Goal: Transaction & Acquisition: Obtain resource

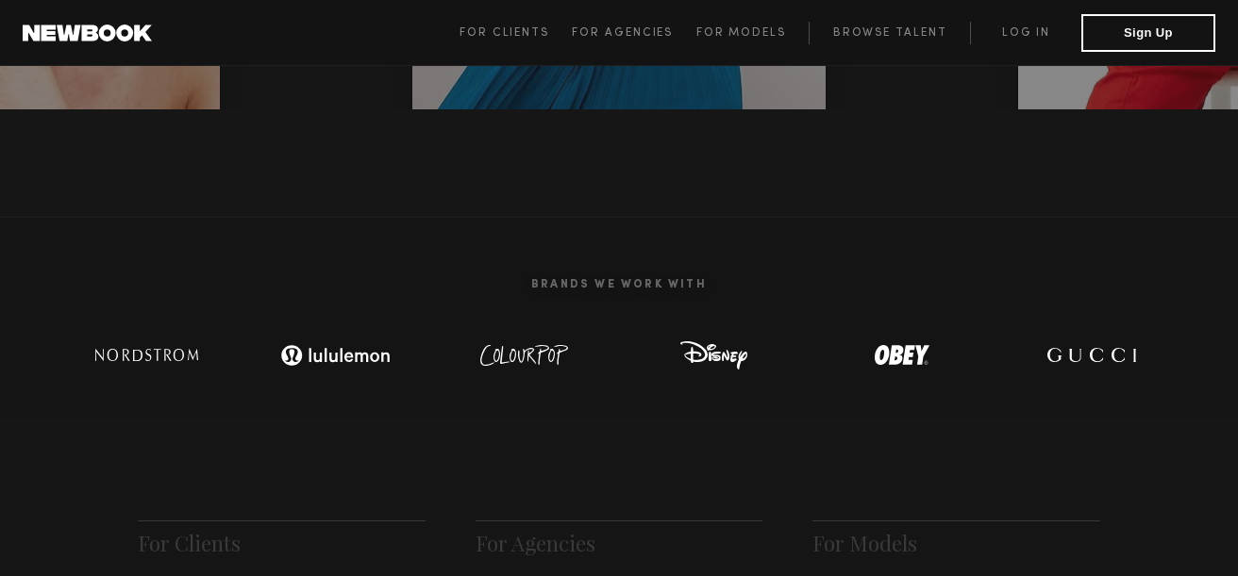
scroll to position [431, 0]
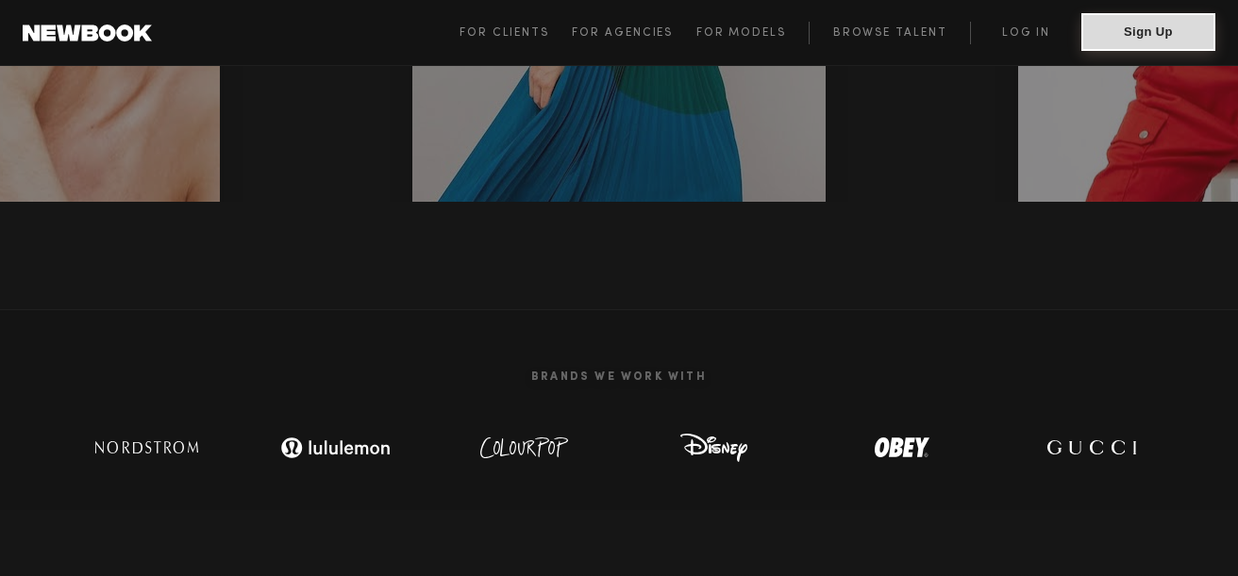
click at [1146, 20] on button "Sign Up" at bounding box center [1148, 32] width 134 height 38
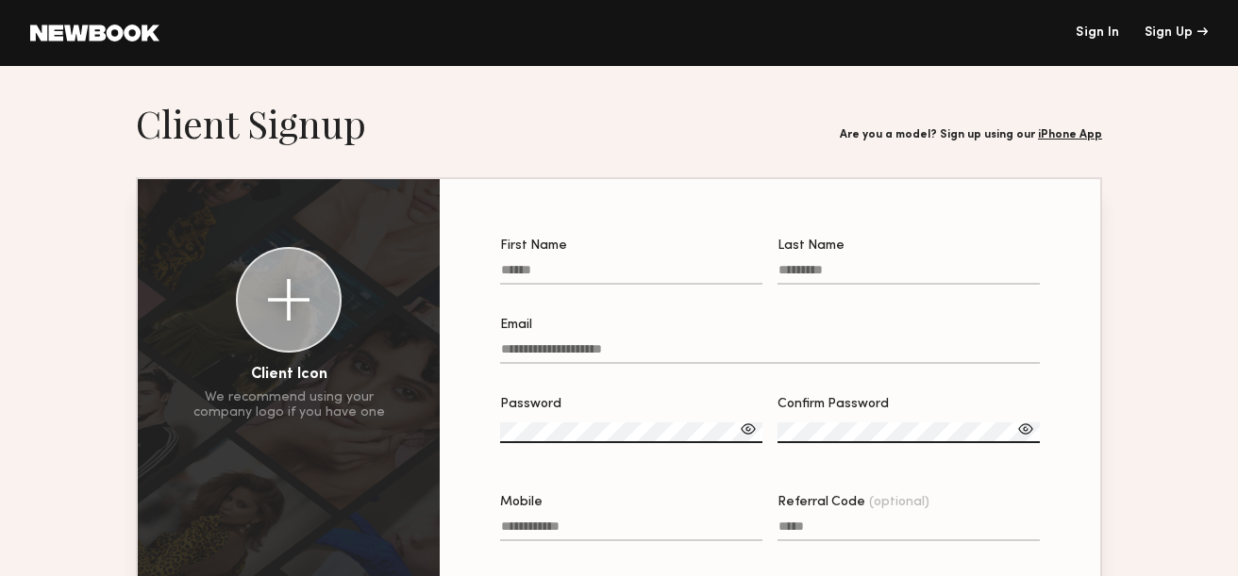
click at [1090, 35] on link "Sign In" at bounding box center [1097, 32] width 43 height 13
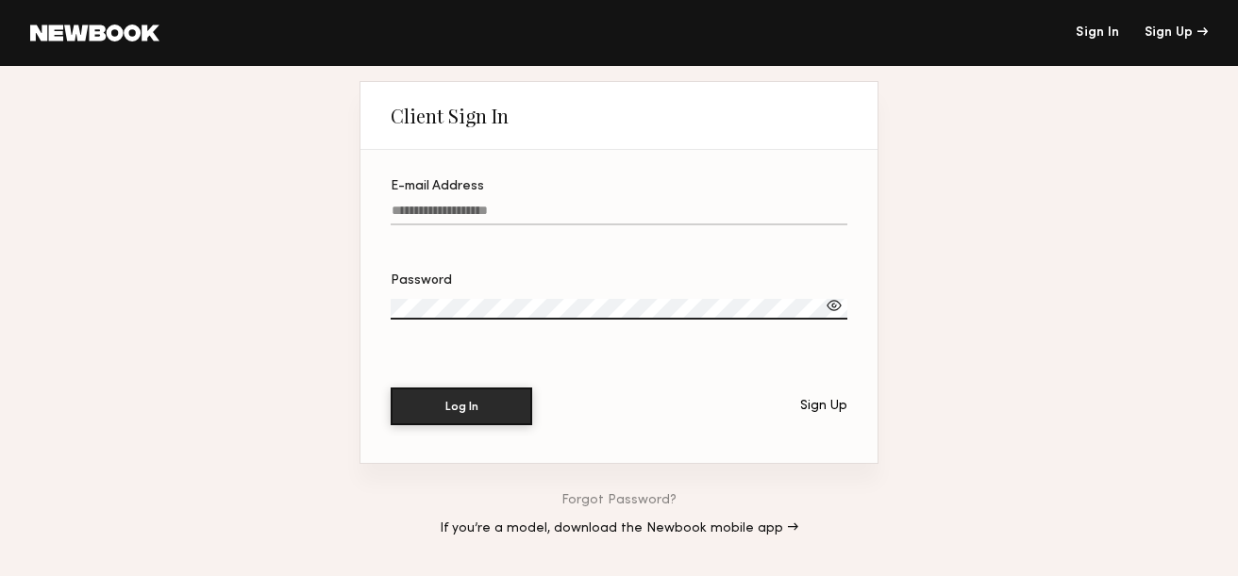
type input "**********"
click at [475, 411] on button "Log In" at bounding box center [462, 406] width 142 height 38
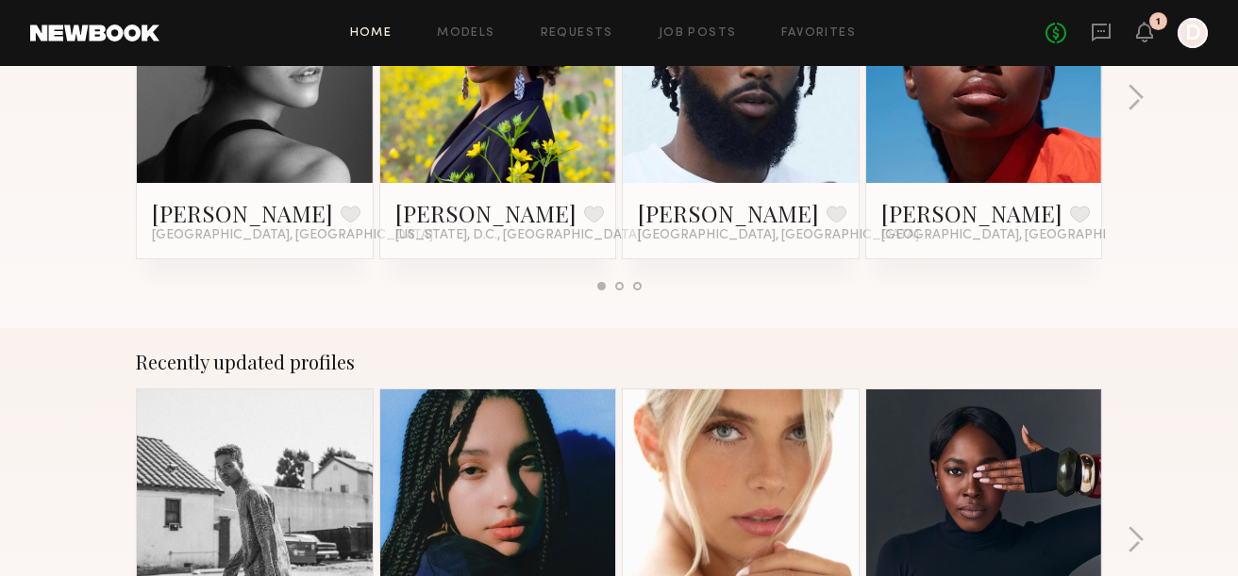
scroll to position [1135, 0]
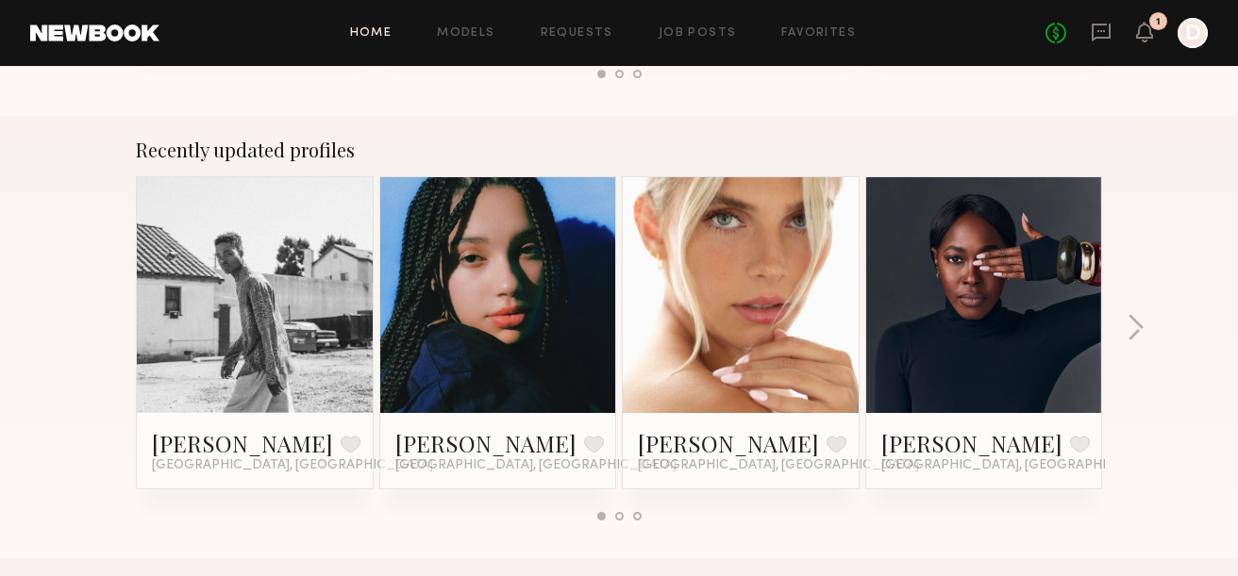
click at [720, 290] on link at bounding box center [740, 295] width 115 height 236
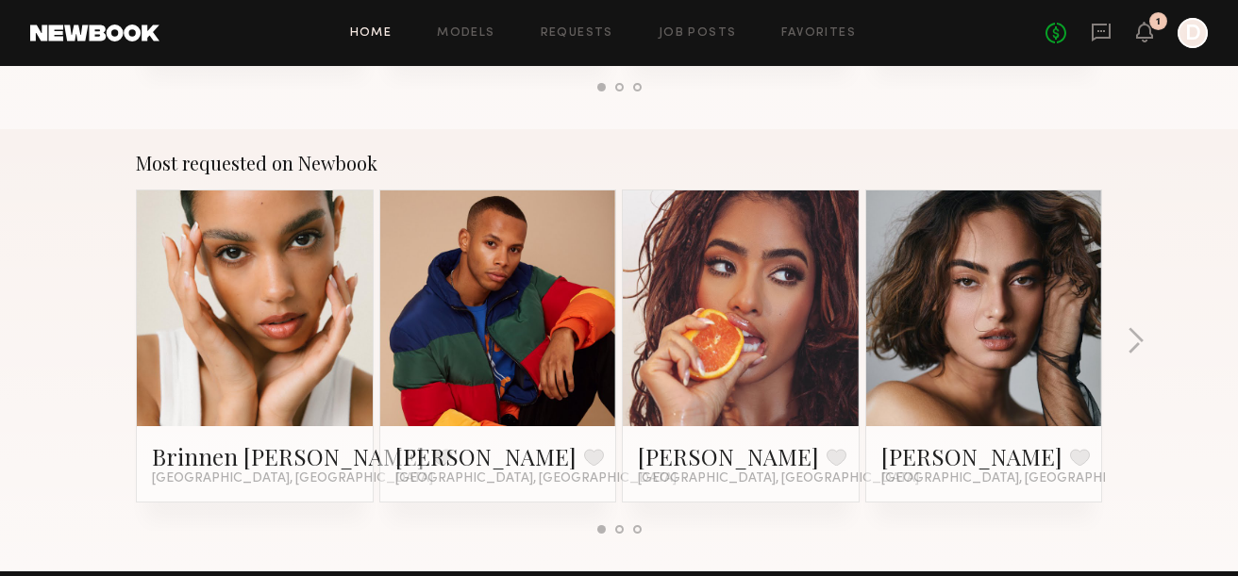
scroll to position [1570, 0]
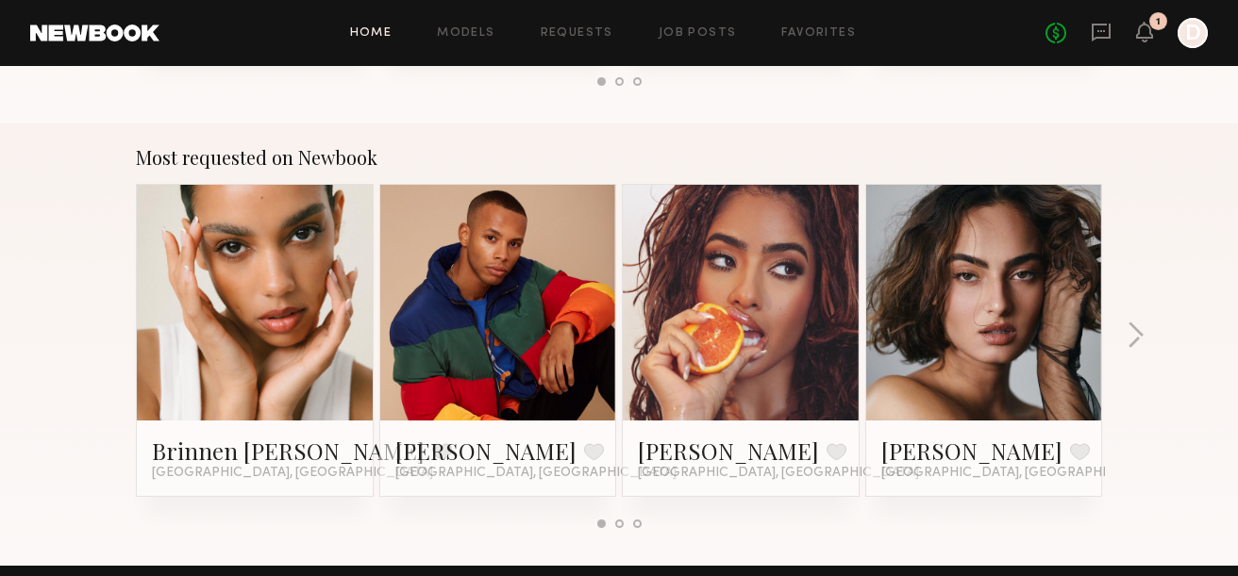
click at [222, 285] on link at bounding box center [254, 303] width 115 height 236
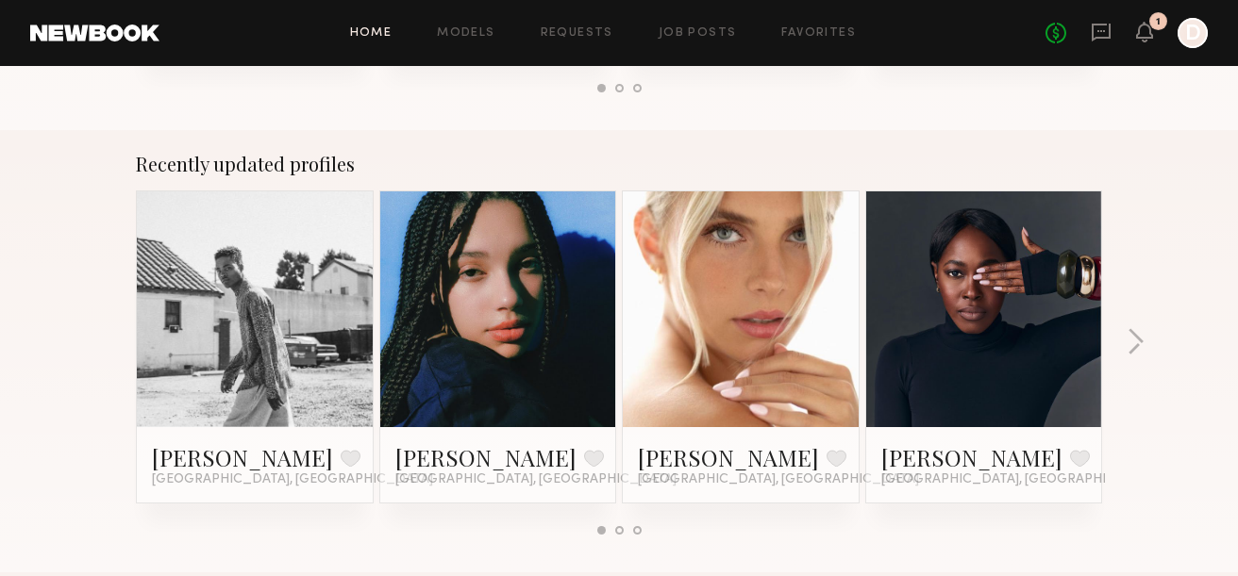
scroll to position [1116, 0]
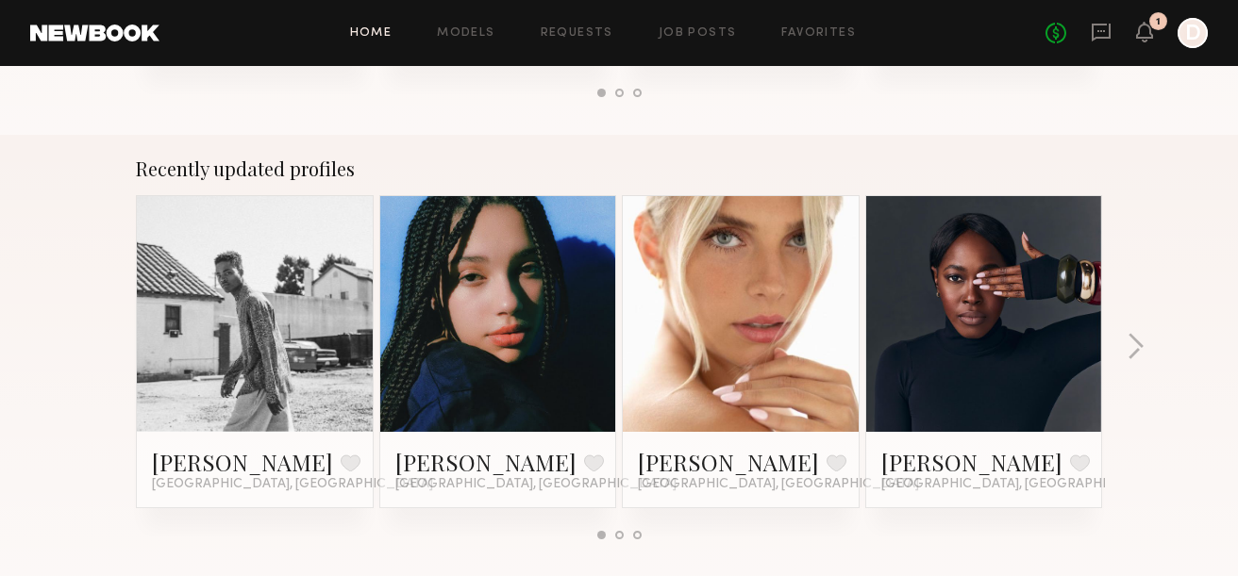
click at [522, 288] on link at bounding box center [498, 314] width 115 height 236
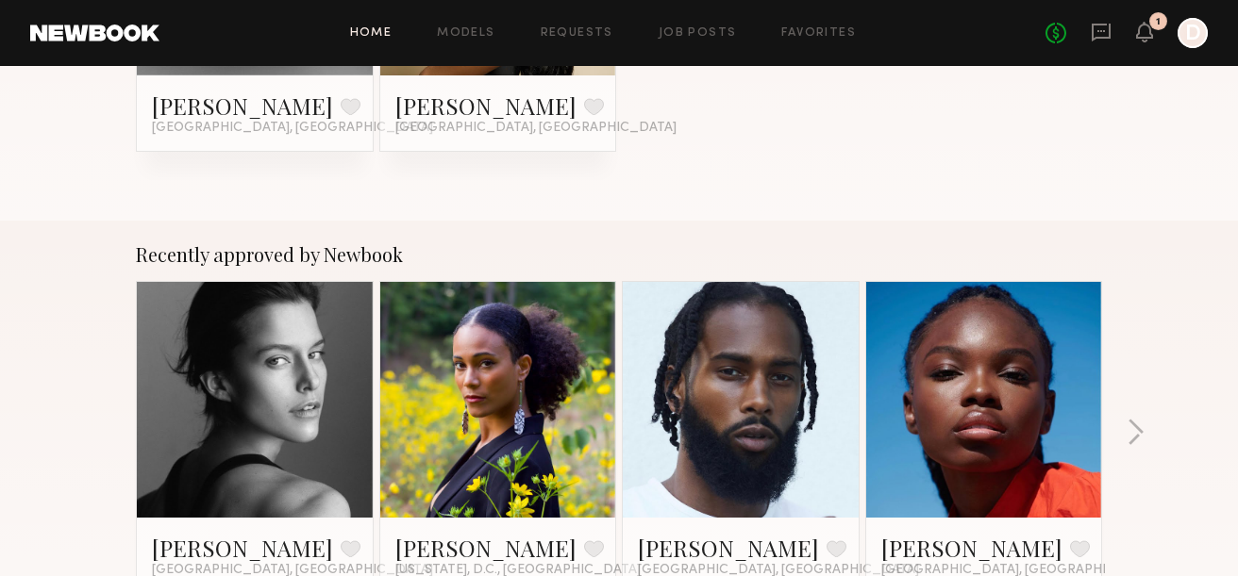
scroll to position [604, 0]
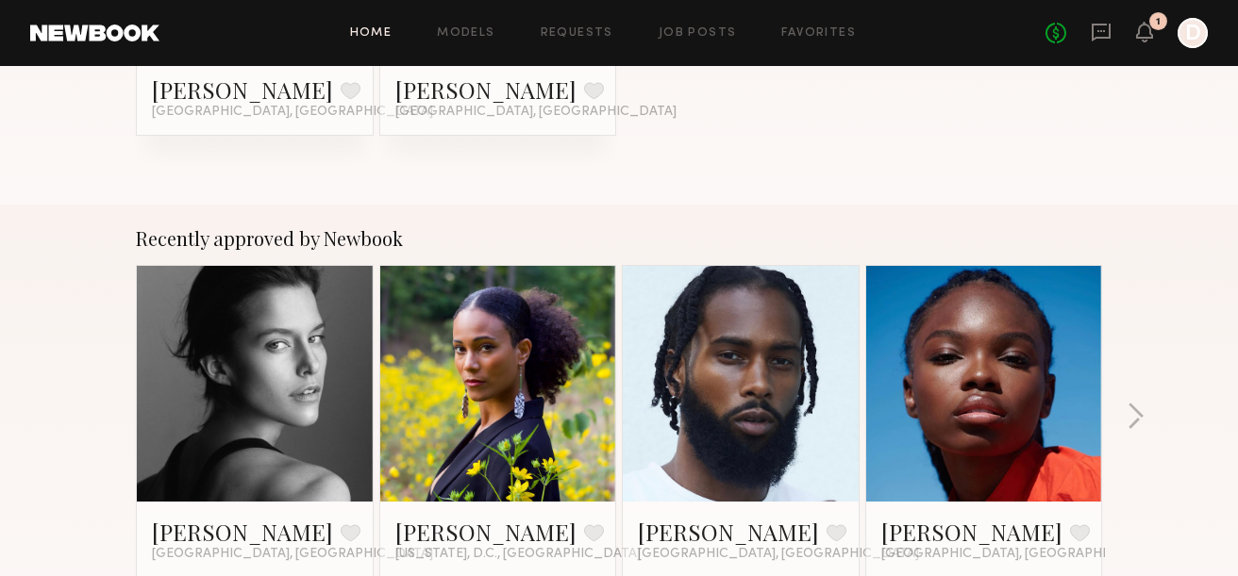
click at [985, 352] on link at bounding box center [983, 384] width 115 height 236
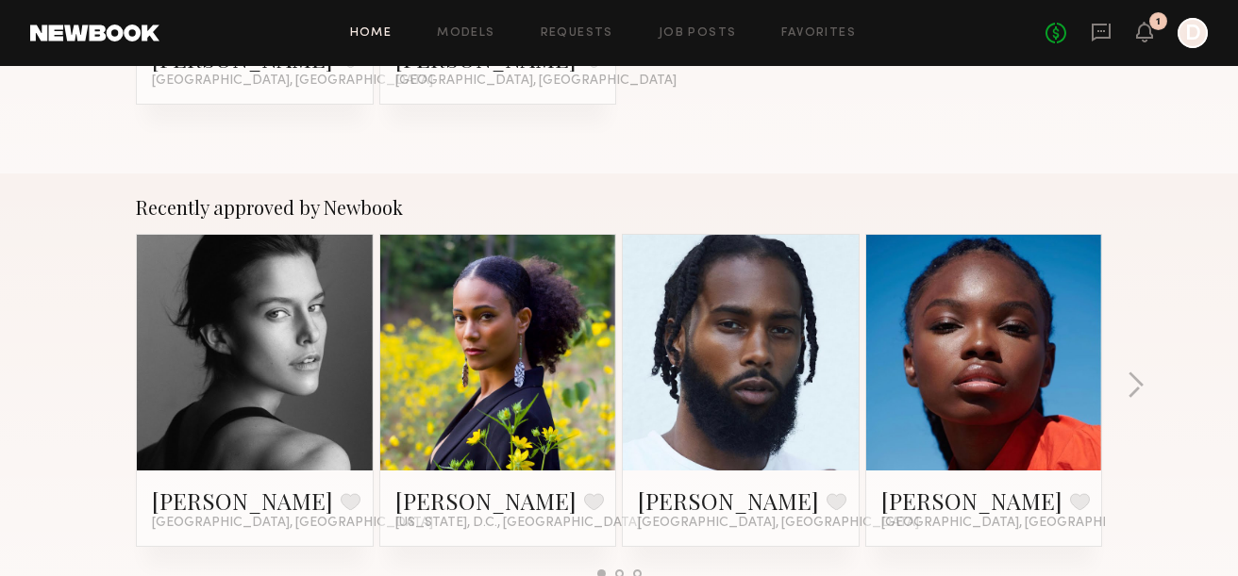
scroll to position [687, 0]
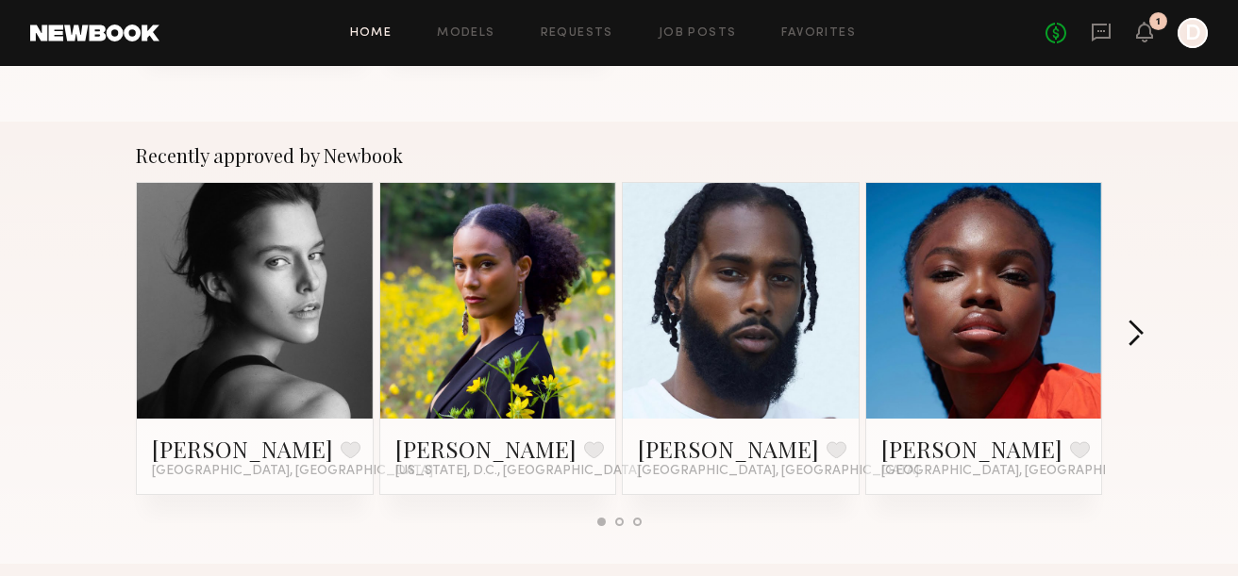
click at [1142, 330] on button "button" at bounding box center [1135, 335] width 18 height 31
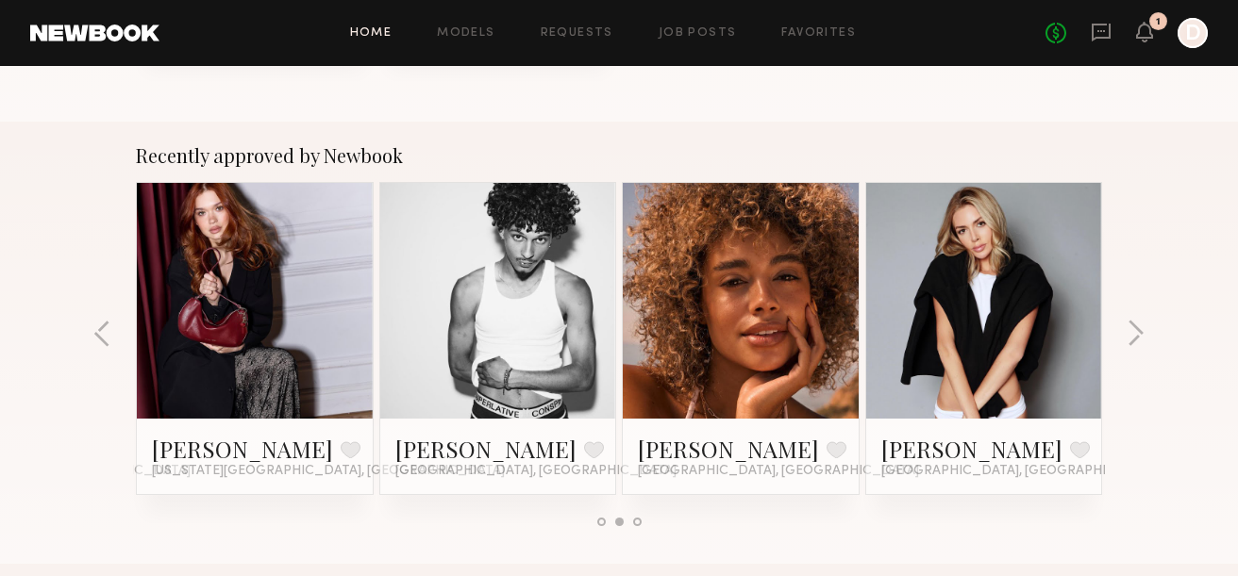
click at [757, 298] on link at bounding box center [740, 301] width 115 height 236
click at [266, 274] on link at bounding box center [254, 301] width 115 height 236
click at [1136, 332] on button "button" at bounding box center [1135, 335] width 18 height 31
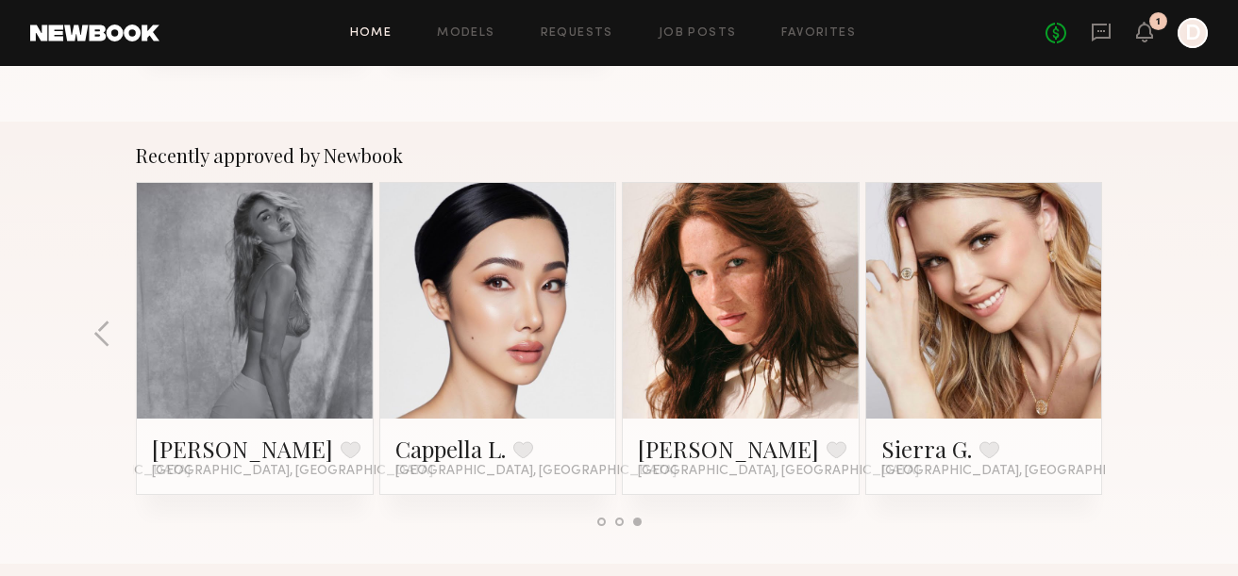
click at [512, 292] on link at bounding box center [498, 301] width 115 height 236
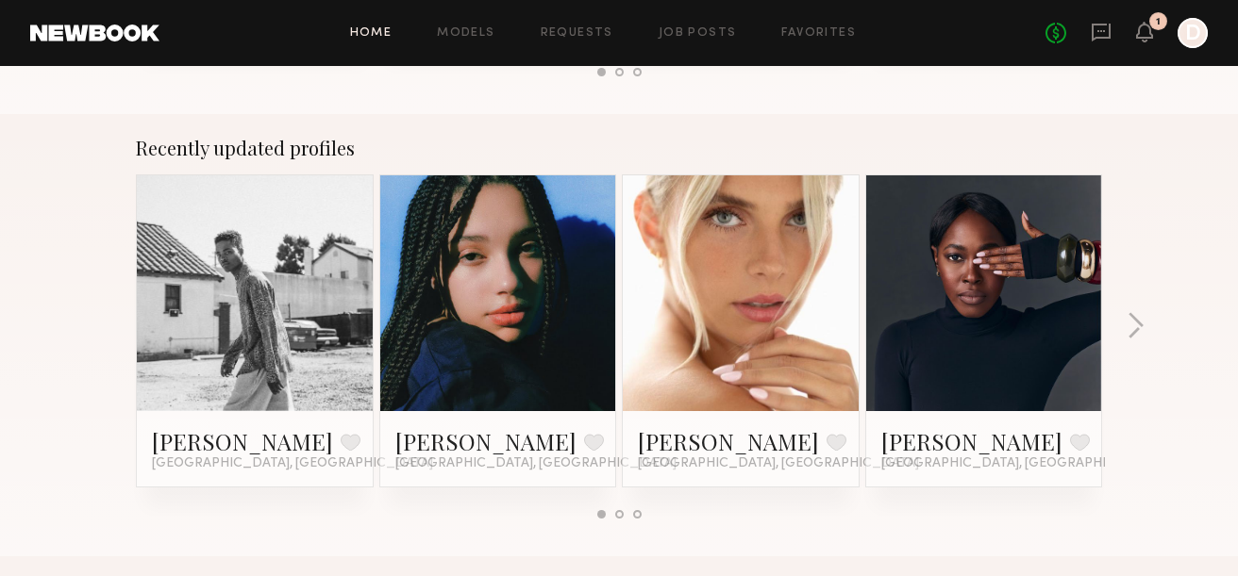
scroll to position [1178, 0]
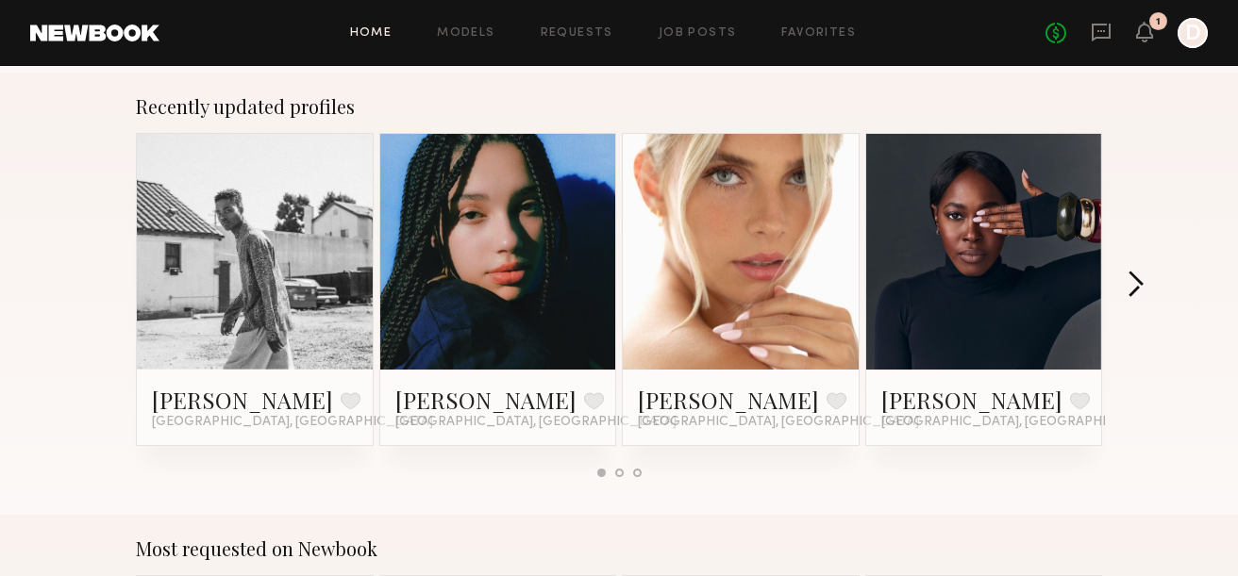
click at [1136, 281] on button "button" at bounding box center [1135, 286] width 18 height 31
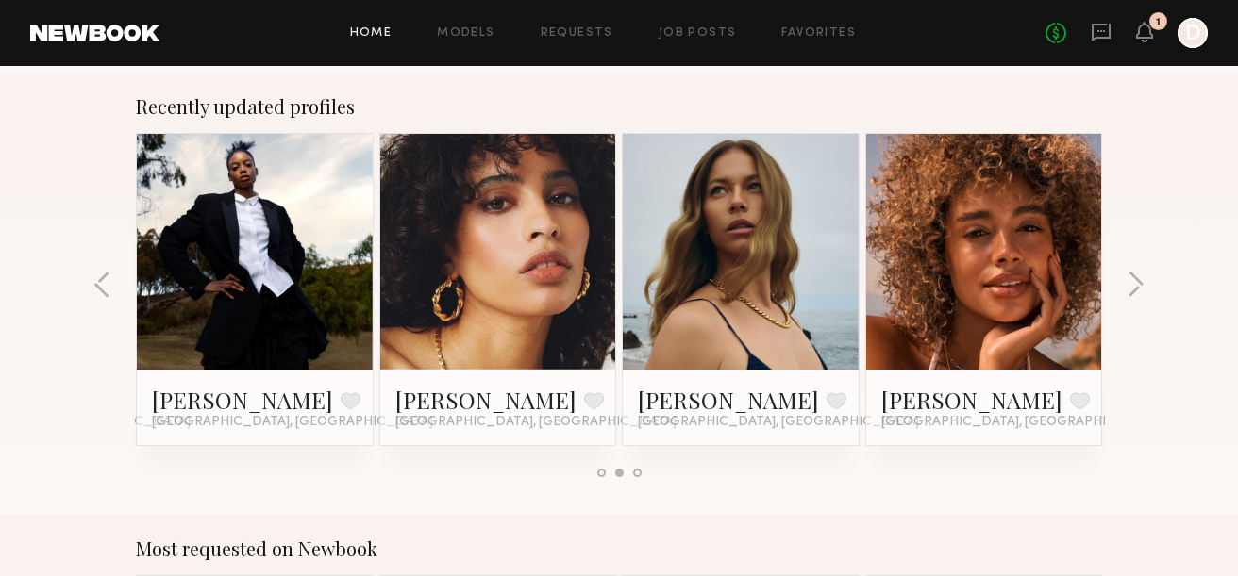
click at [516, 240] on link at bounding box center [498, 252] width 115 height 236
click at [1136, 285] on button "button" at bounding box center [1135, 286] width 18 height 31
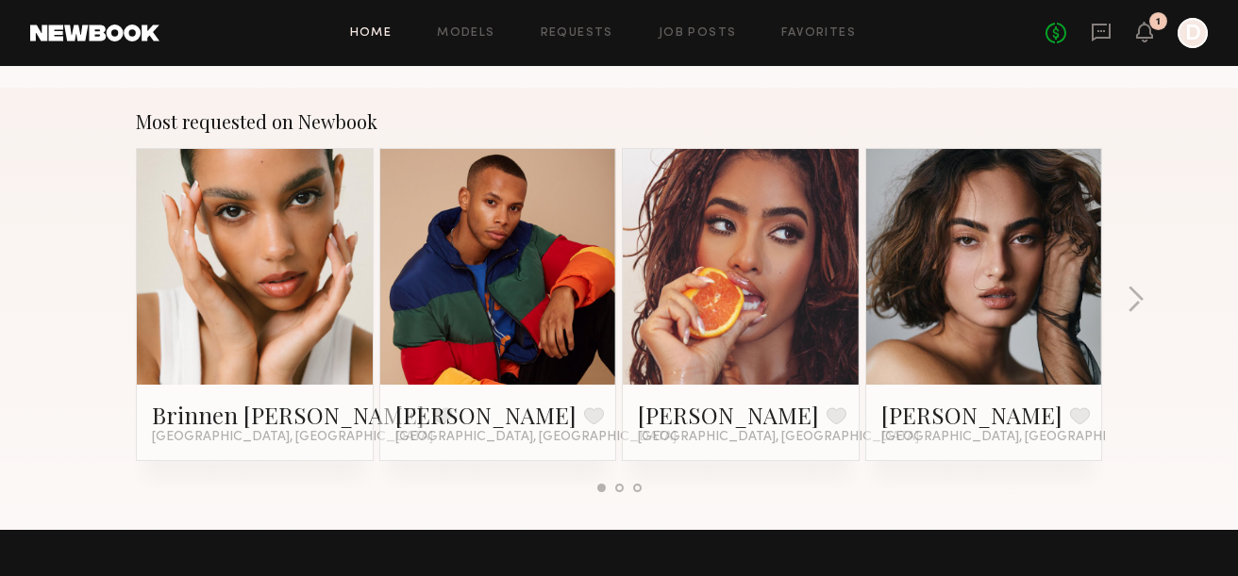
scroll to position [1600, 0]
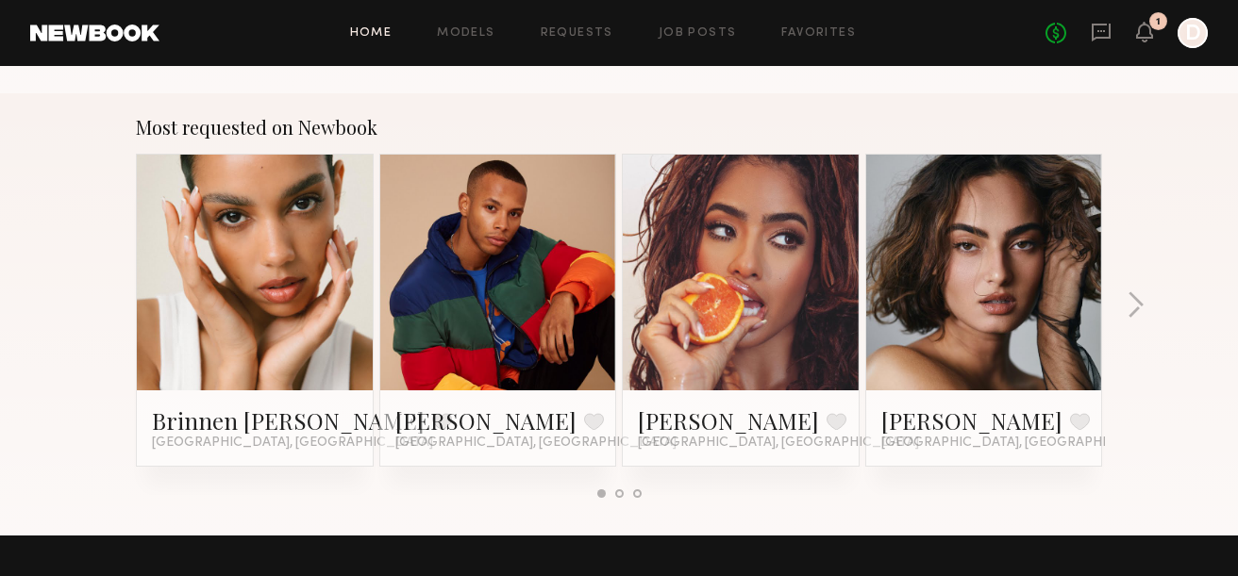
click at [1015, 278] on link at bounding box center [983, 273] width 115 height 236
click at [1134, 298] on button "button" at bounding box center [1135, 307] width 18 height 31
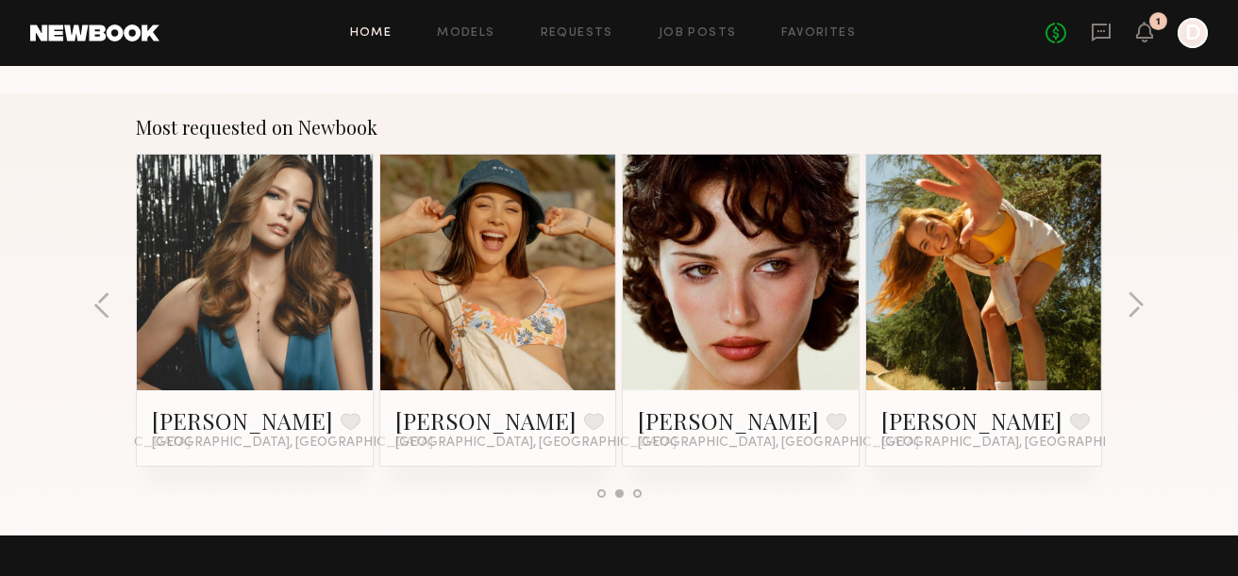
click at [491, 273] on link at bounding box center [498, 273] width 115 height 236
click at [759, 249] on link at bounding box center [740, 273] width 115 height 236
click at [1142, 307] on button "button" at bounding box center [1135, 307] width 18 height 31
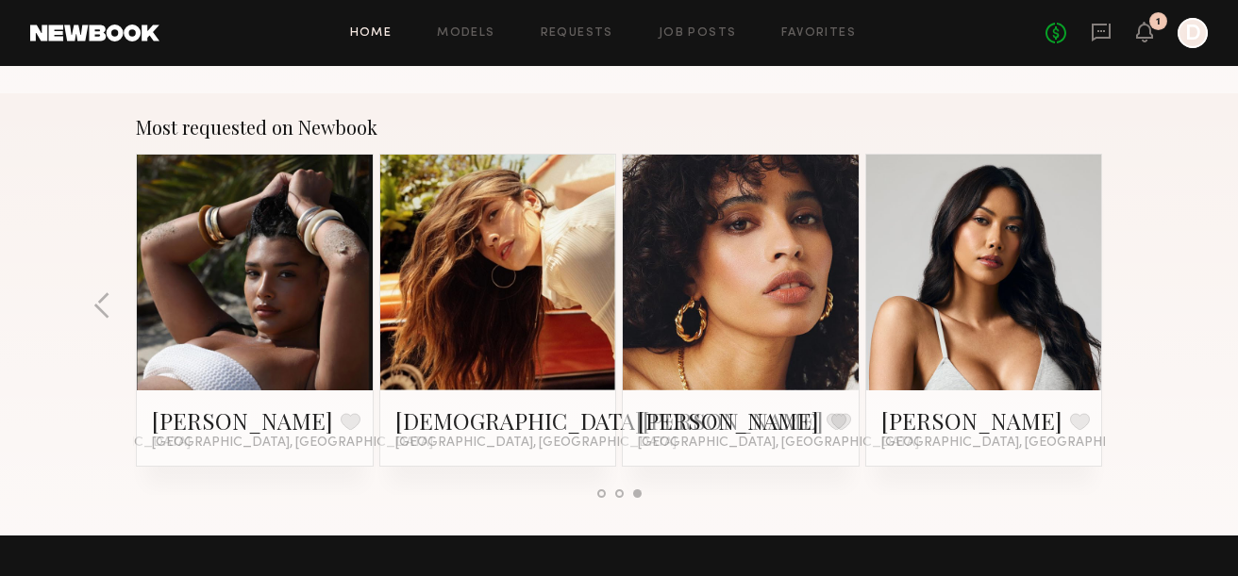
click at [980, 273] on link at bounding box center [983, 273] width 115 height 236
click at [514, 267] on link at bounding box center [498, 273] width 115 height 236
click at [277, 265] on link at bounding box center [254, 273] width 115 height 236
click at [468, 32] on link "Models" at bounding box center [466, 33] width 58 height 12
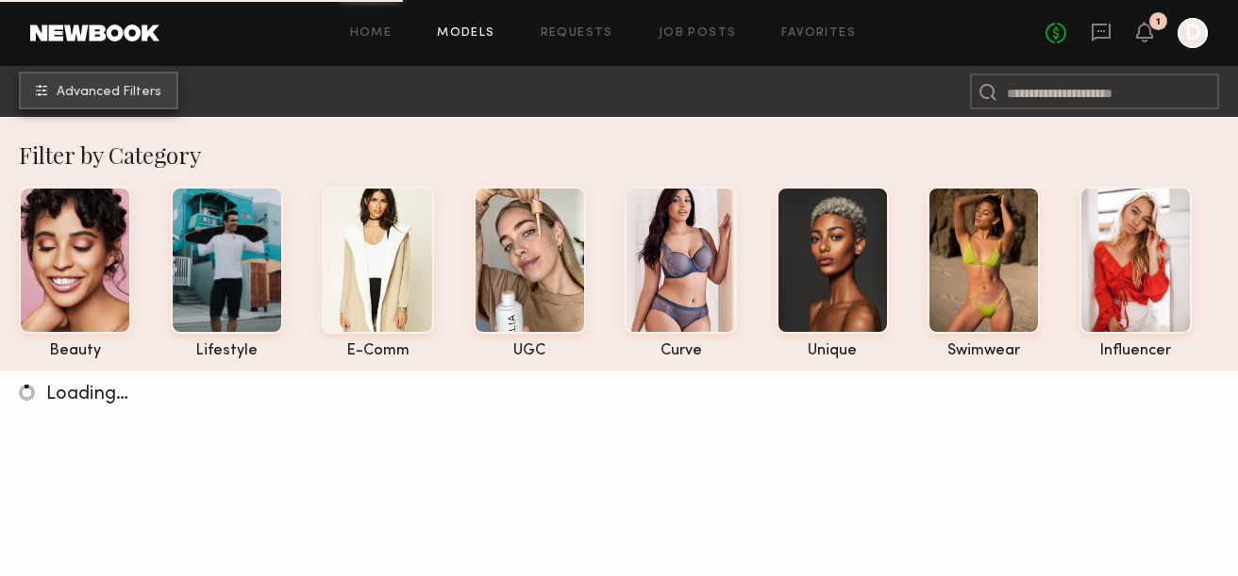
click at [107, 96] on span "Advanced Filters" at bounding box center [109, 92] width 105 height 13
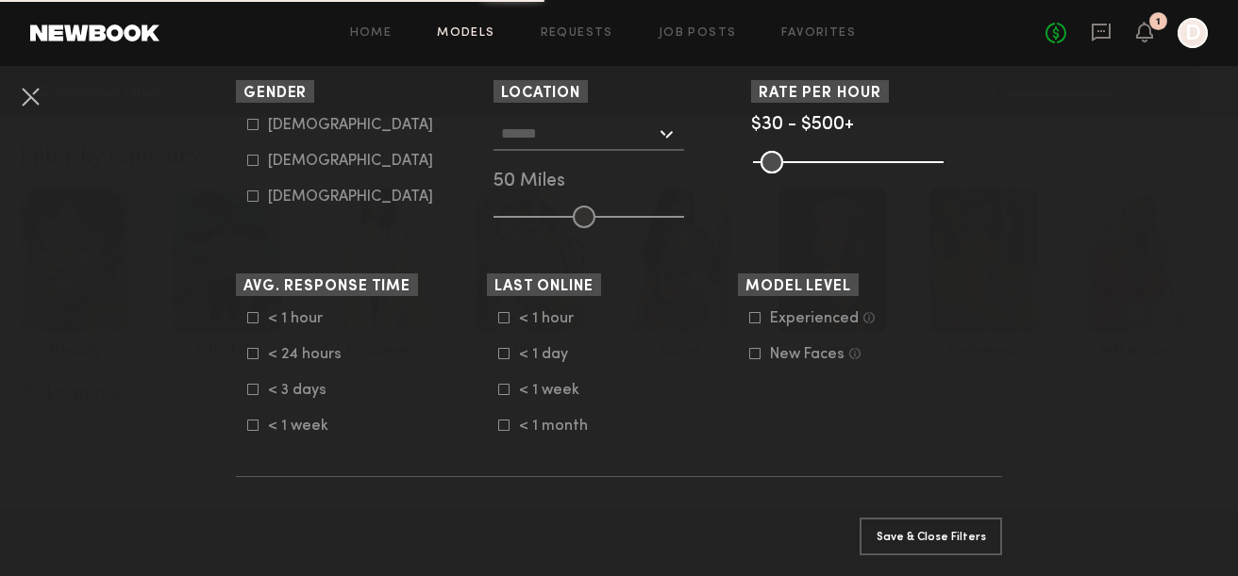
scroll to position [398, 0]
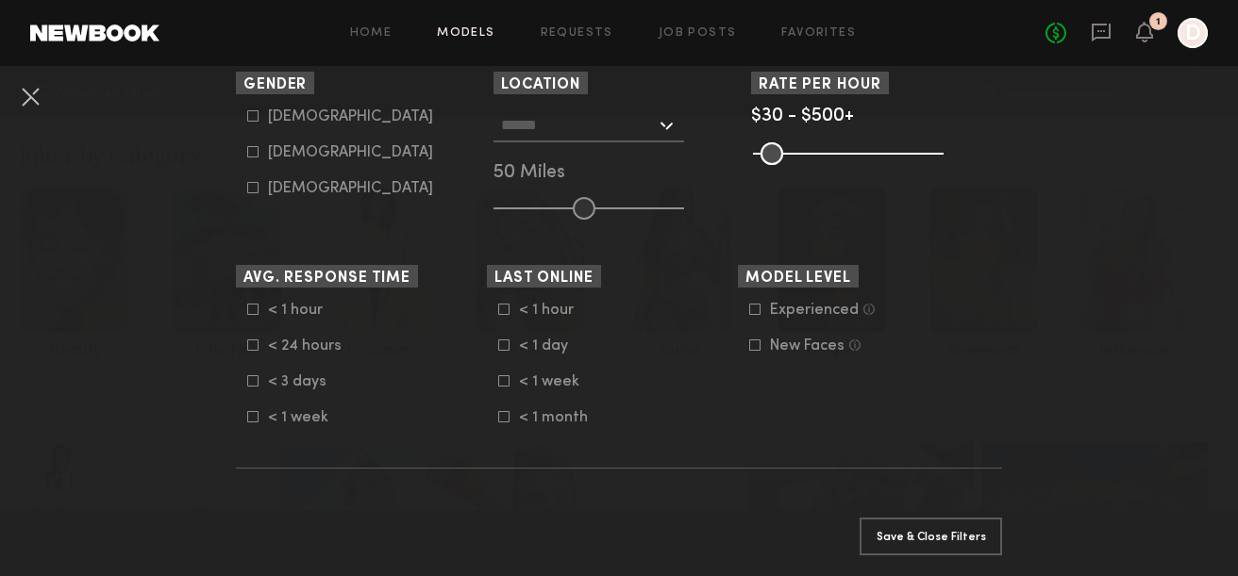
click at [251, 157] on icon at bounding box center [252, 151] width 11 height 11
type input "**"
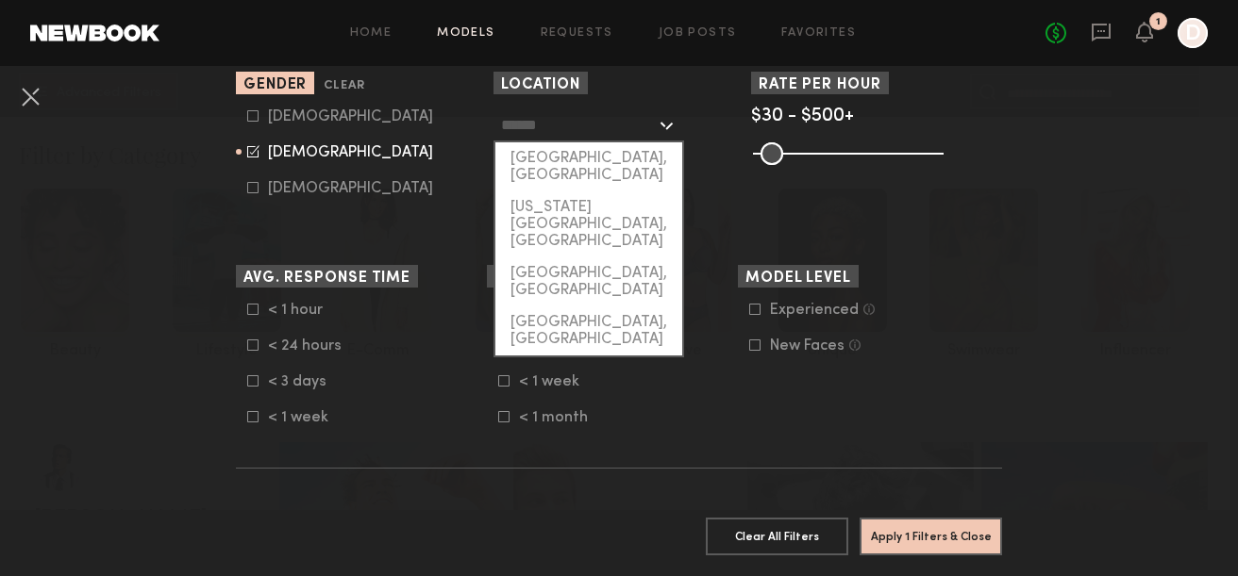
click at [554, 135] on input "text" at bounding box center [578, 124] width 155 height 32
click at [556, 173] on div "[GEOGRAPHIC_DATA], [GEOGRAPHIC_DATA]" at bounding box center [588, 166] width 187 height 49
type input "**********"
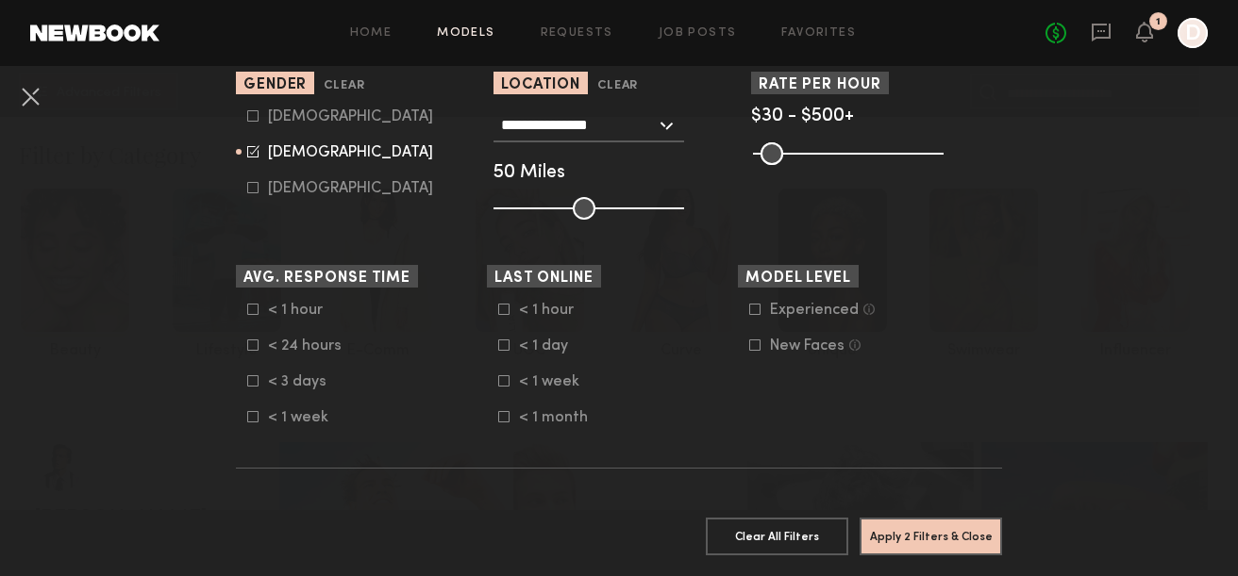
click at [828, 142] on common-range-minmax at bounding box center [846, 152] width 191 height 23
drag, startPoint x: 775, startPoint y: 158, endPoint x: 802, endPoint y: 156, distance: 27.5
click at [806, 156] on common-range-minmax at bounding box center [846, 152] width 191 height 23
drag, startPoint x: 769, startPoint y: 155, endPoint x: 821, endPoint y: 152, distance: 52.0
type input "***"
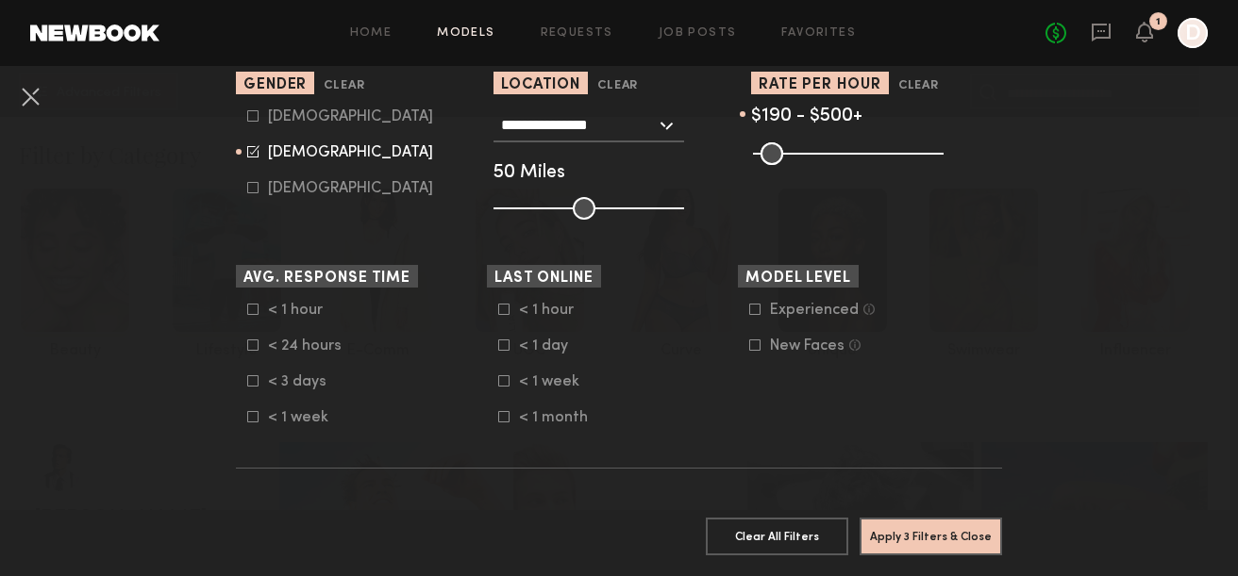
click at [821, 152] on input "range" at bounding box center [848, 153] width 191 height 23
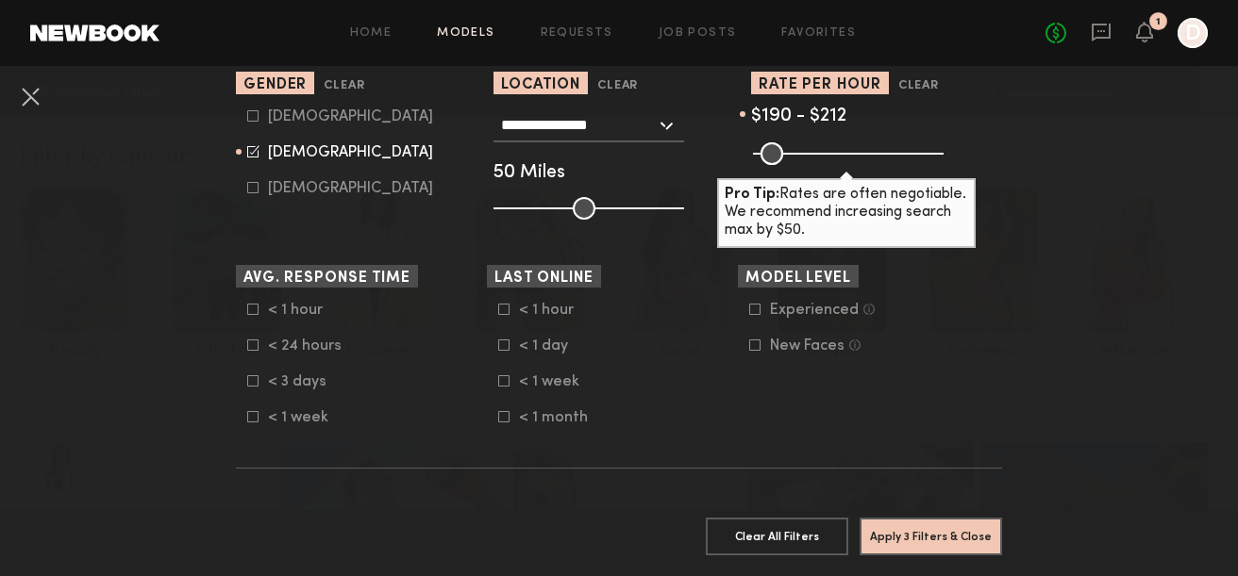
drag, startPoint x: 931, startPoint y: 149, endPoint x: 830, endPoint y: 156, distance: 101.2
click at [830, 156] on input "range" at bounding box center [848, 153] width 191 height 23
type input "***"
click at [500, 314] on icon at bounding box center [503, 309] width 11 height 11
click at [502, 340] on common-framework-checkbox "< 1 day" at bounding box center [618, 346] width 240 height 17
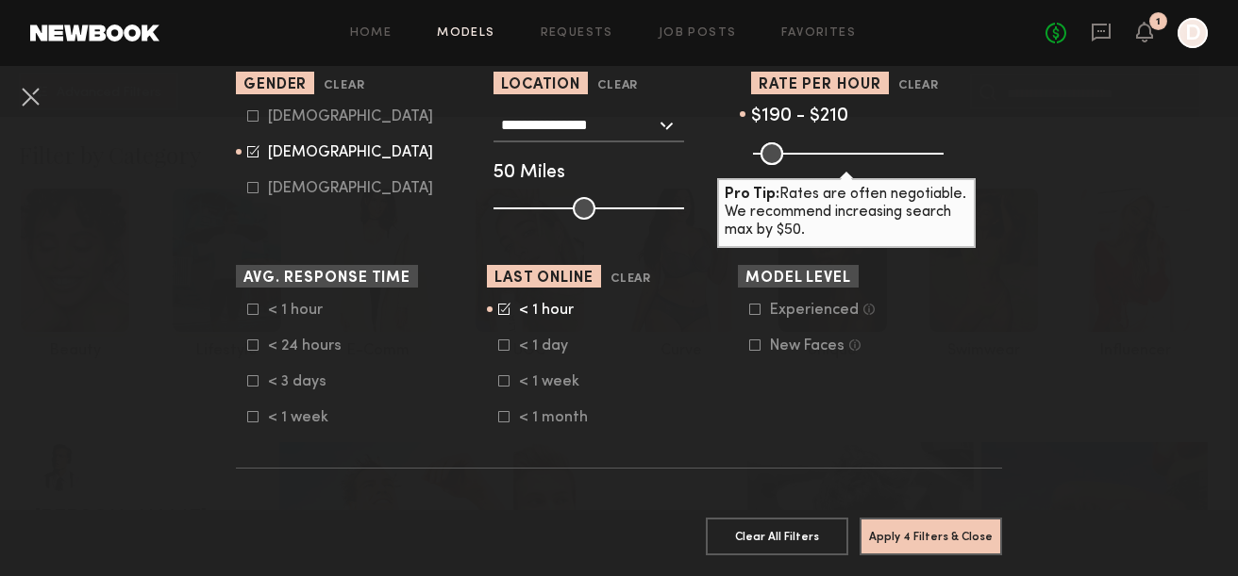
click at [502, 348] on icon at bounding box center [503, 345] width 11 height 11
click at [507, 385] on icon at bounding box center [503, 380] width 11 height 11
click at [507, 420] on icon at bounding box center [503, 416] width 11 height 11
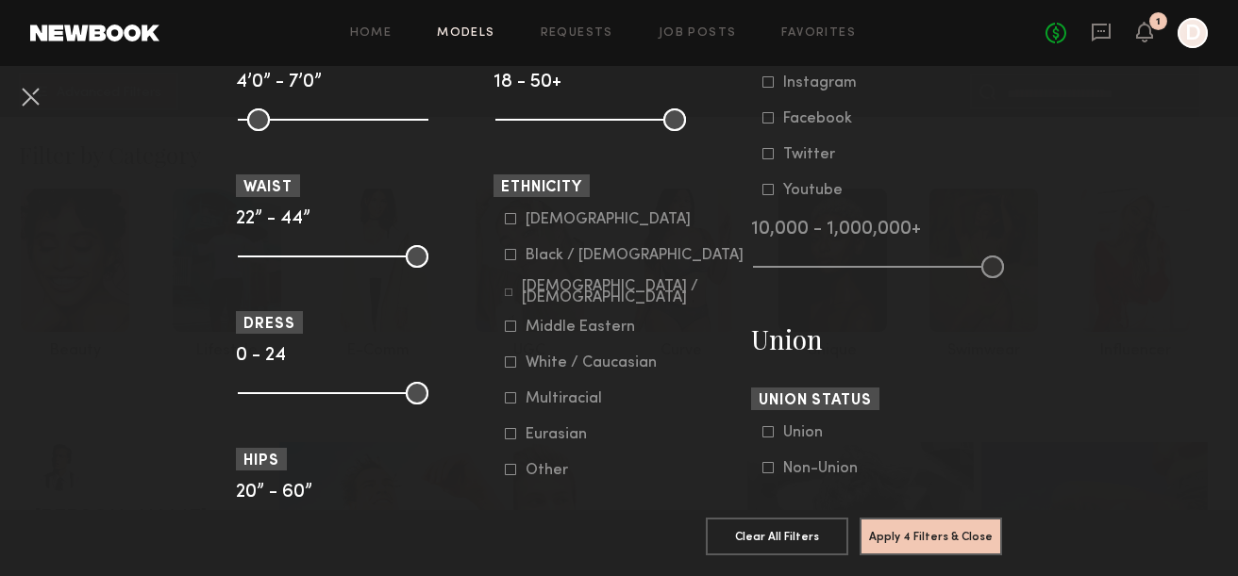
scroll to position [945, 0]
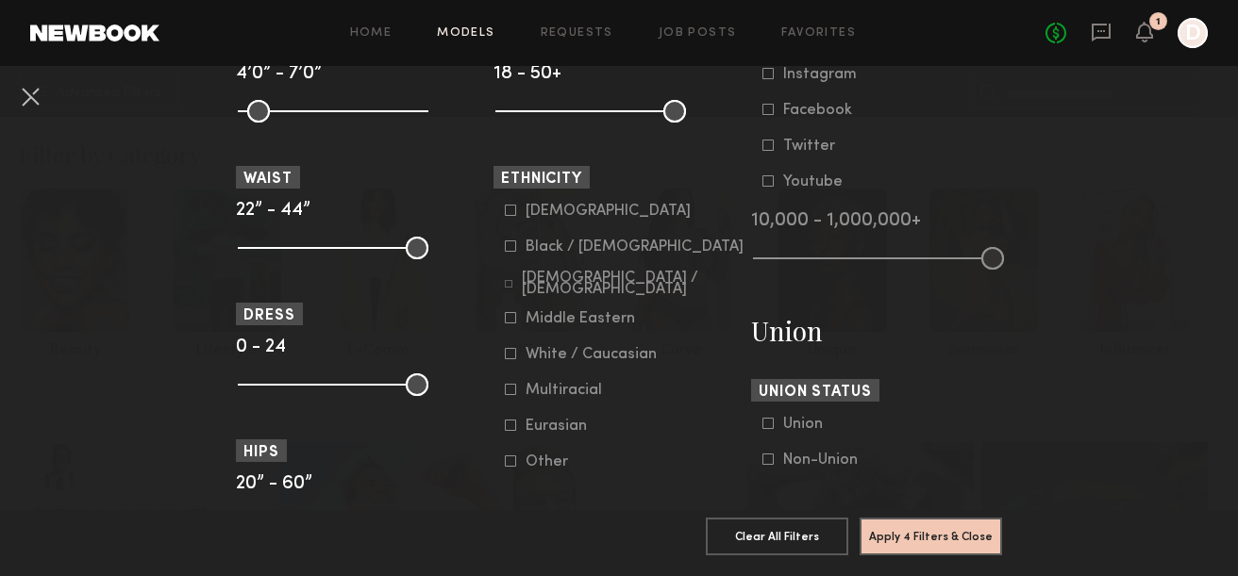
click at [509, 288] on icon at bounding box center [509, 284] width 8 height 8
click at [509, 394] on icon at bounding box center [510, 389] width 11 height 11
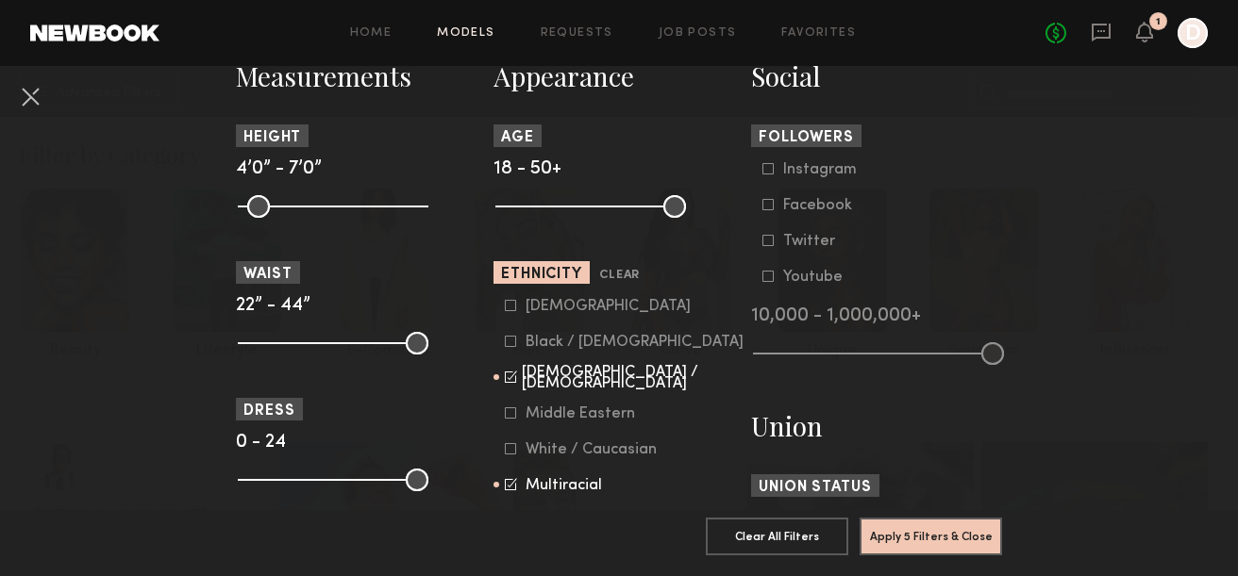
scroll to position [845, 0]
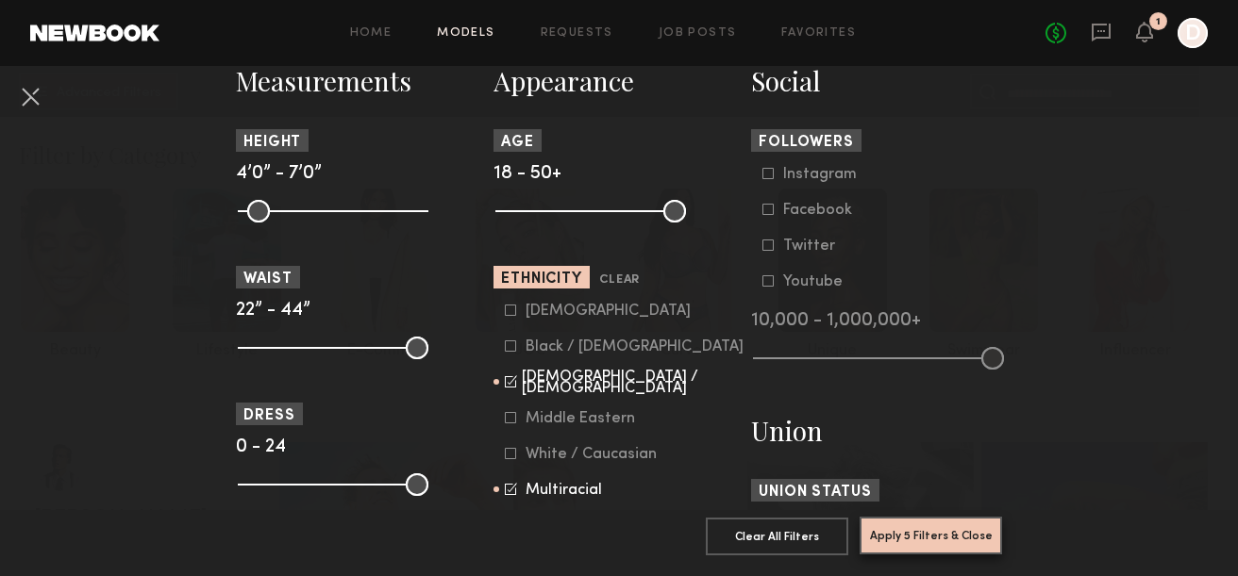
click at [922, 536] on button "Apply 5 Filters & Close" at bounding box center [930, 536] width 142 height 38
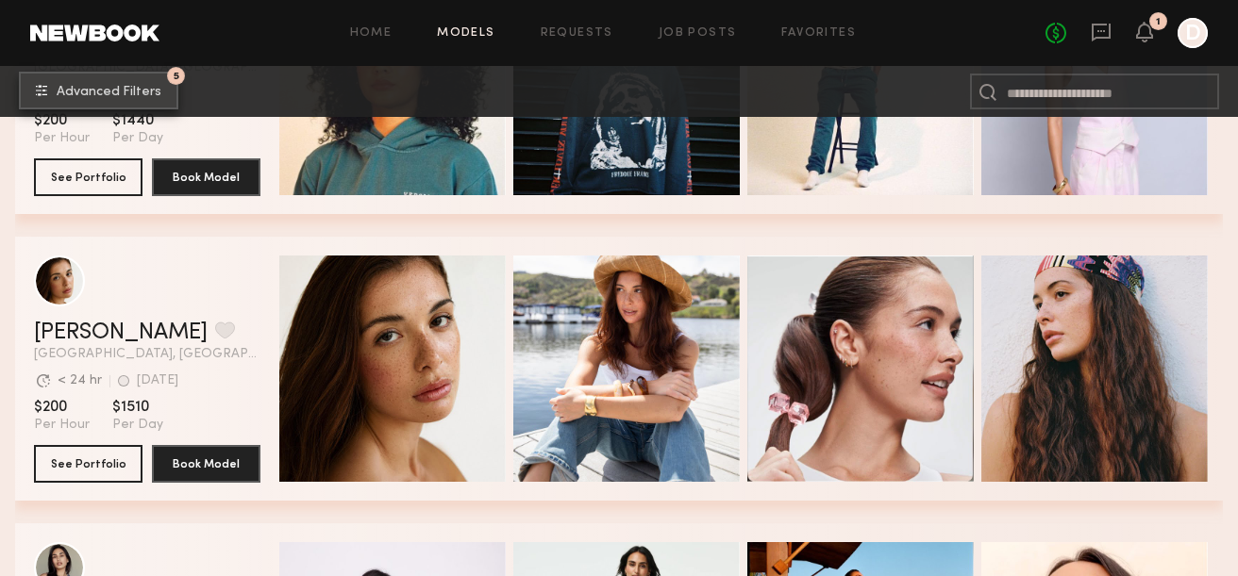
scroll to position [494, 0]
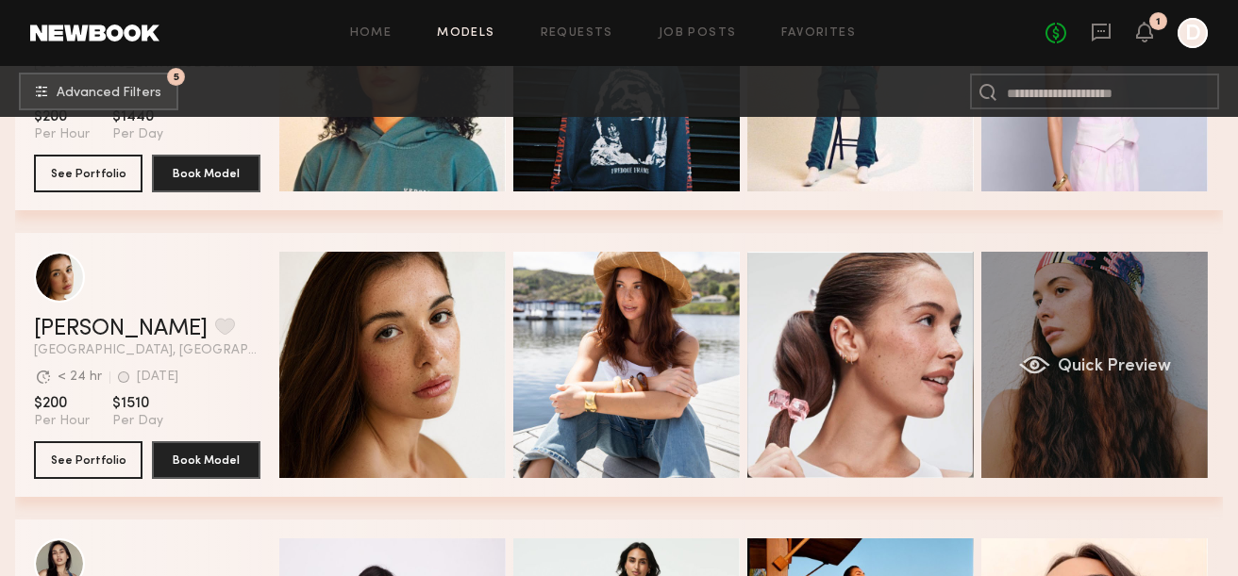
click at [1046, 351] on div "Quick Preview" at bounding box center [1094, 365] width 226 height 226
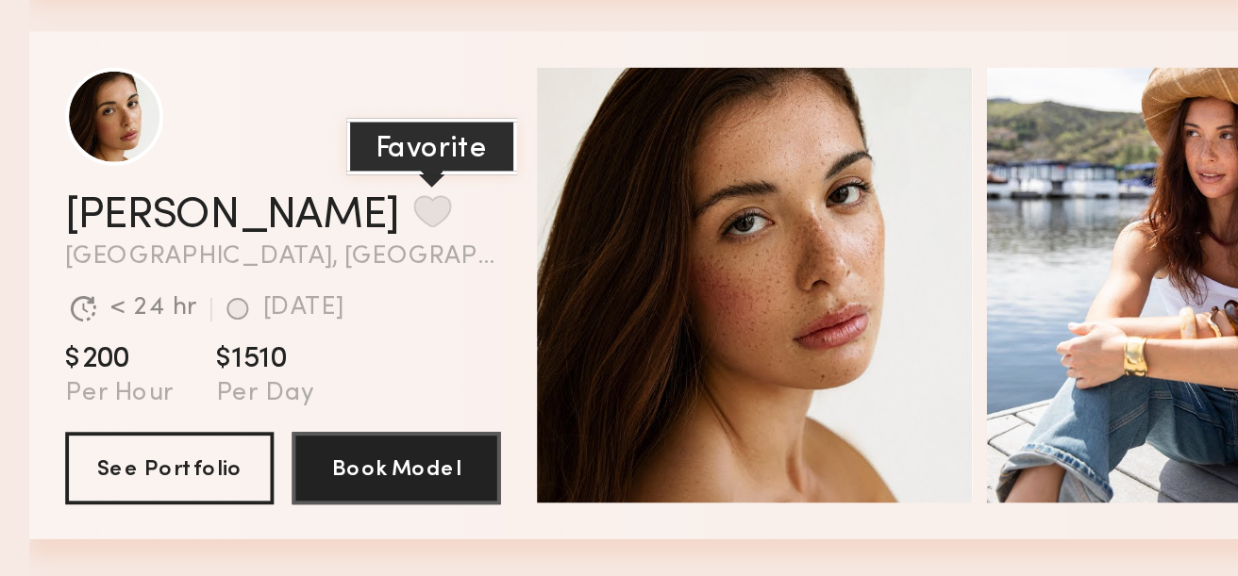
click at [215, 325] on button "grid" at bounding box center [225, 326] width 20 height 17
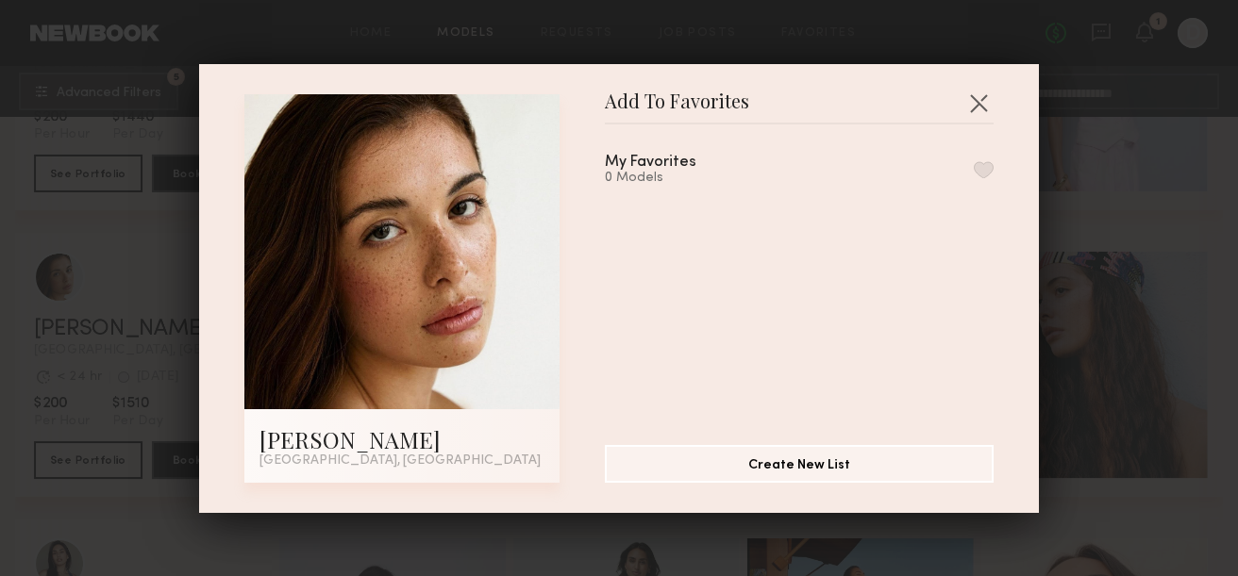
click at [878, 111] on header "Add To Favorites" at bounding box center [799, 109] width 389 height 30
click at [818, 462] on button "Create New List" at bounding box center [799, 463] width 389 height 38
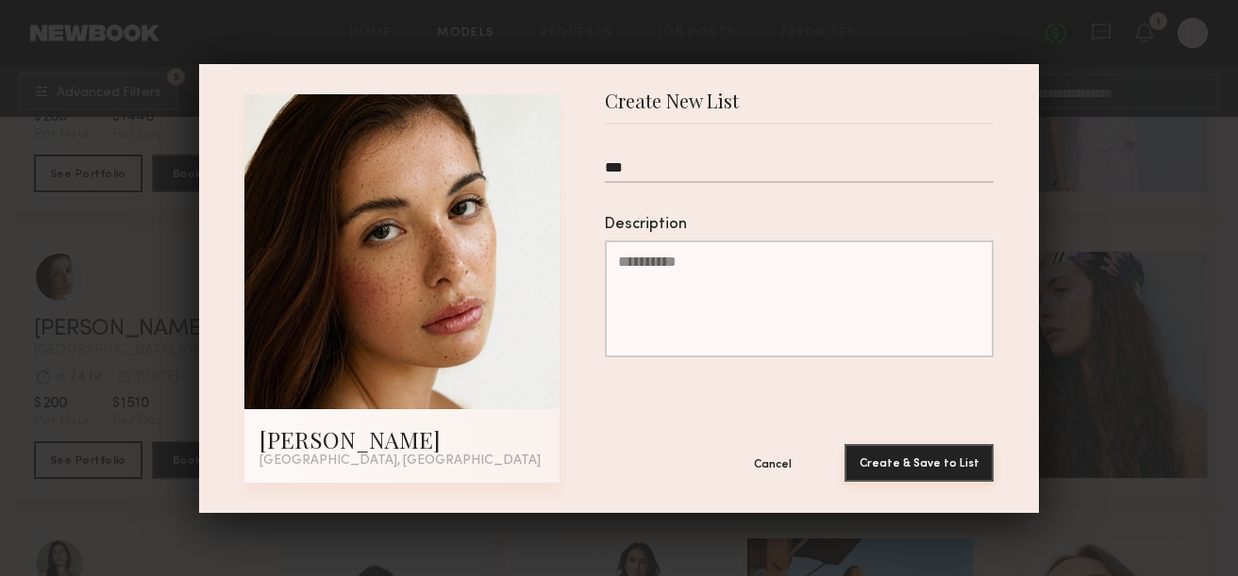
type input "***"
click at [914, 463] on button "Create & Save to List" at bounding box center [918, 463] width 149 height 38
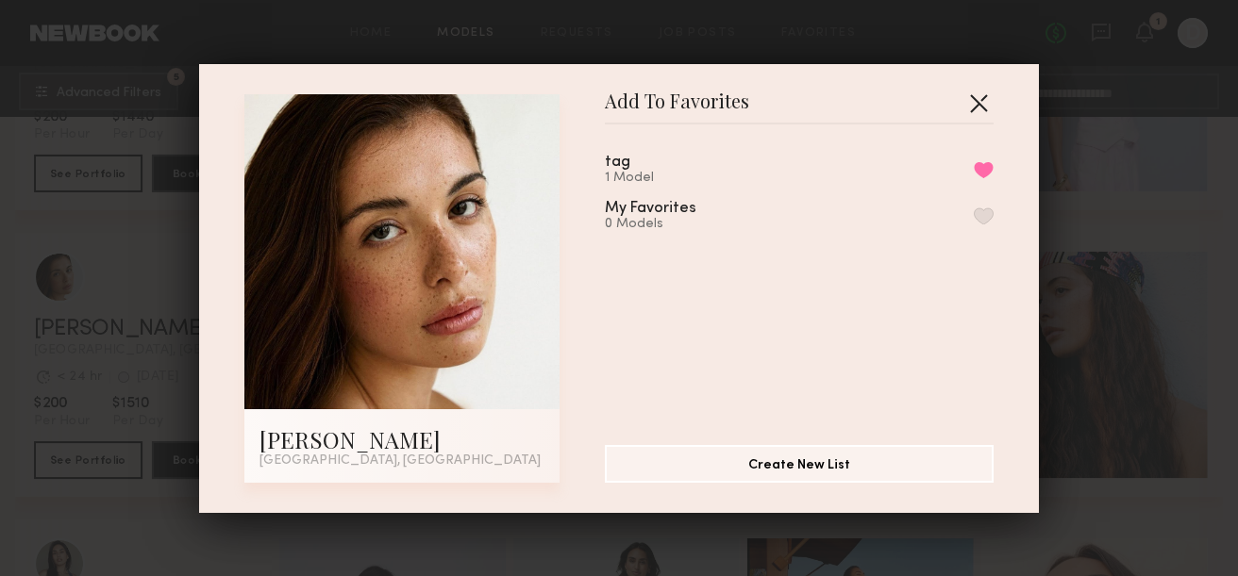
click at [970, 100] on button "button" at bounding box center [978, 103] width 30 height 30
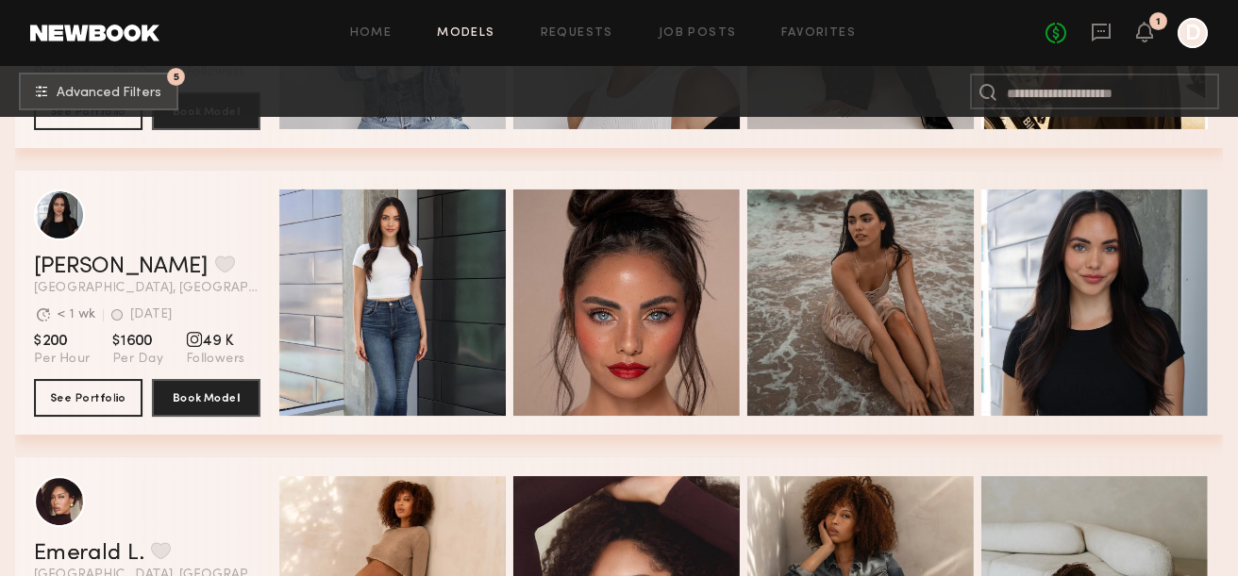
scroll to position [1701, 0]
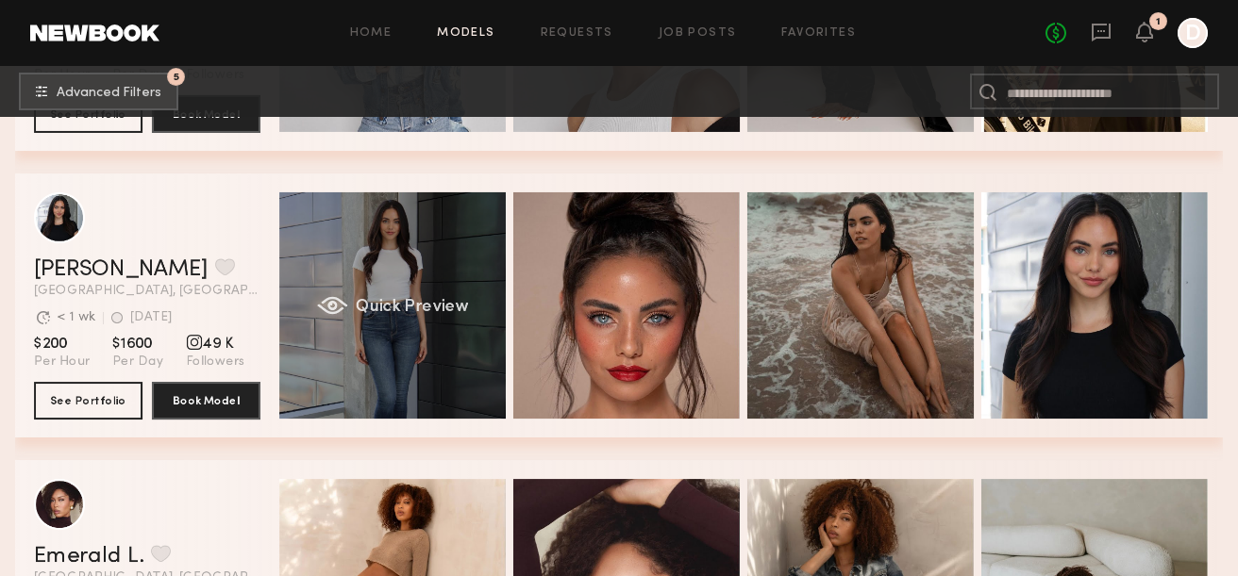
click at [423, 270] on div "Quick Preview" at bounding box center [392, 305] width 226 height 226
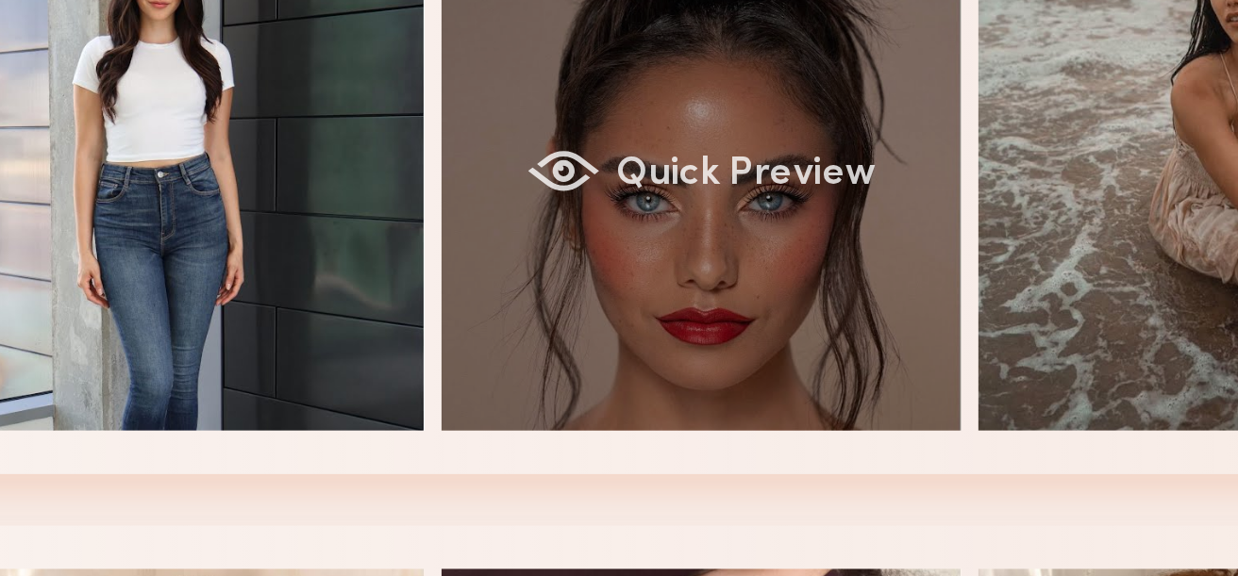
click at [625, 305] on span "Quick Preview" at bounding box center [646, 307] width 113 height 17
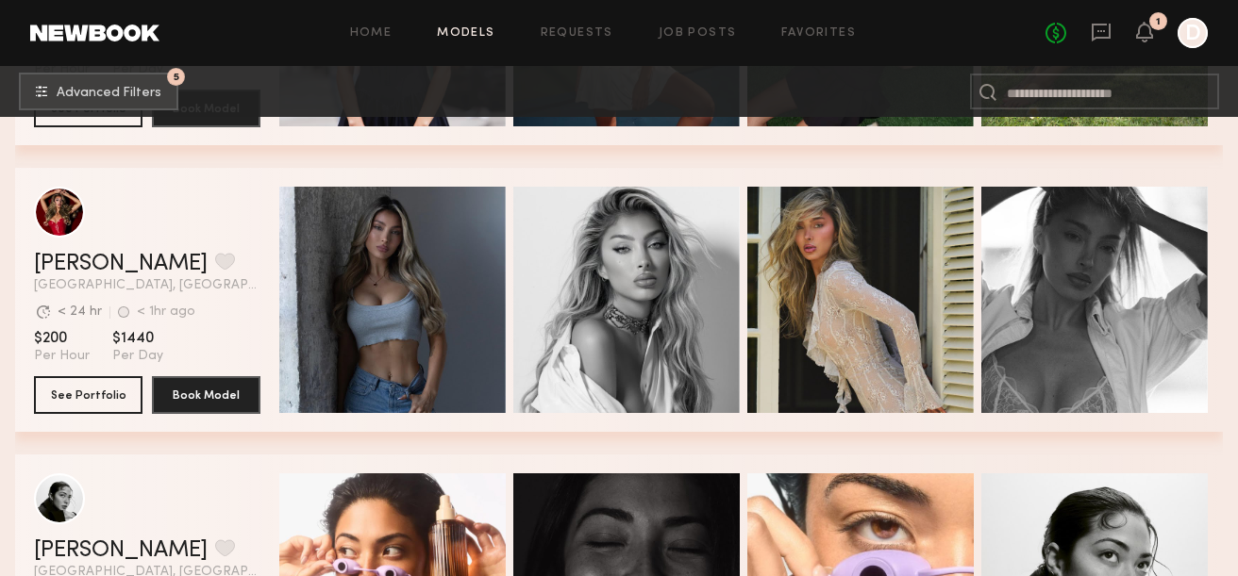
scroll to position [3447, 0]
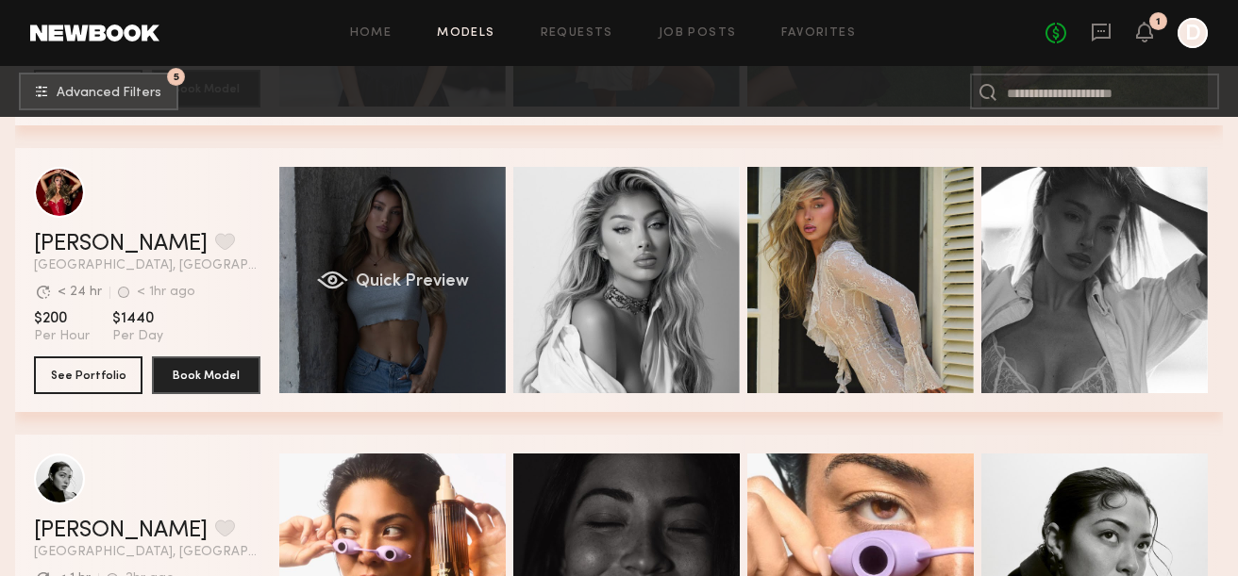
click at [411, 266] on div "Quick Preview" at bounding box center [392, 280] width 226 height 226
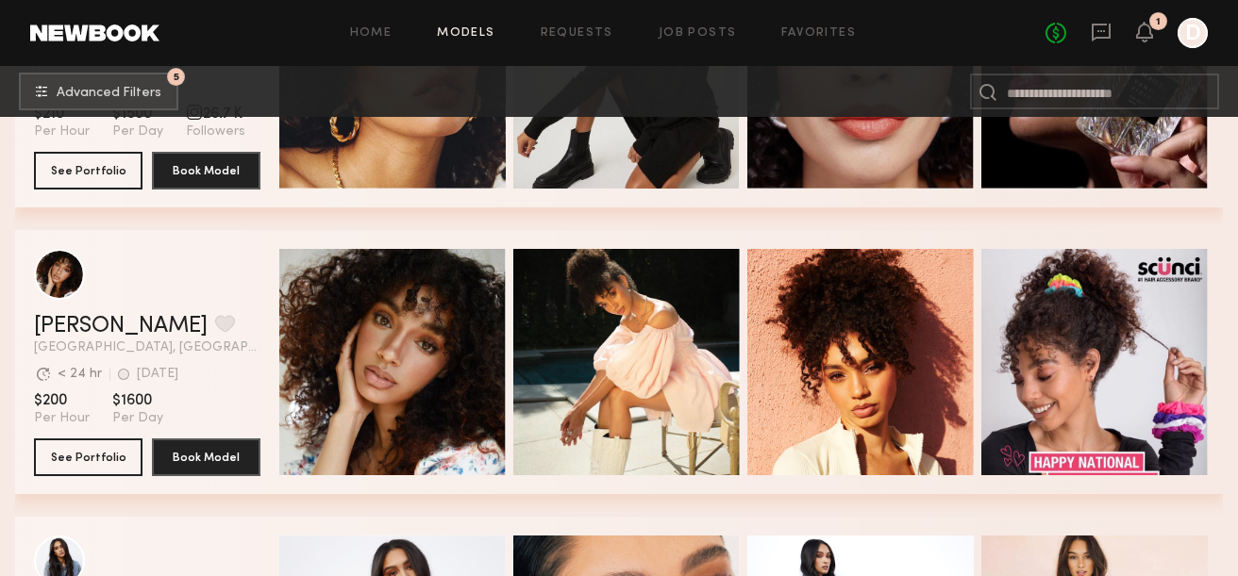
scroll to position [4233, 0]
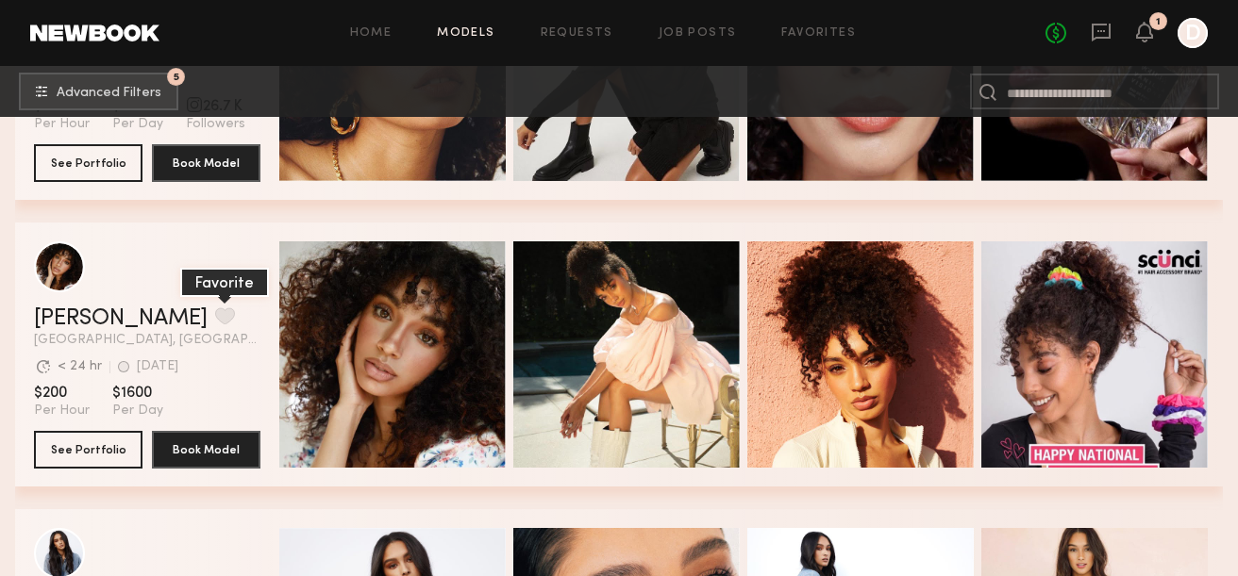
click at [215, 315] on button "grid" at bounding box center [225, 316] width 20 height 17
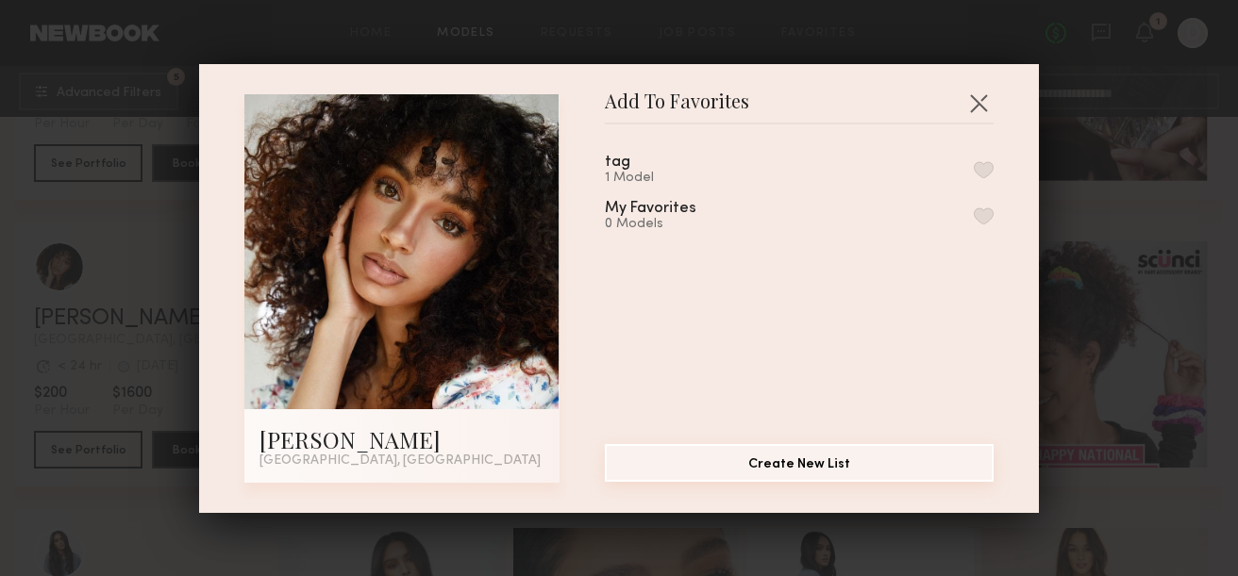
drag, startPoint x: 775, startPoint y: 462, endPoint x: 691, endPoint y: 338, distance: 150.2
click at [691, 338] on section "tag 1 Model My Favorites 0 Models Create New List" at bounding box center [799, 304] width 389 height 359
click at [988, 291] on div "tag 1 Model My Favorites 0 Models" at bounding box center [809, 277] width 408 height 275
click at [988, 167] on button "button" at bounding box center [984, 169] width 20 height 17
click at [982, 102] on button "button" at bounding box center [978, 103] width 30 height 30
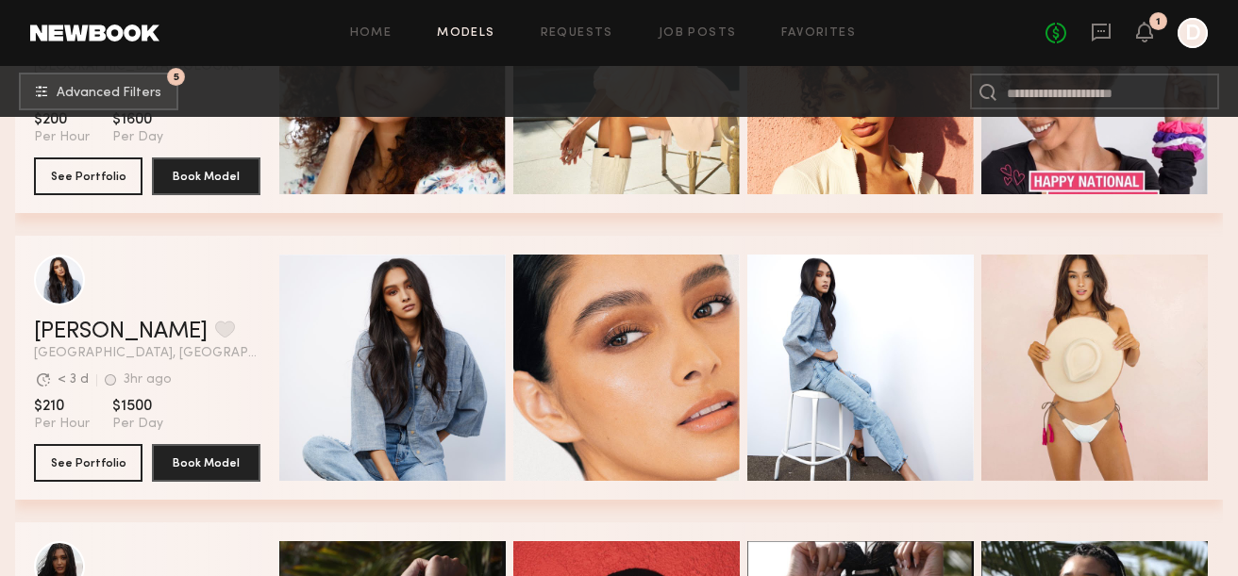
scroll to position [4517, 0]
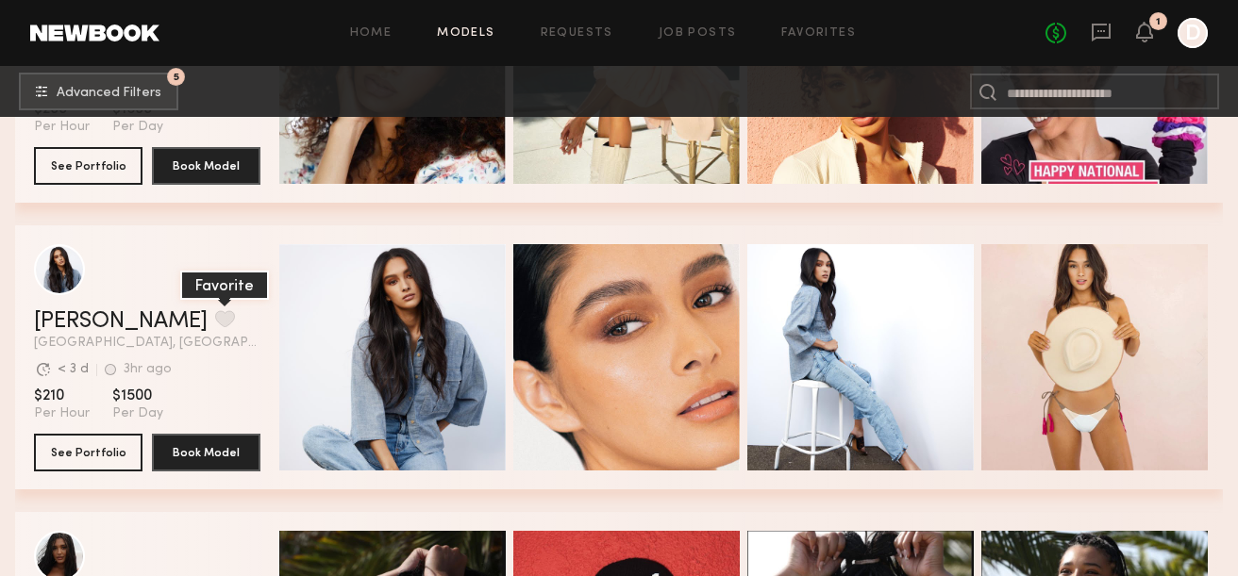
click at [215, 317] on button "grid" at bounding box center [225, 318] width 20 height 17
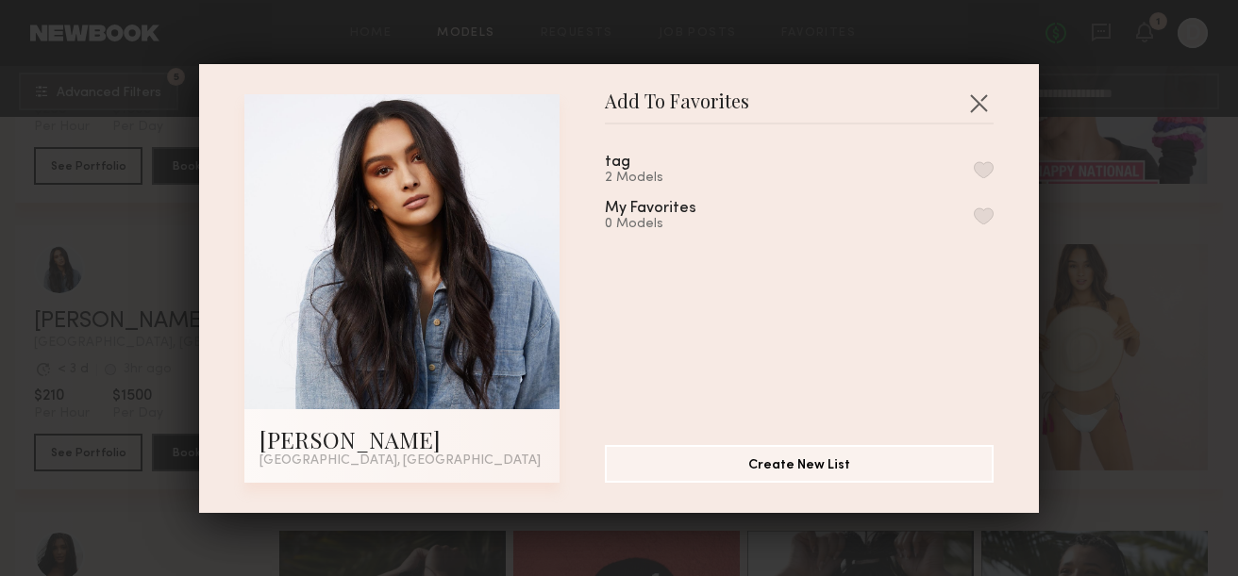
click at [650, 174] on div "2 Models" at bounding box center [640, 178] width 71 height 15
click at [981, 172] on button "button" at bounding box center [984, 169] width 20 height 17
click at [978, 107] on button "button" at bounding box center [978, 103] width 30 height 30
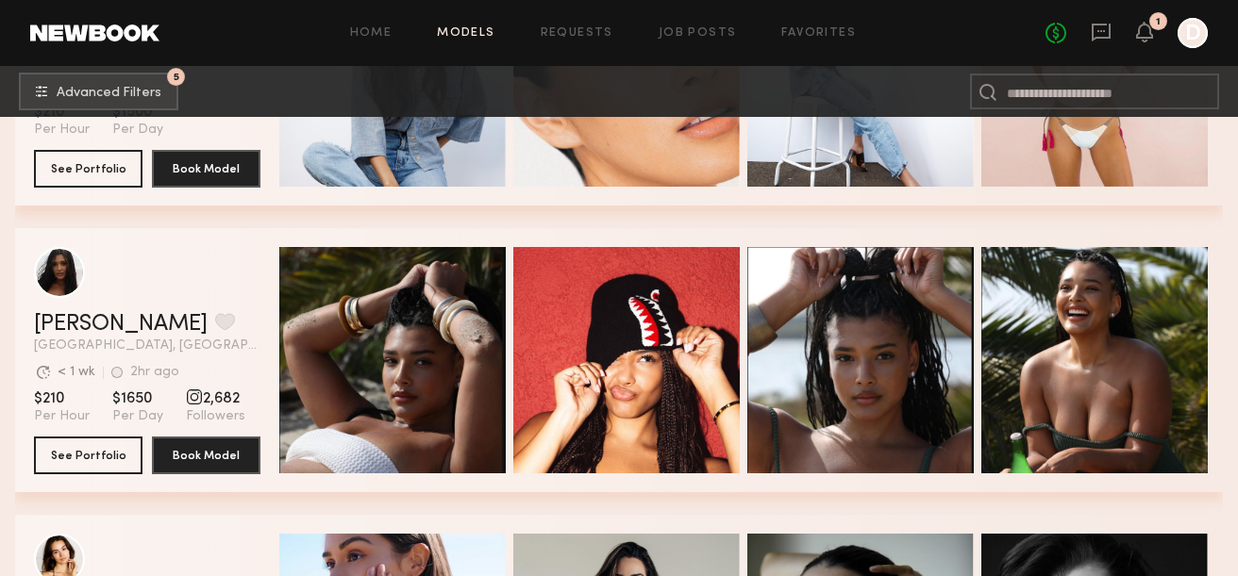
scroll to position [4841, 0]
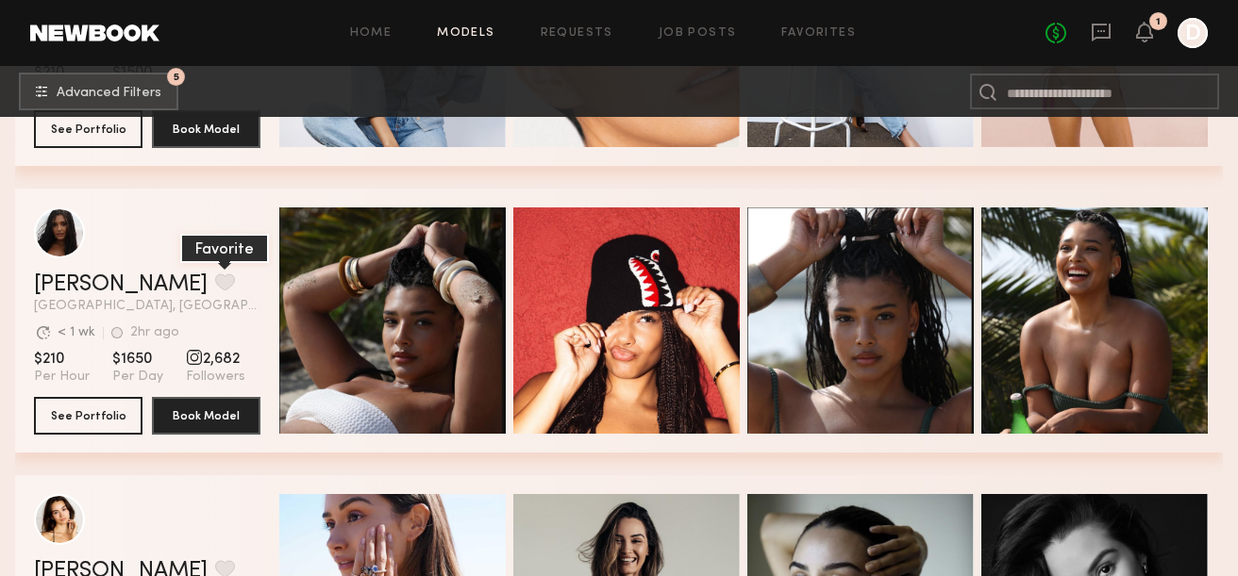
click at [215, 283] on button "grid" at bounding box center [225, 282] width 20 height 17
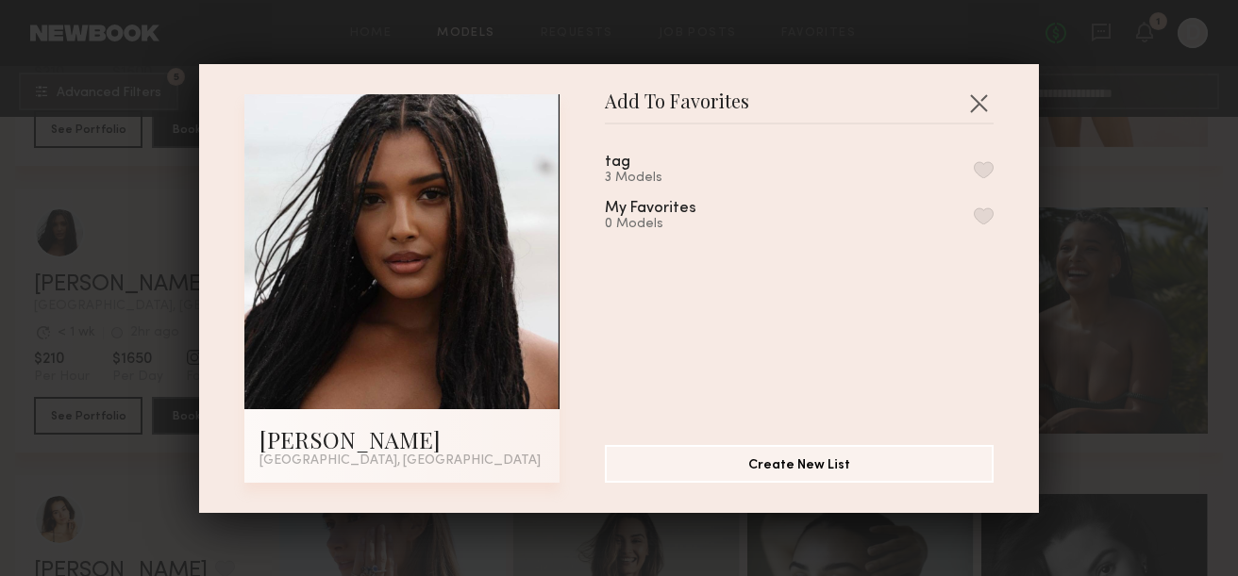
click at [980, 167] on button "button" at bounding box center [984, 169] width 20 height 17
click at [982, 102] on button "button" at bounding box center [978, 103] width 30 height 30
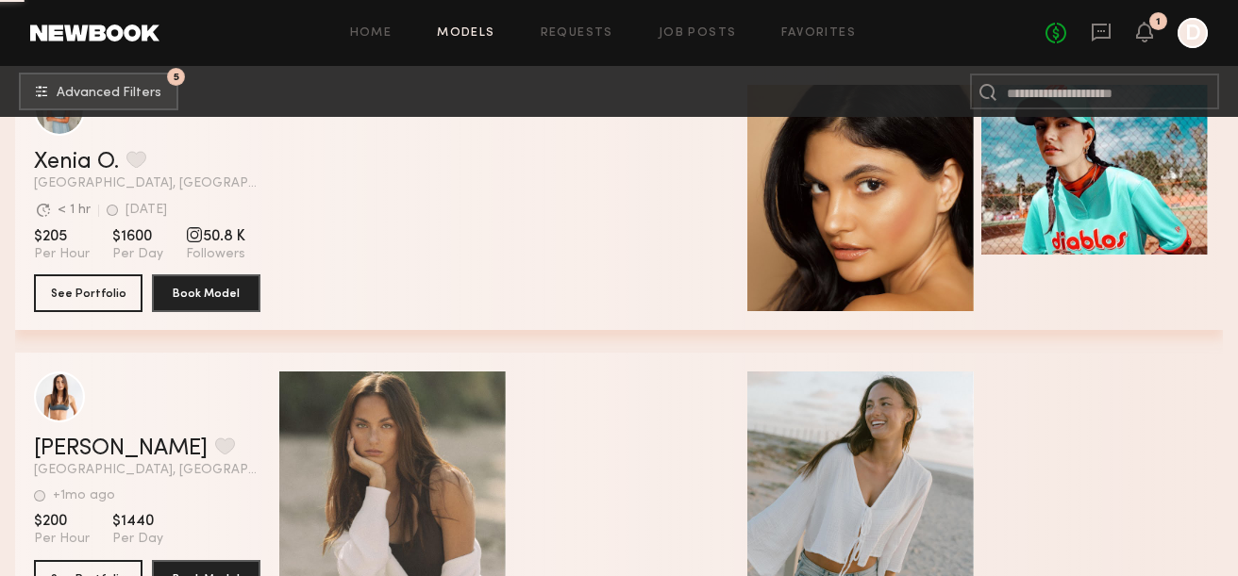
scroll to position [9391, 0]
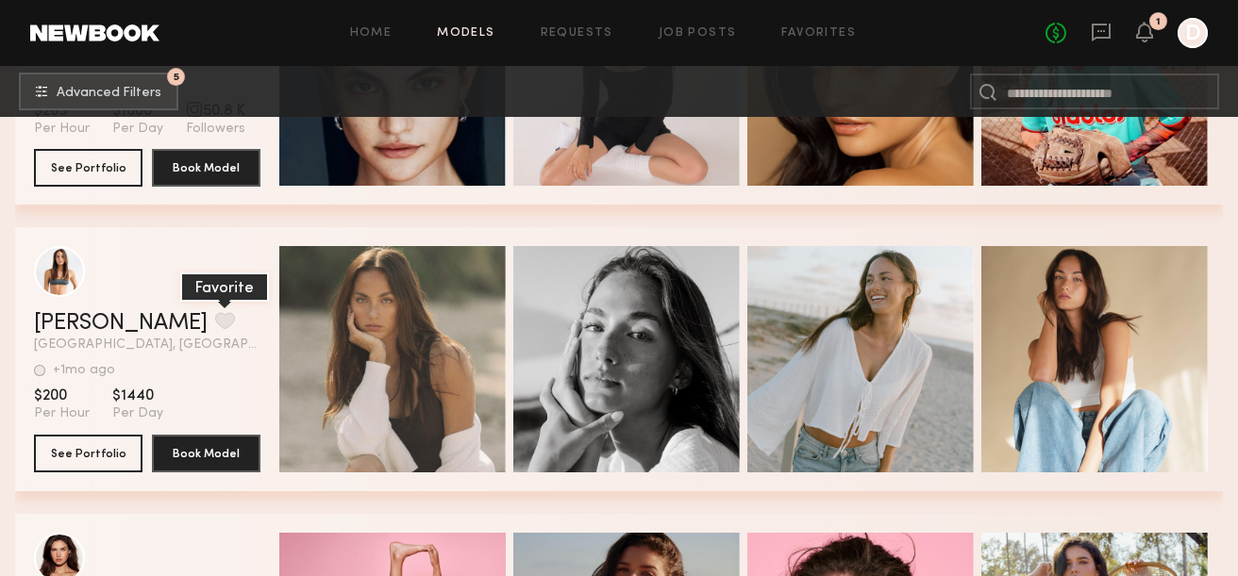
click at [215, 317] on button "grid" at bounding box center [225, 320] width 20 height 17
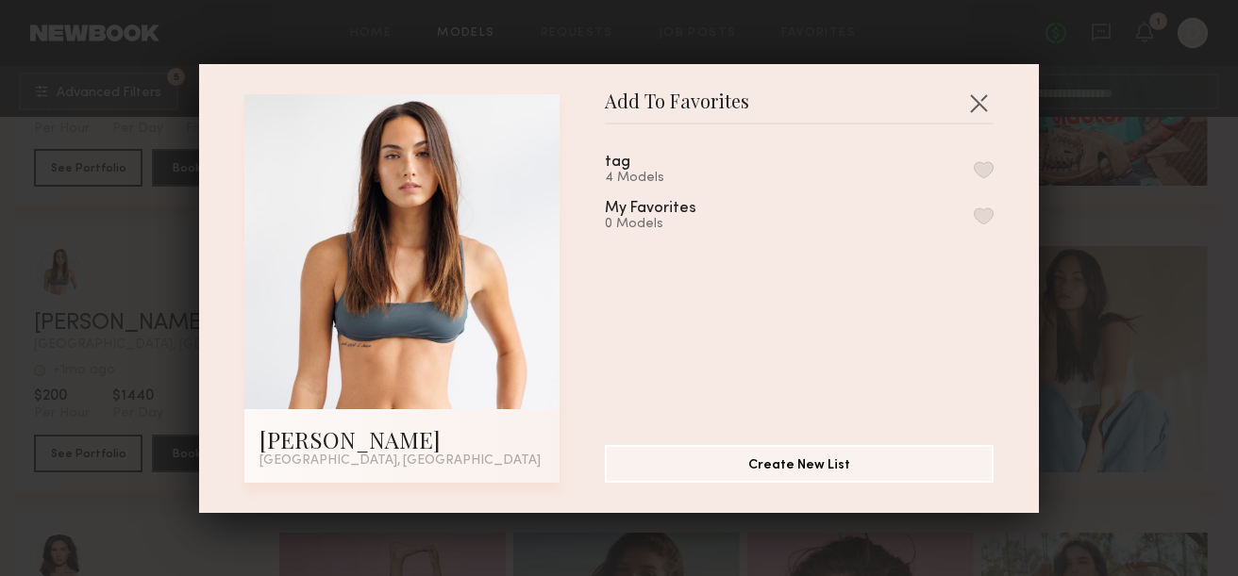
click at [985, 169] on button "button" at bounding box center [984, 169] width 20 height 17
click at [980, 105] on button "button" at bounding box center [978, 103] width 30 height 30
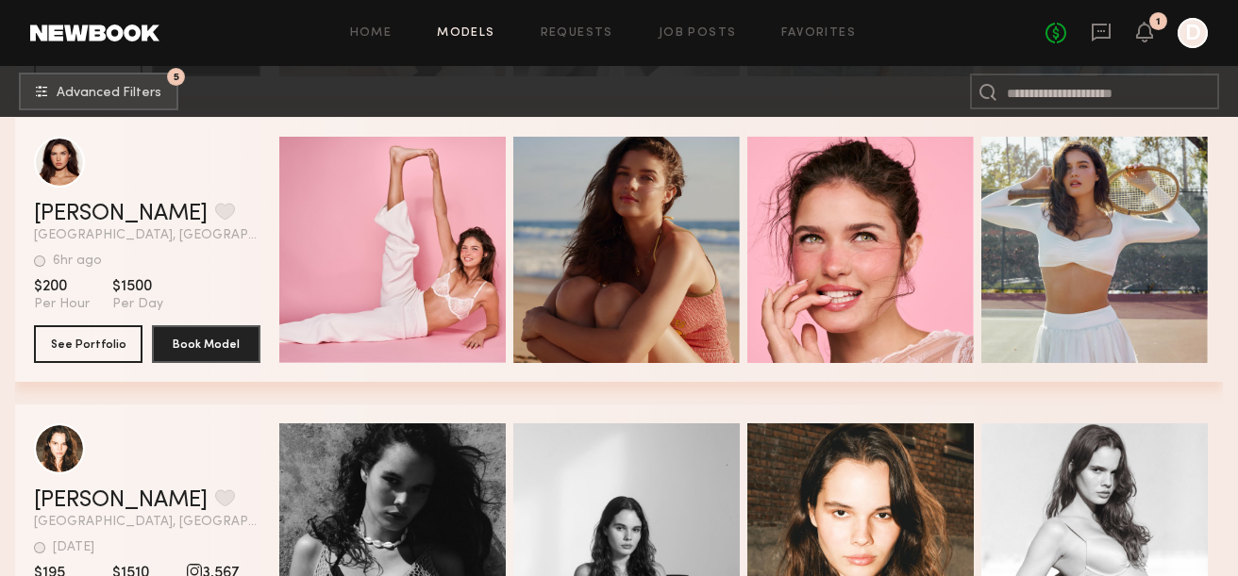
scroll to position [9757, 0]
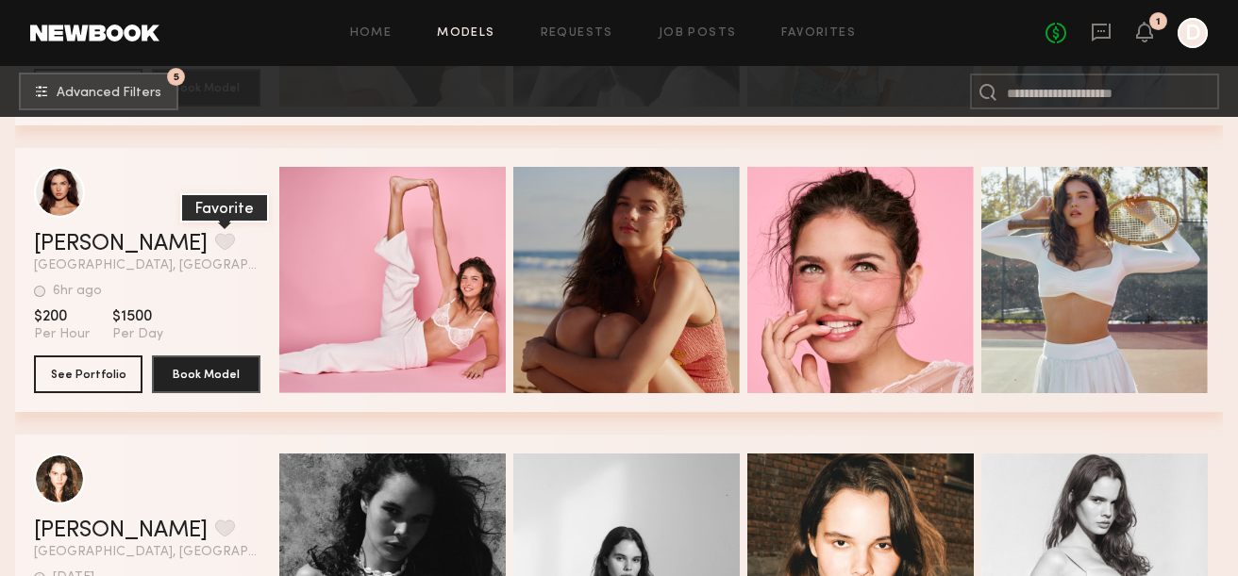
click at [215, 240] on button "grid" at bounding box center [225, 241] width 20 height 17
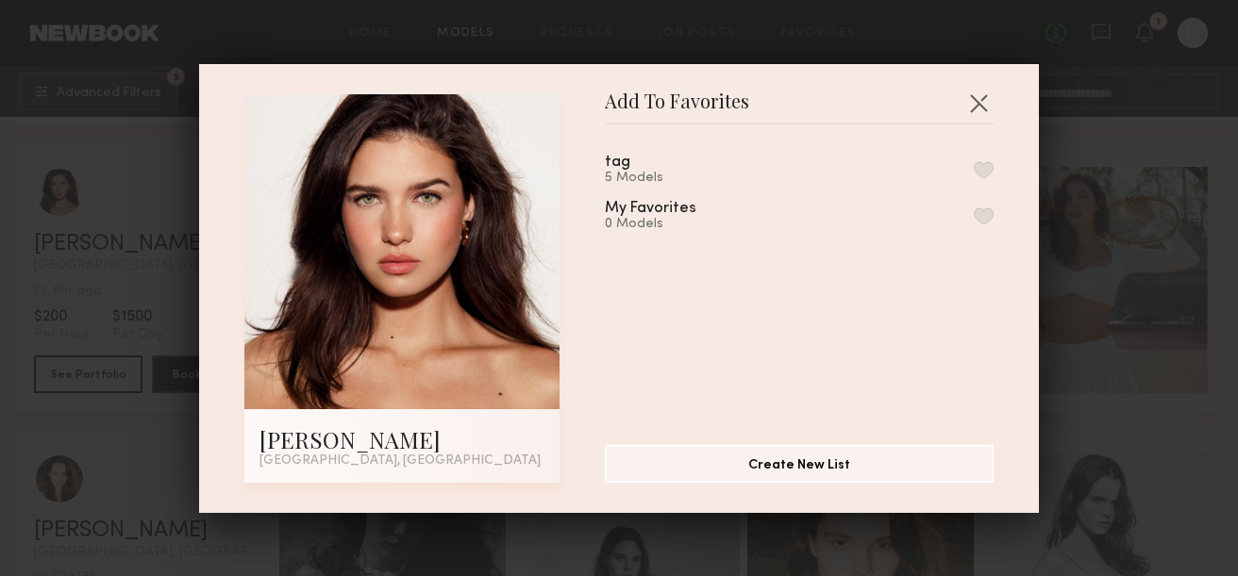
click at [746, 171] on div "tag 5 Models" at bounding box center [799, 170] width 389 height 31
click at [986, 171] on button "button" at bounding box center [984, 169] width 20 height 17
click at [976, 106] on button "button" at bounding box center [978, 103] width 30 height 30
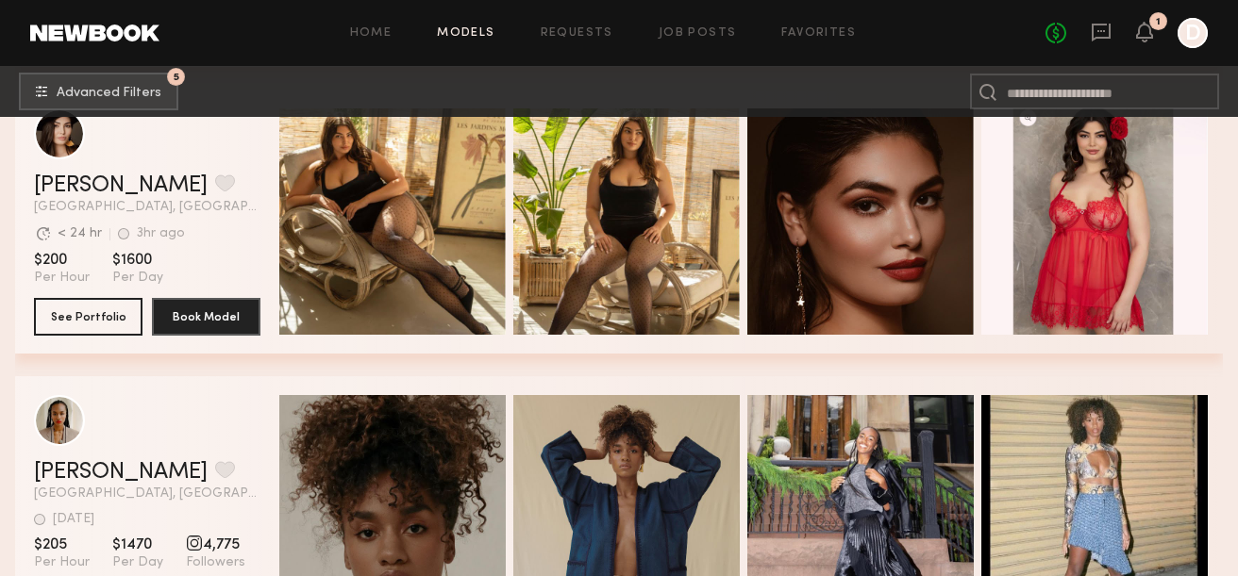
scroll to position [10878, 0]
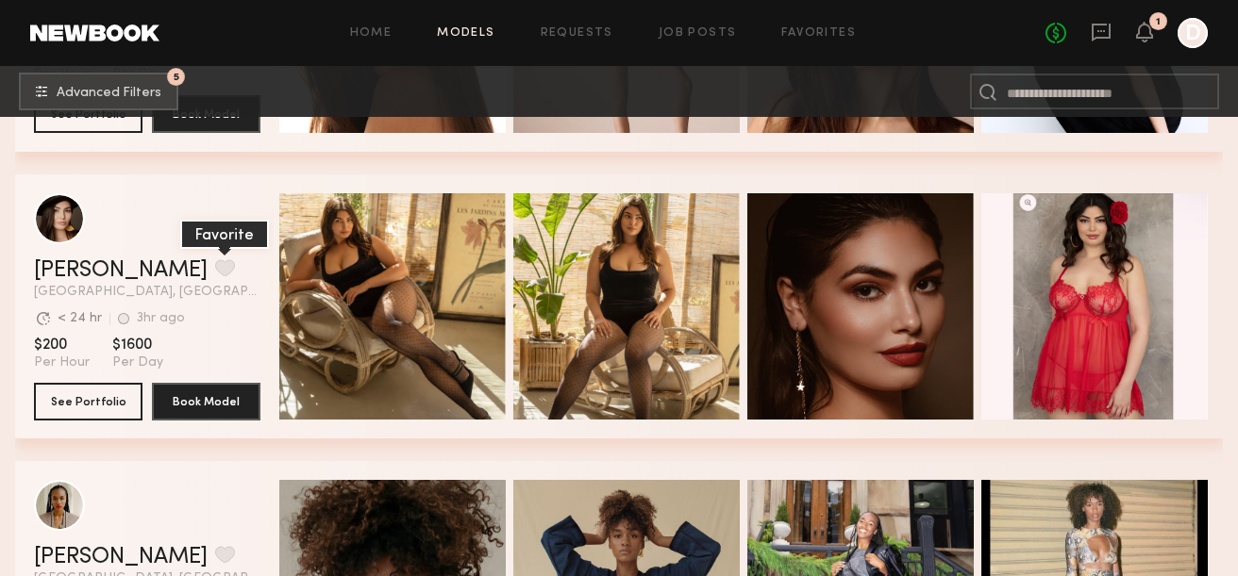
click at [215, 269] on button "grid" at bounding box center [225, 267] width 20 height 17
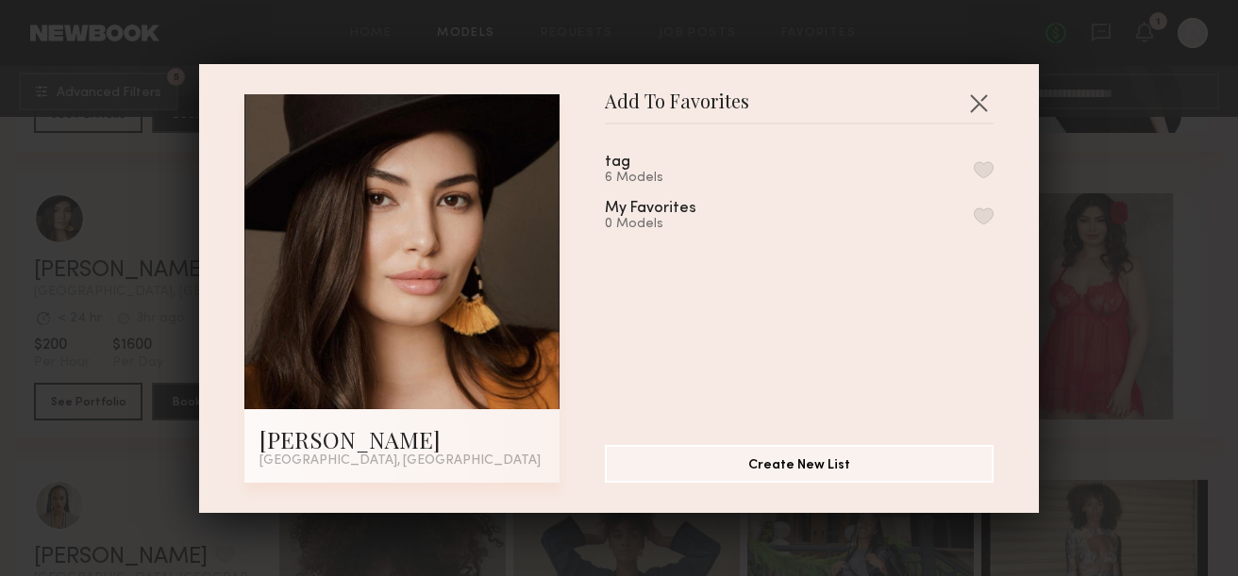
click at [984, 169] on button "button" at bounding box center [984, 169] width 20 height 17
click at [981, 101] on button "button" at bounding box center [978, 103] width 30 height 30
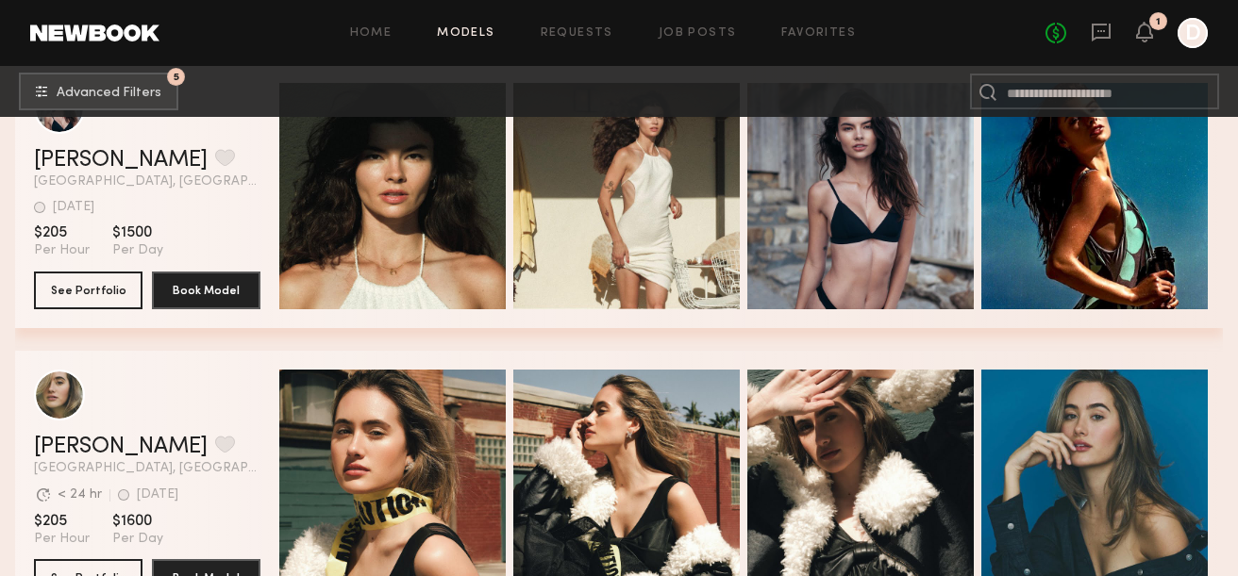
scroll to position [7711, 0]
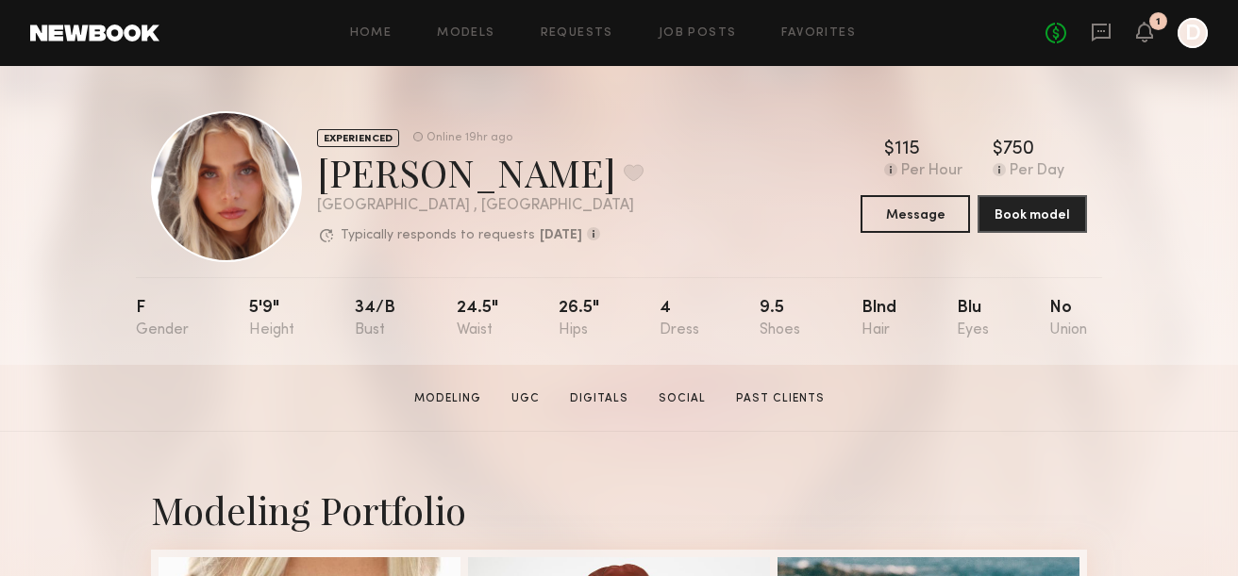
click at [237, 197] on div at bounding box center [226, 186] width 151 height 151
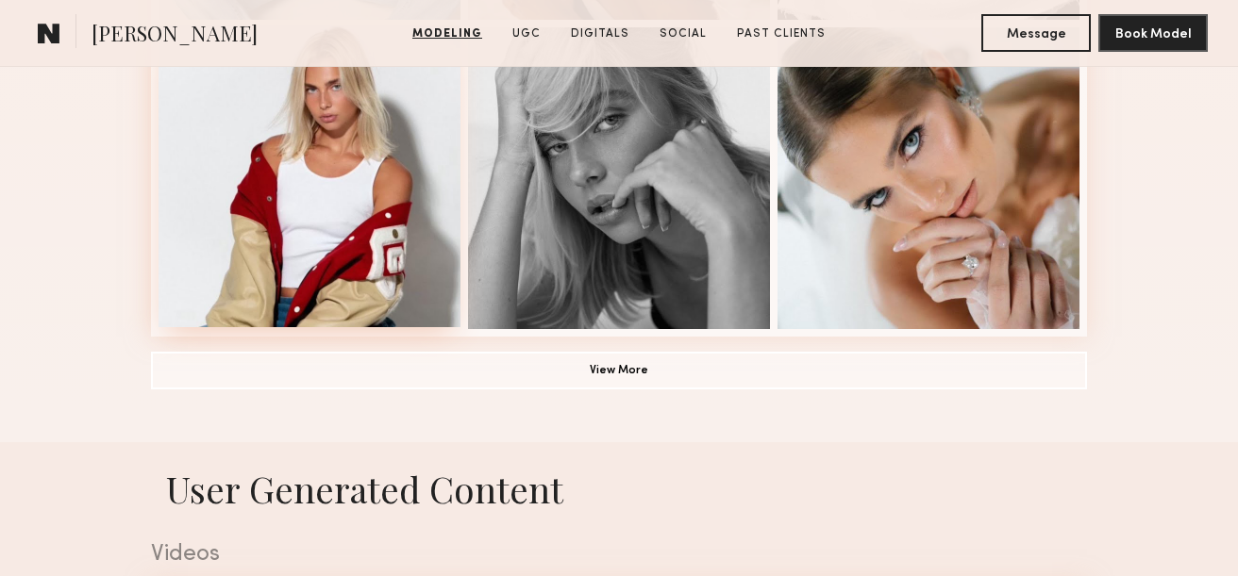
scroll to position [1459, 0]
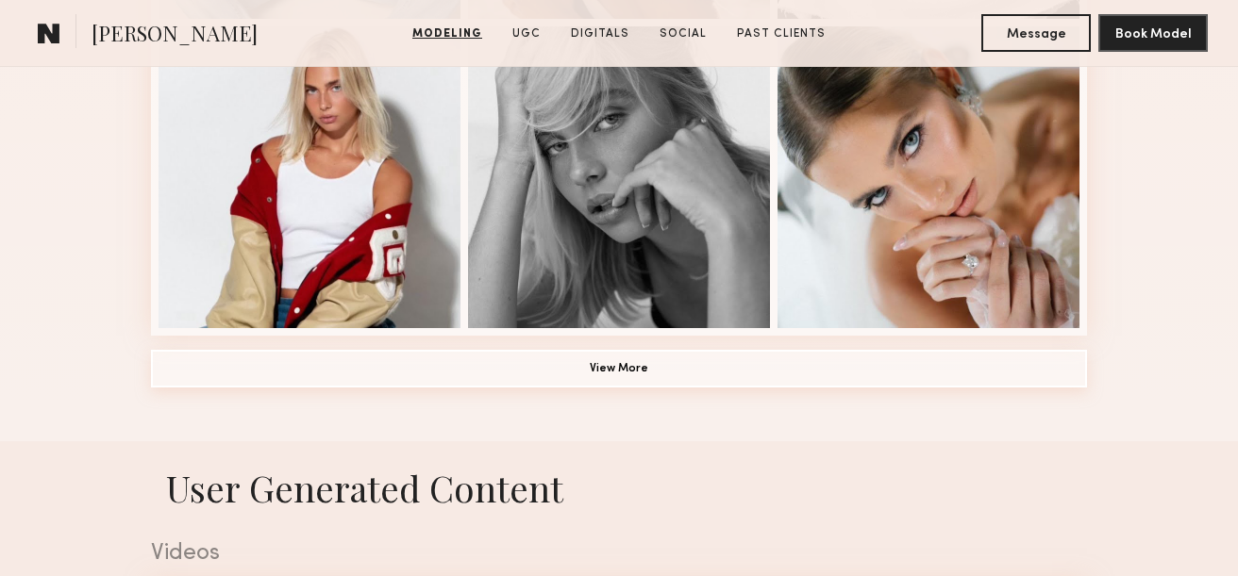
click at [605, 367] on button "View More" at bounding box center [619, 369] width 936 height 38
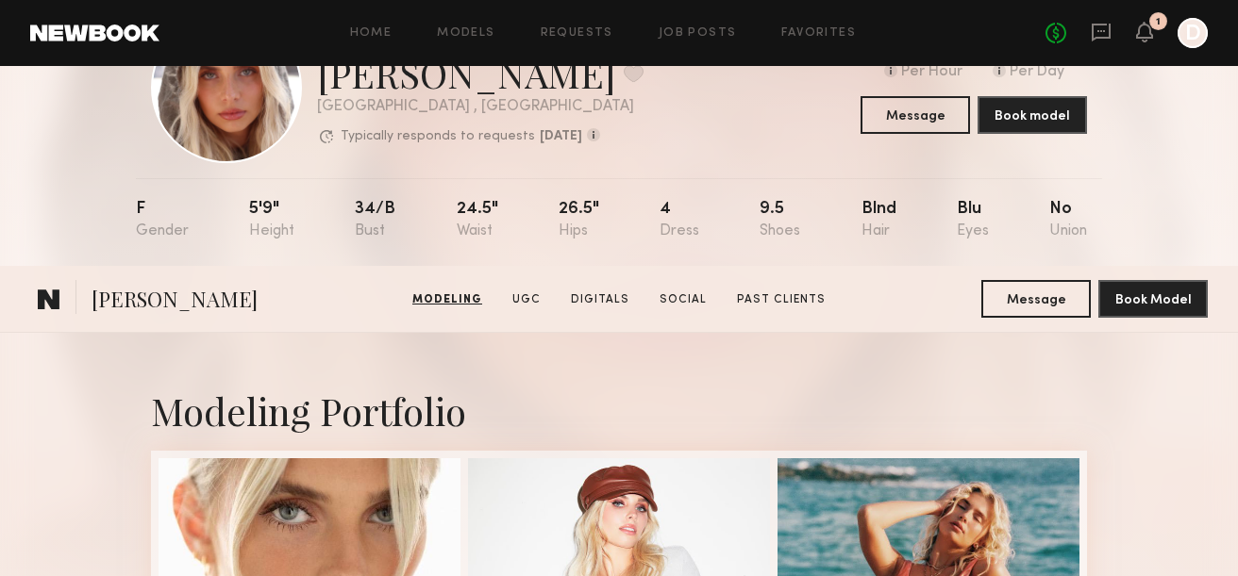
scroll to position [0, 0]
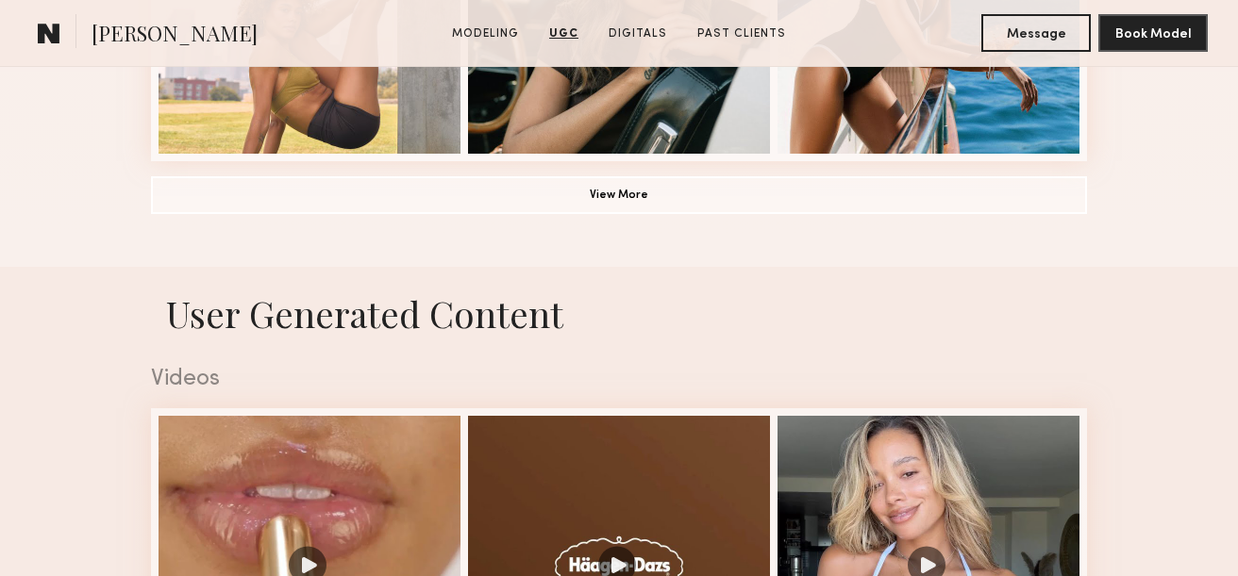
scroll to position [1587, 0]
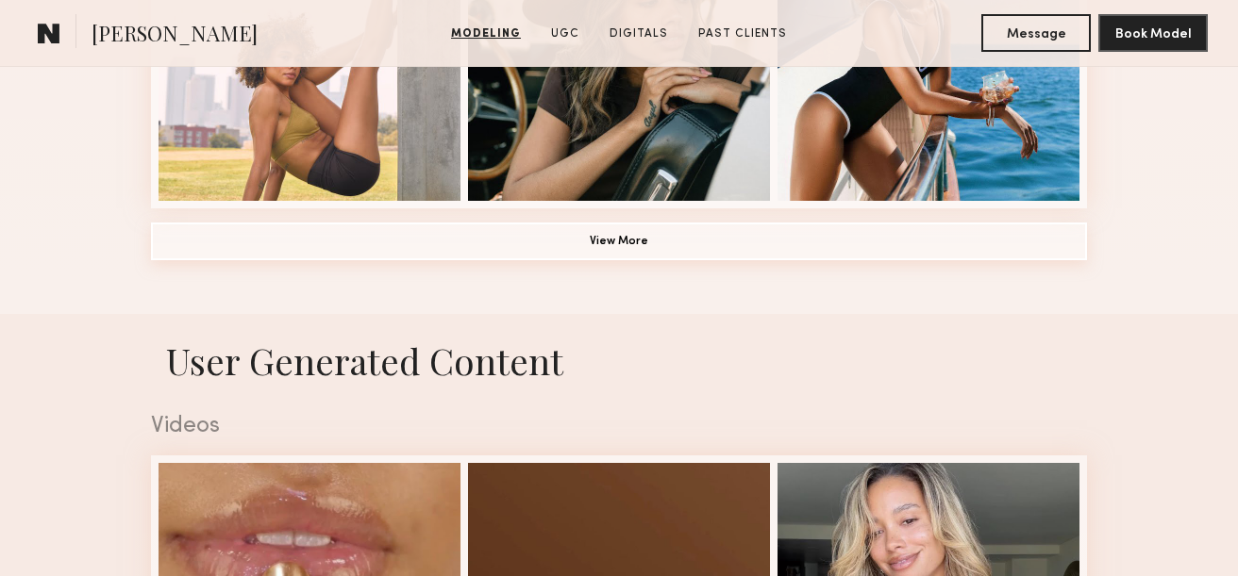
click at [603, 242] on button "View More" at bounding box center [619, 242] width 936 height 38
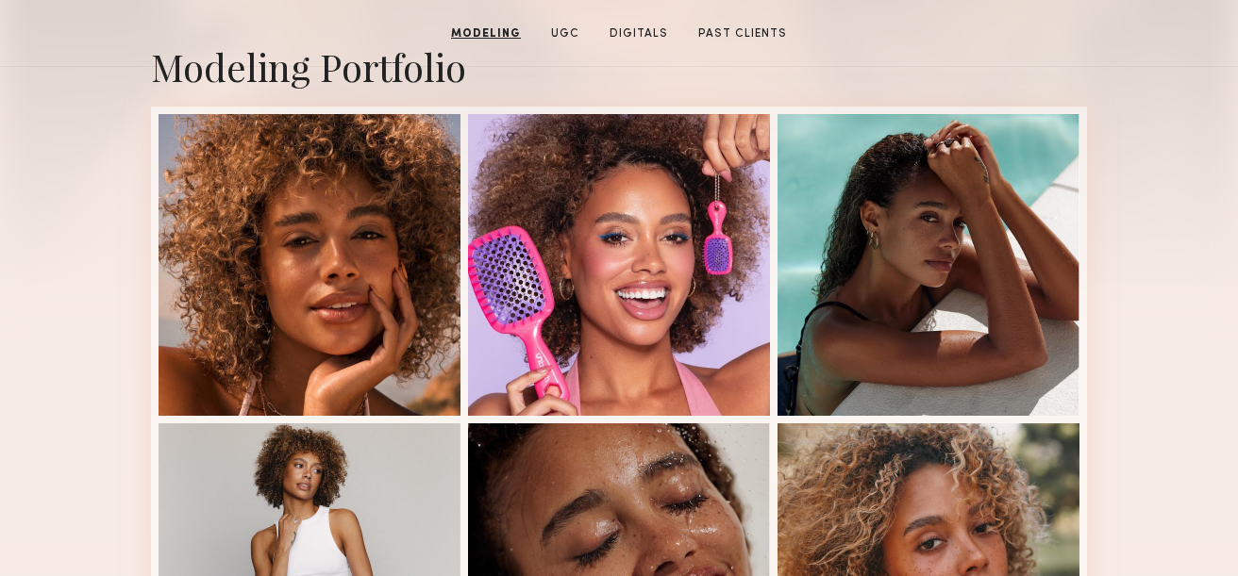
scroll to position [0, 0]
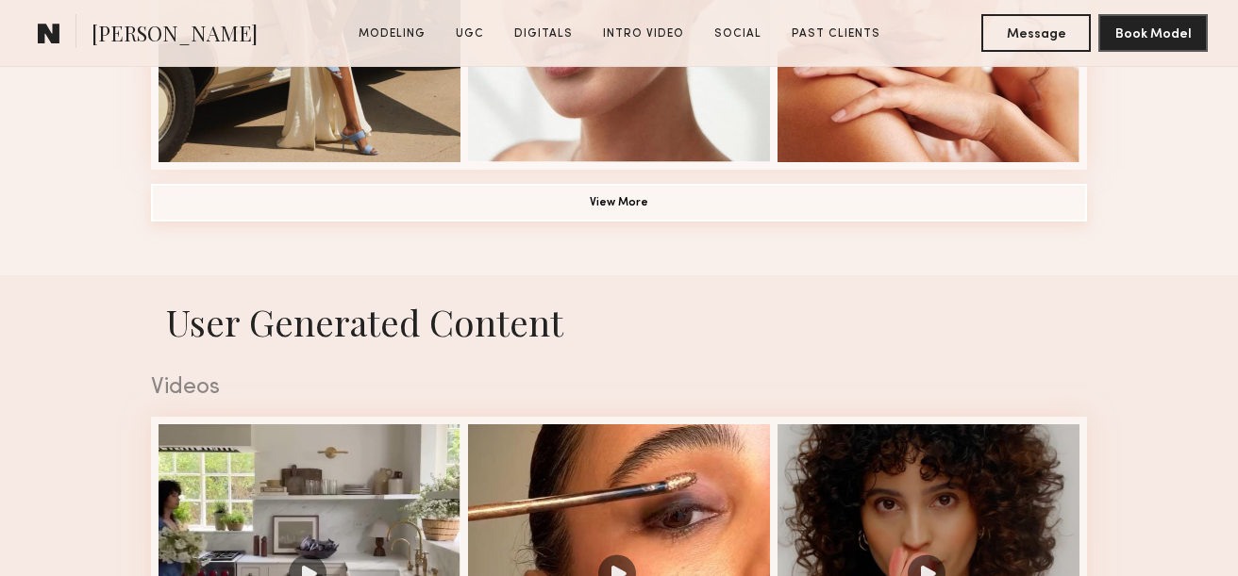
scroll to position [1631, 0]
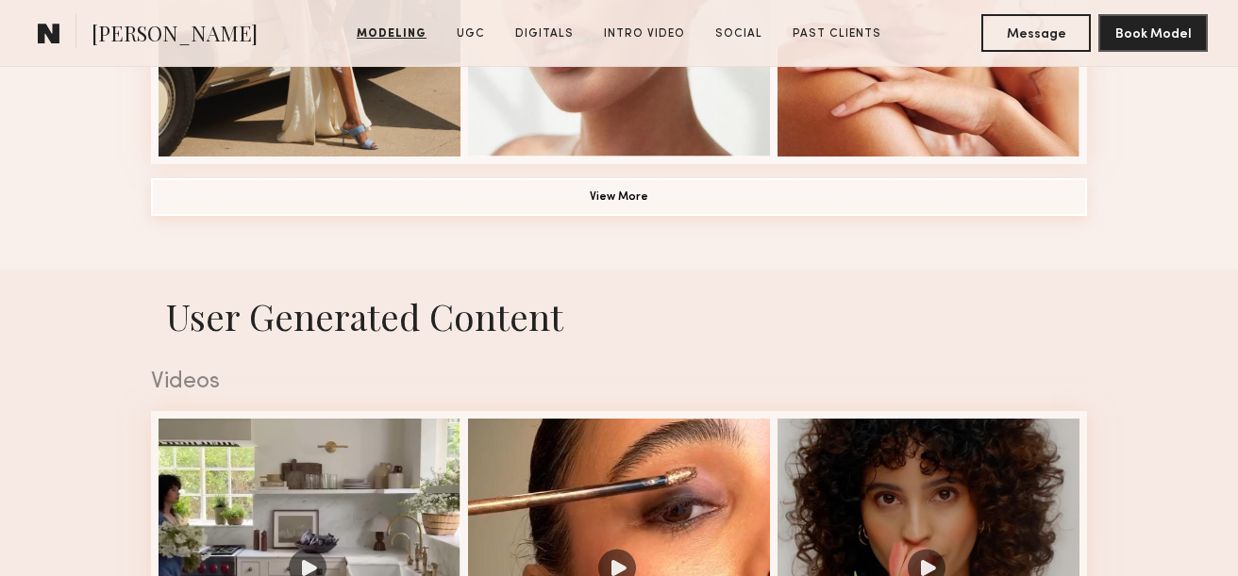
click at [629, 192] on button "View More" at bounding box center [619, 197] width 936 height 38
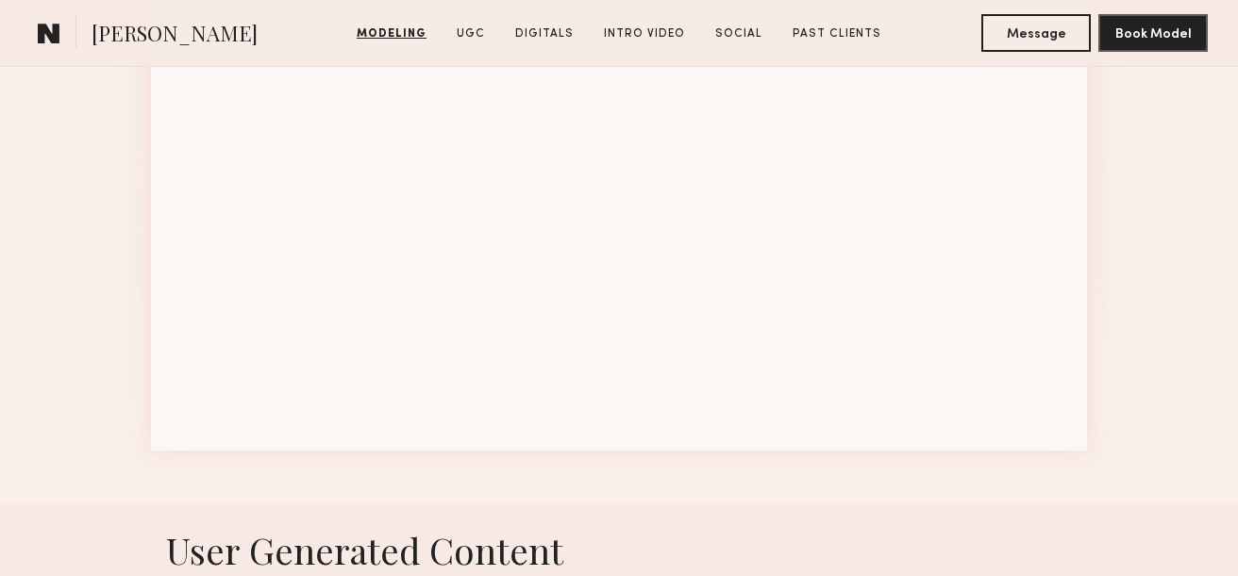
scroll to position [2583, 0]
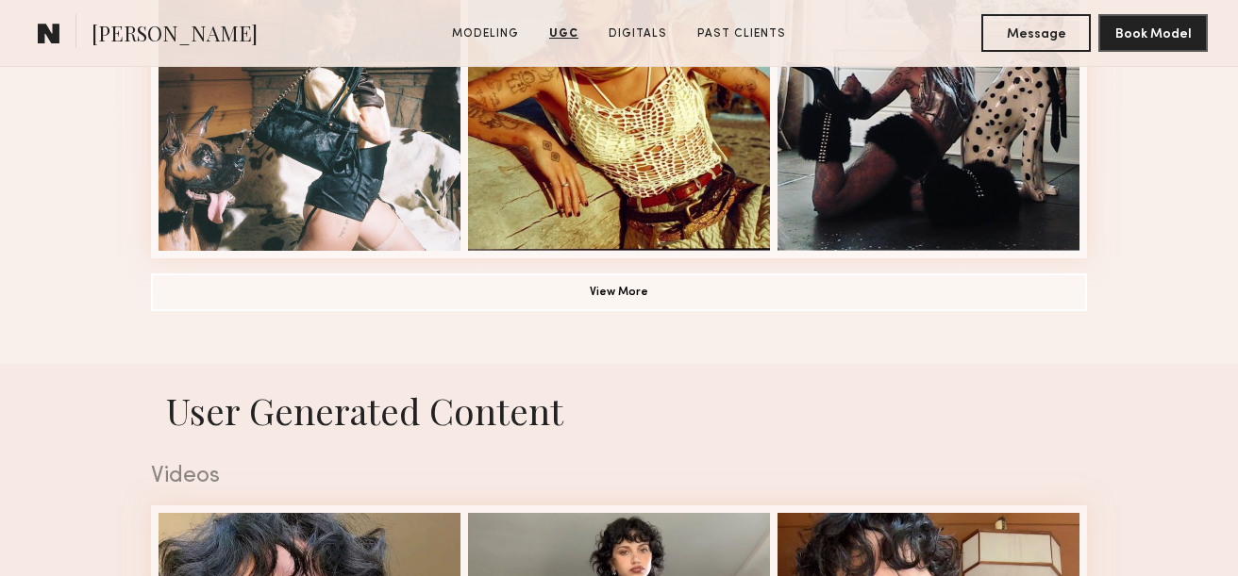
scroll to position [1403, 0]
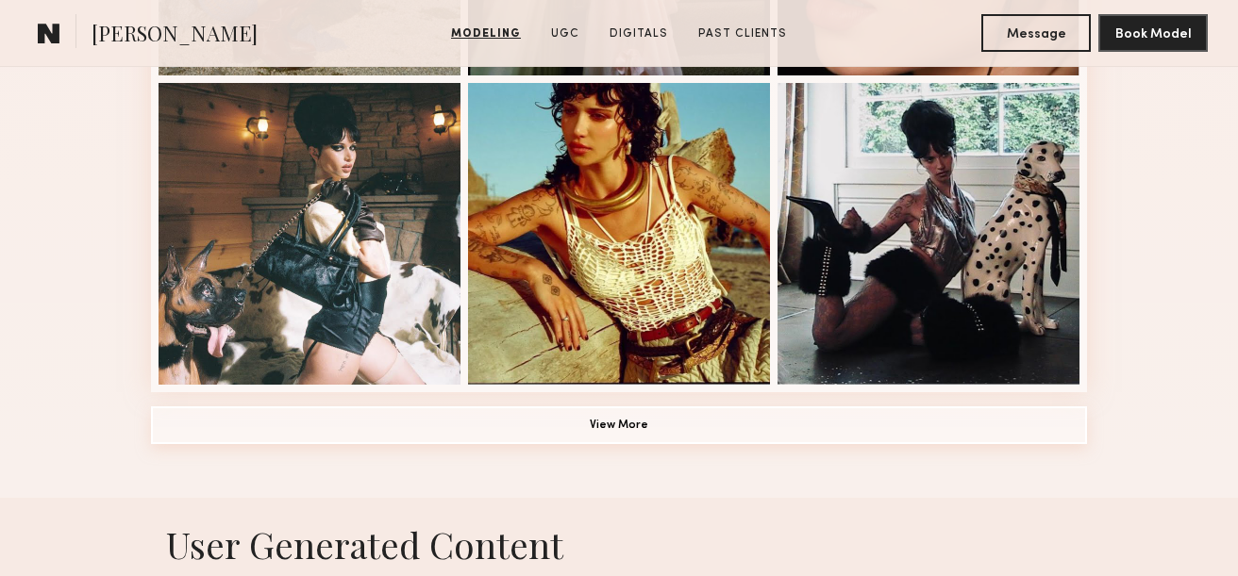
click at [625, 421] on button "View More" at bounding box center [619, 426] width 936 height 38
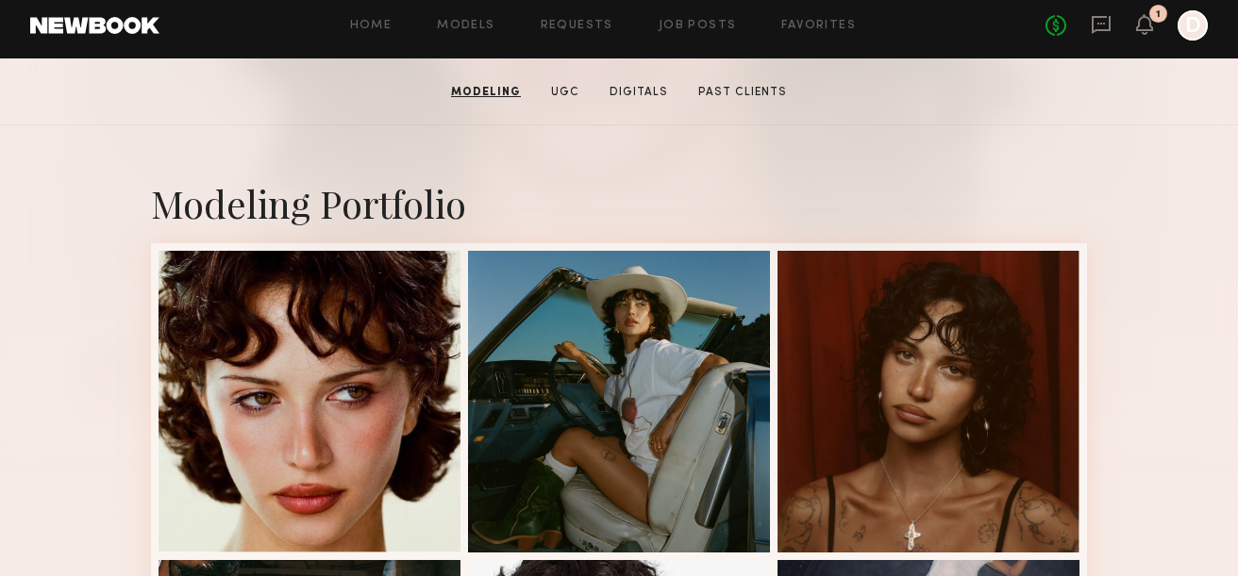
scroll to position [303, 0]
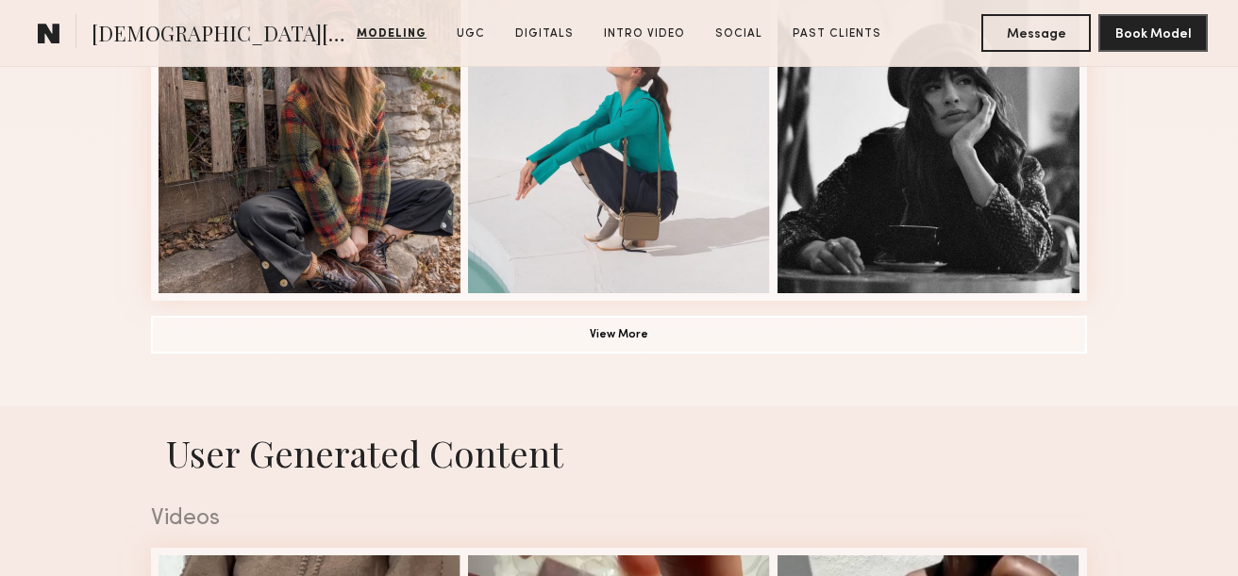
scroll to position [1546, 0]
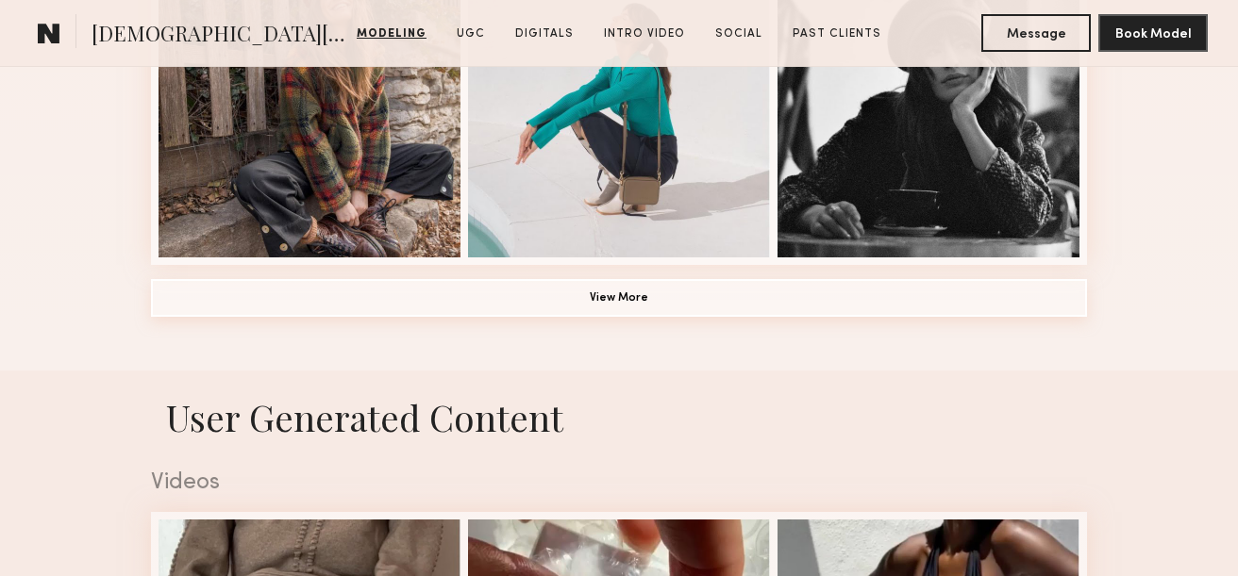
click at [613, 284] on button "View More" at bounding box center [619, 298] width 936 height 38
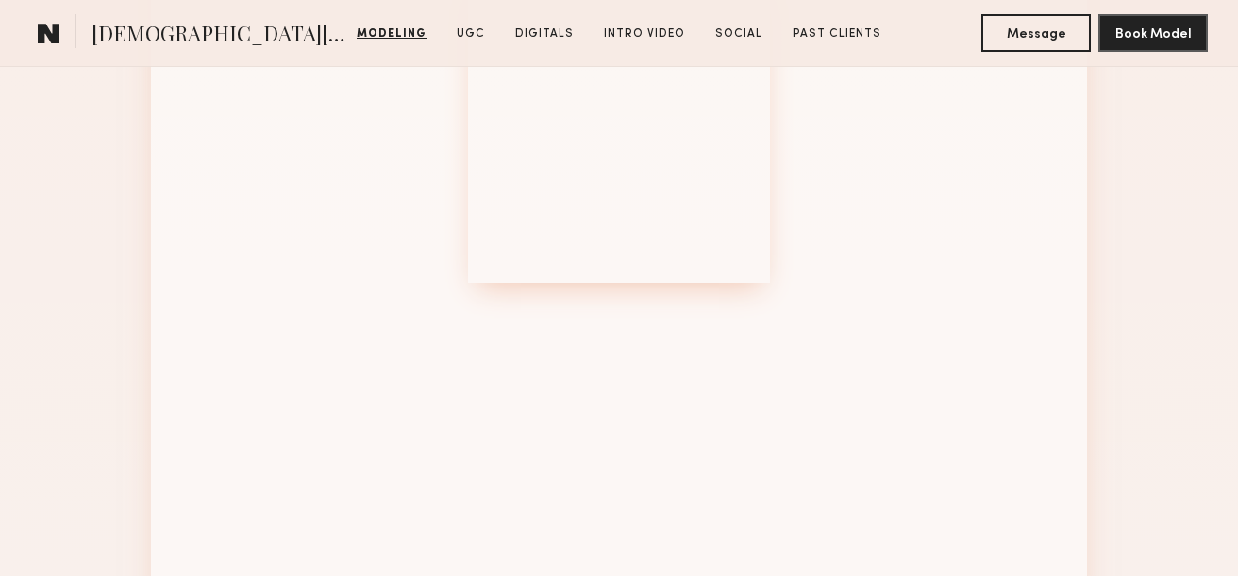
scroll to position [2443, 0]
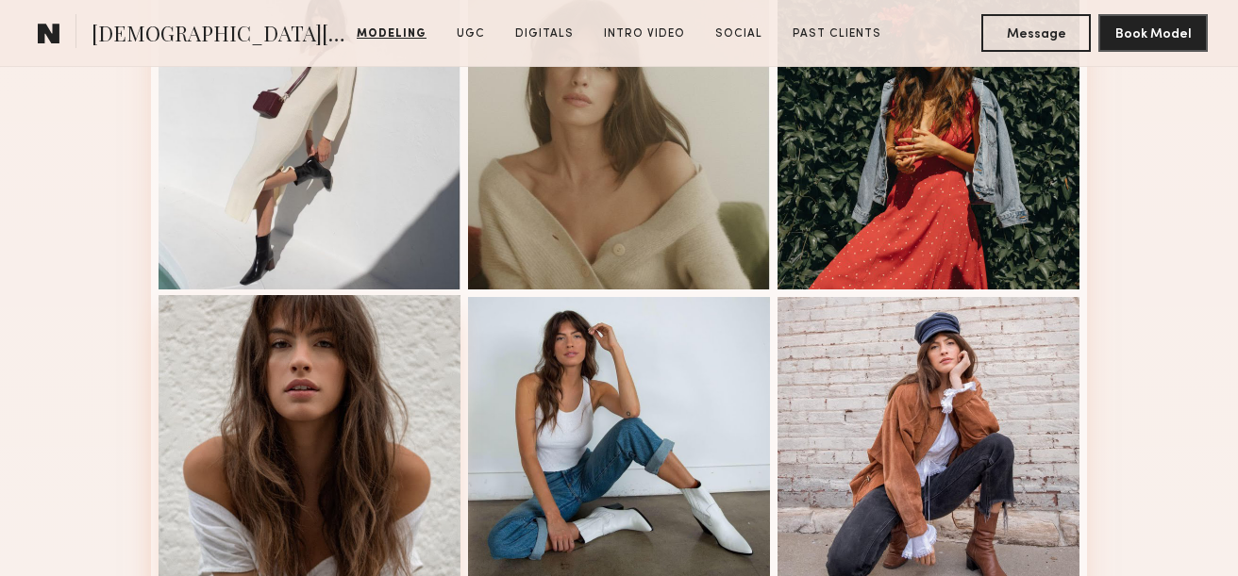
click at [315, 425] on div at bounding box center [309, 446] width 302 height 302
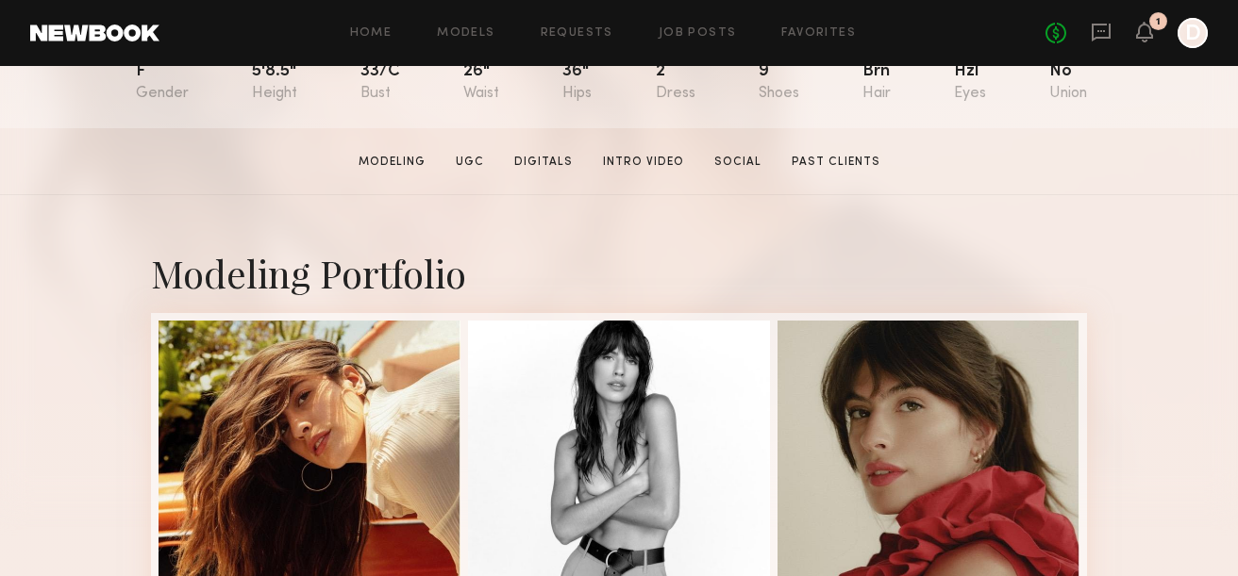
scroll to position [369, 0]
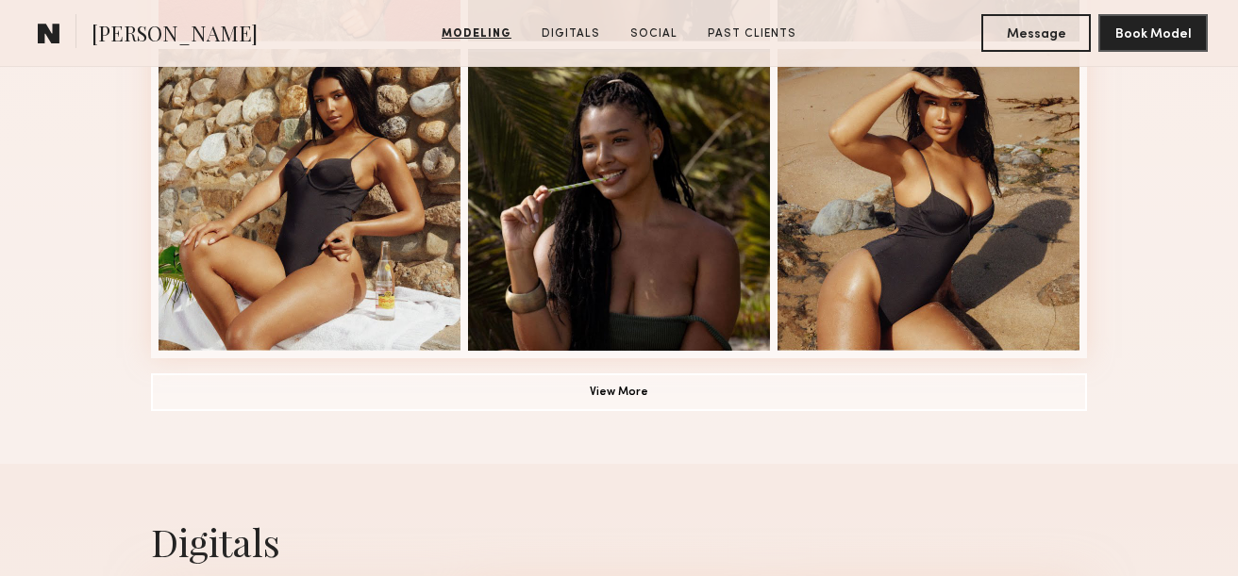
scroll to position [1422, 0]
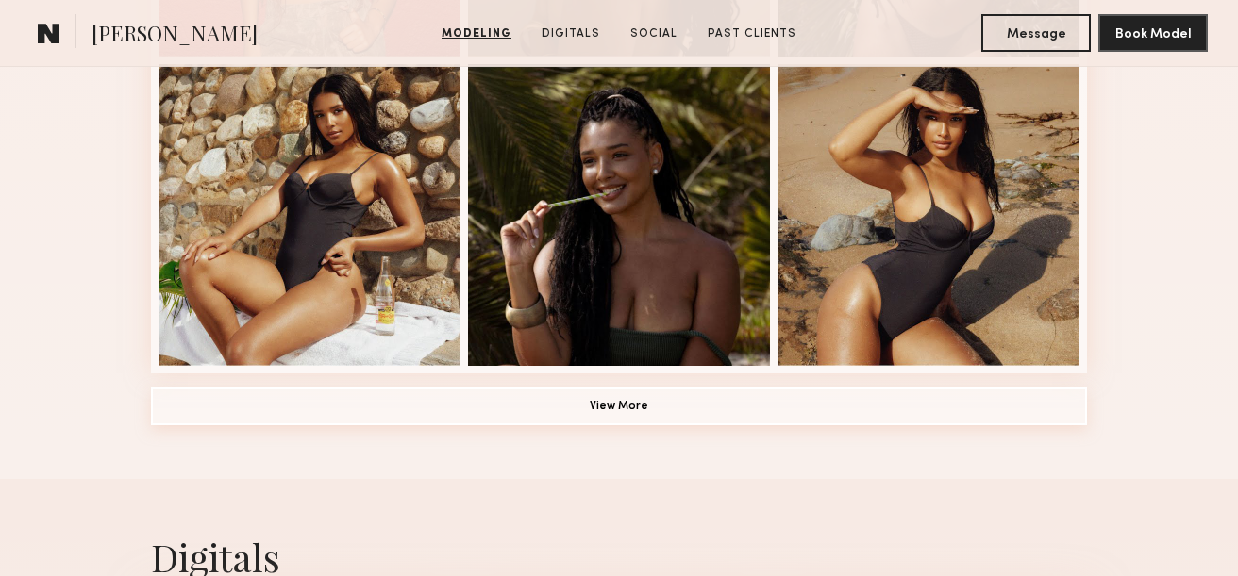
click at [617, 405] on button "View More" at bounding box center [619, 407] width 936 height 38
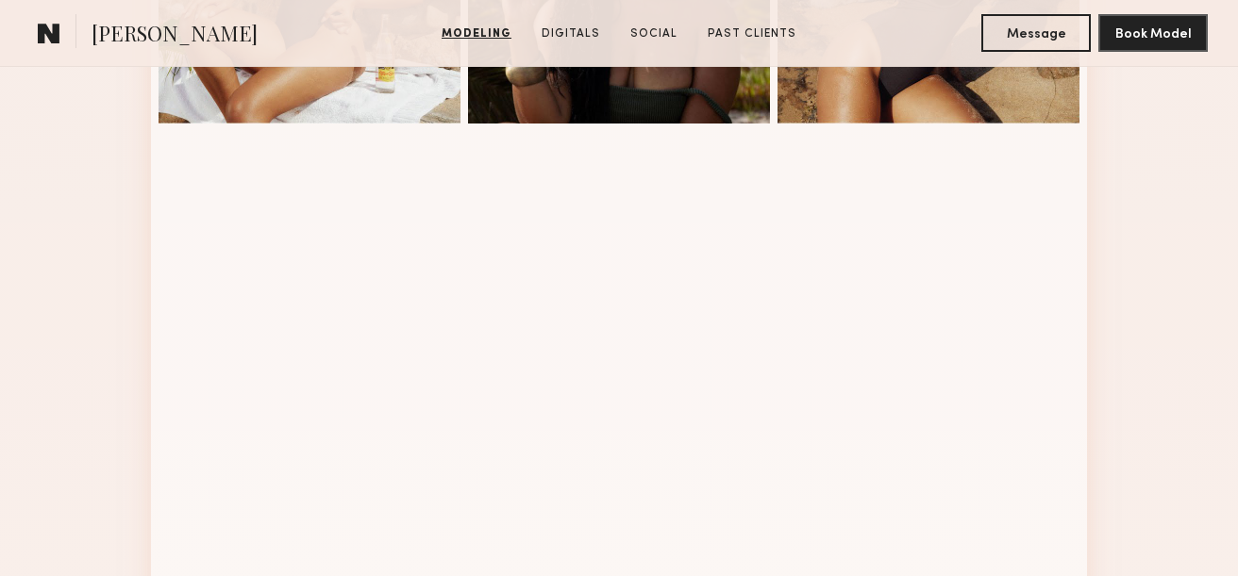
scroll to position [1669, 0]
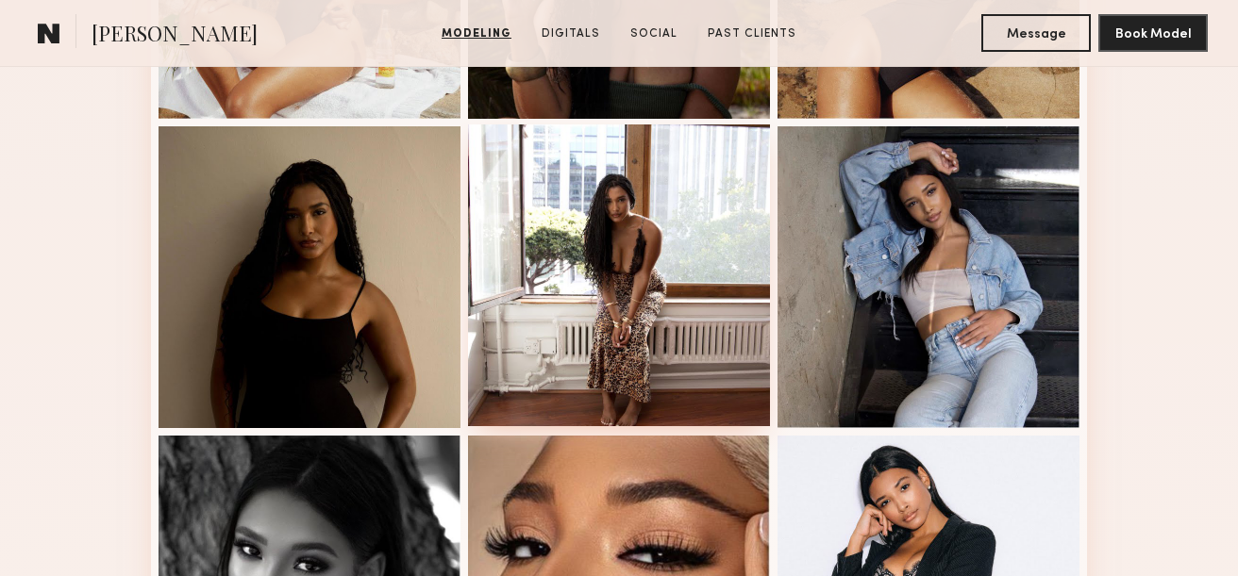
click at [635, 240] on div at bounding box center [619, 276] width 302 height 302
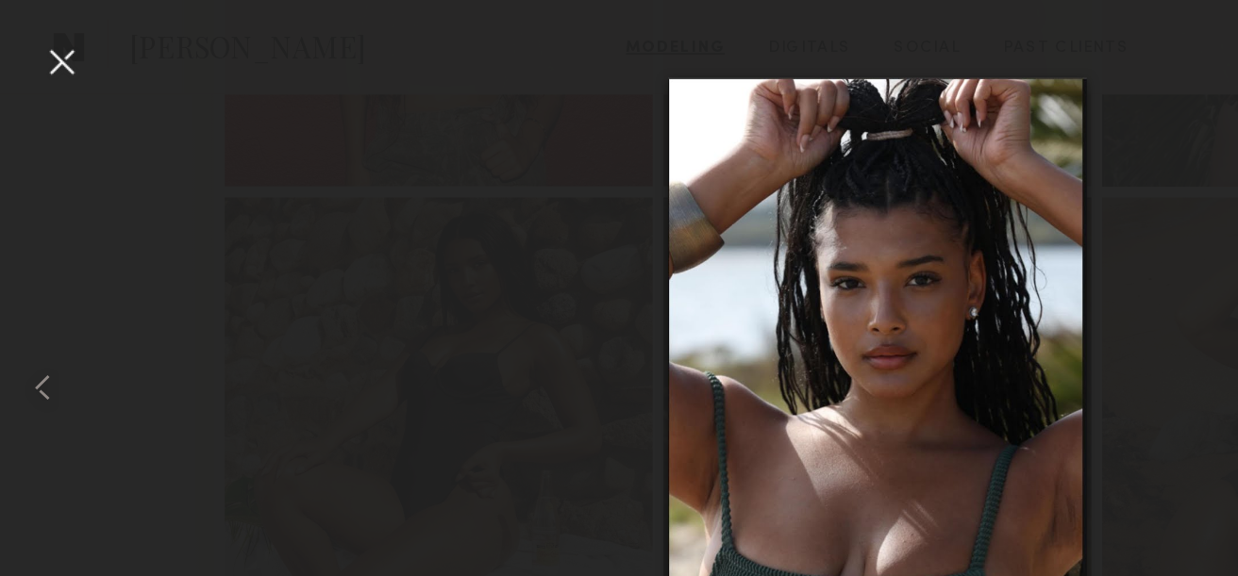
scroll to position [1261, 0]
click at [41, 42] on div at bounding box center [43, 43] width 30 height 30
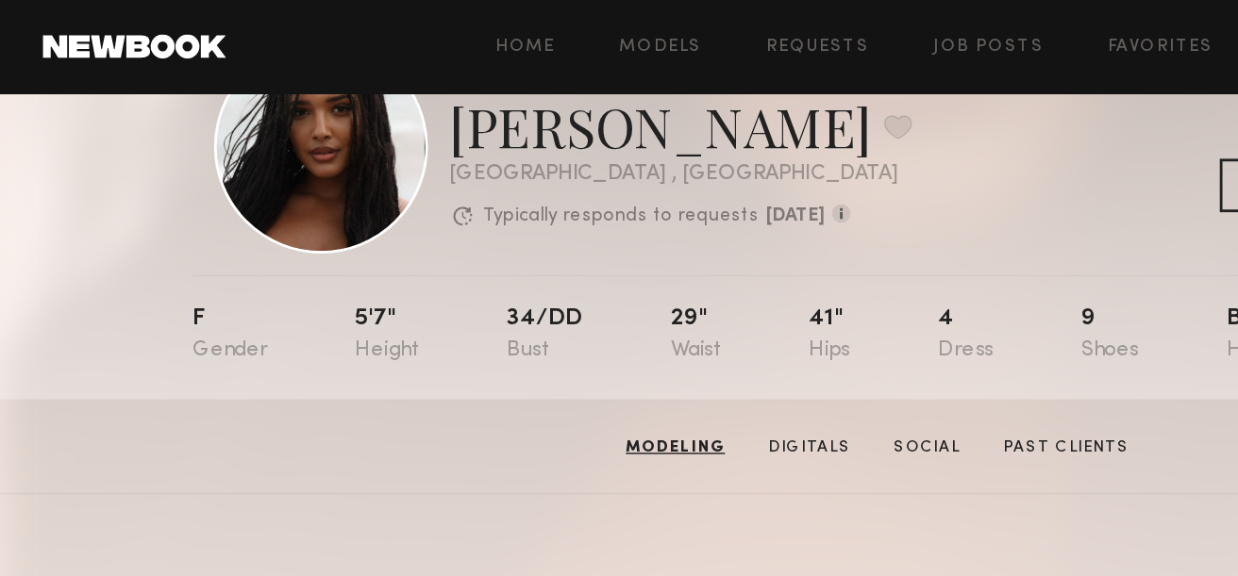
scroll to position [0, 0]
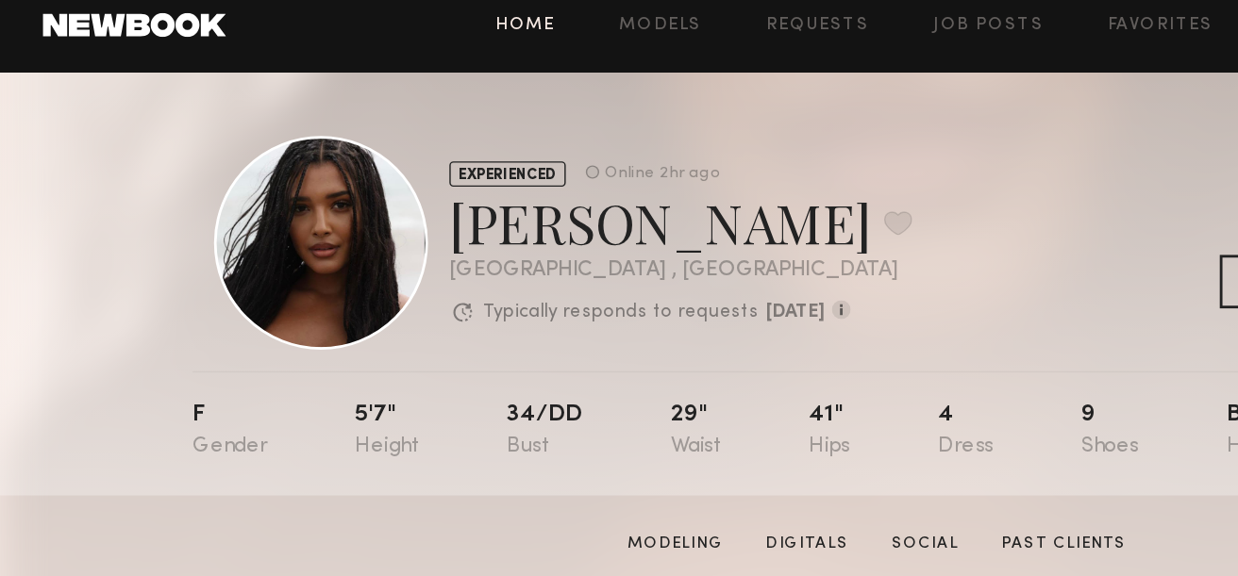
click at [377, 28] on link "Home" at bounding box center [371, 33] width 42 height 12
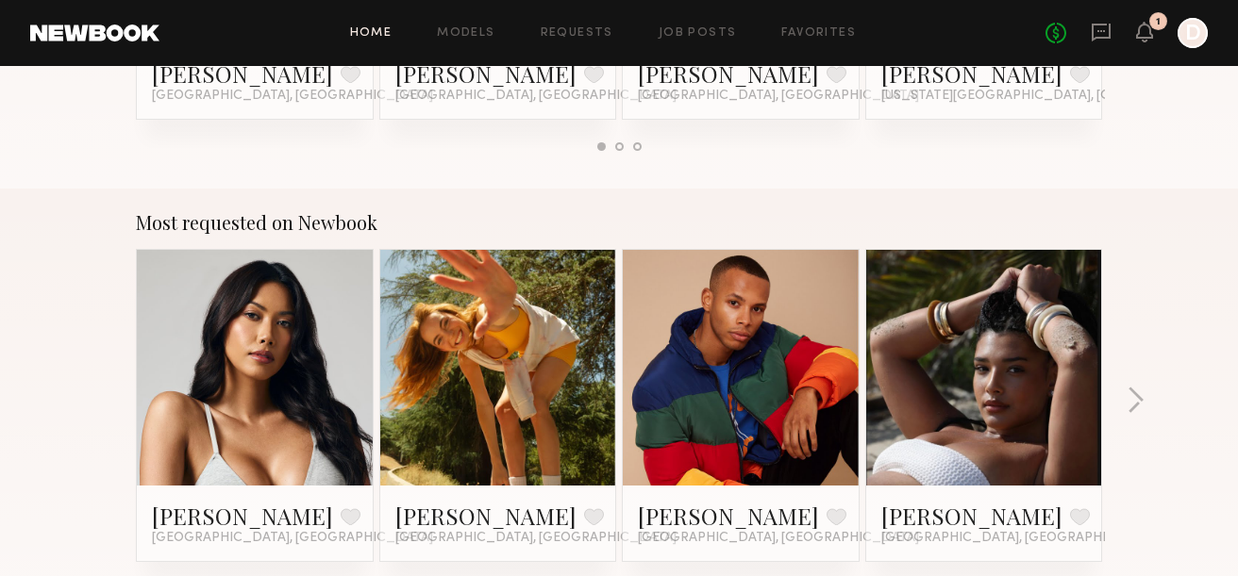
scroll to position [1533, 0]
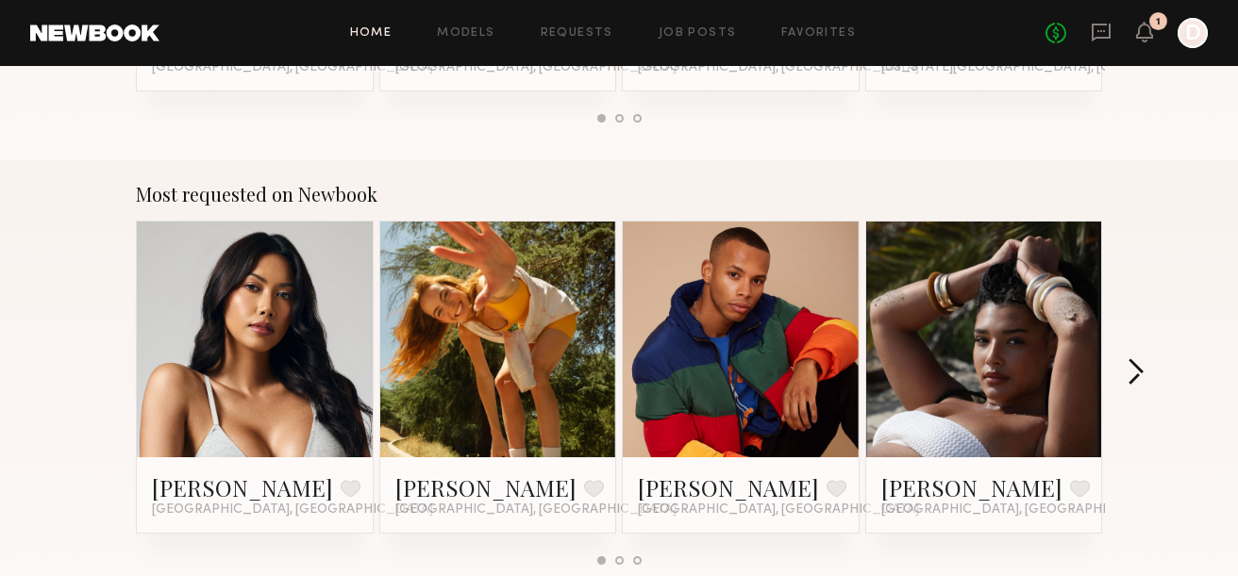
click at [1130, 373] on button "button" at bounding box center [1135, 374] width 18 height 31
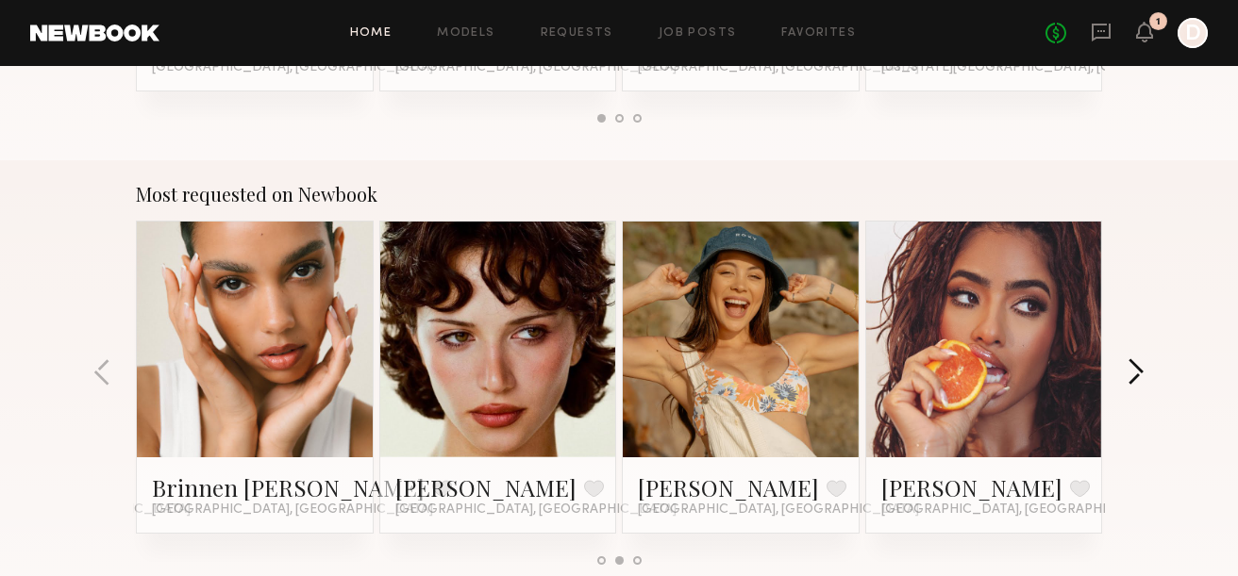
click at [1130, 373] on button "button" at bounding box center [1135, 374] width 18 height 31
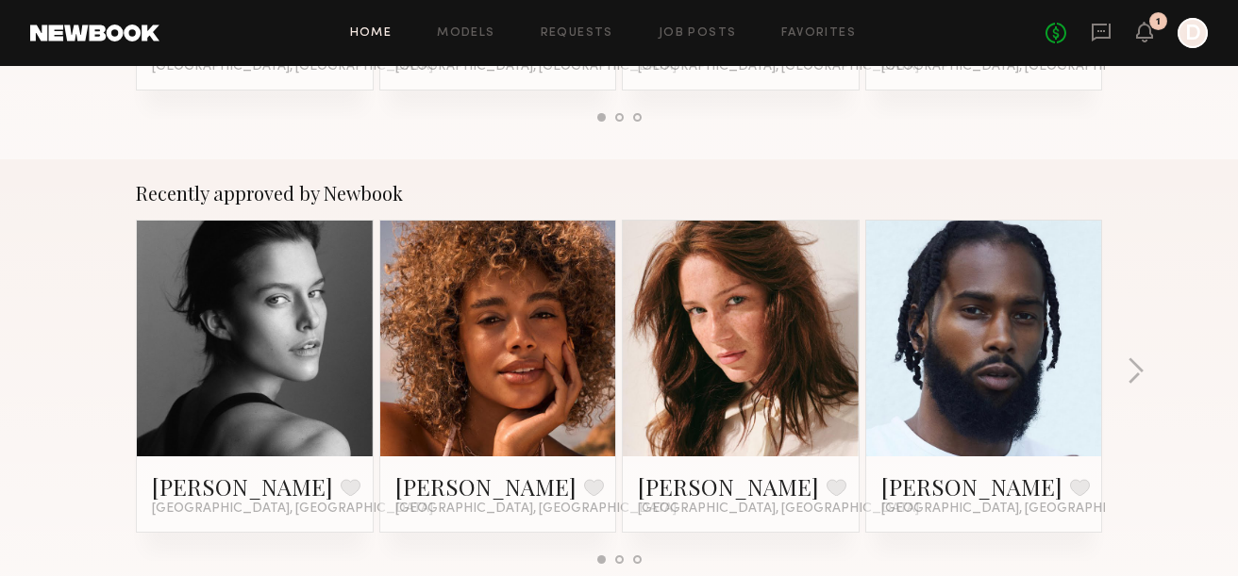
scroll to position [587, 0]
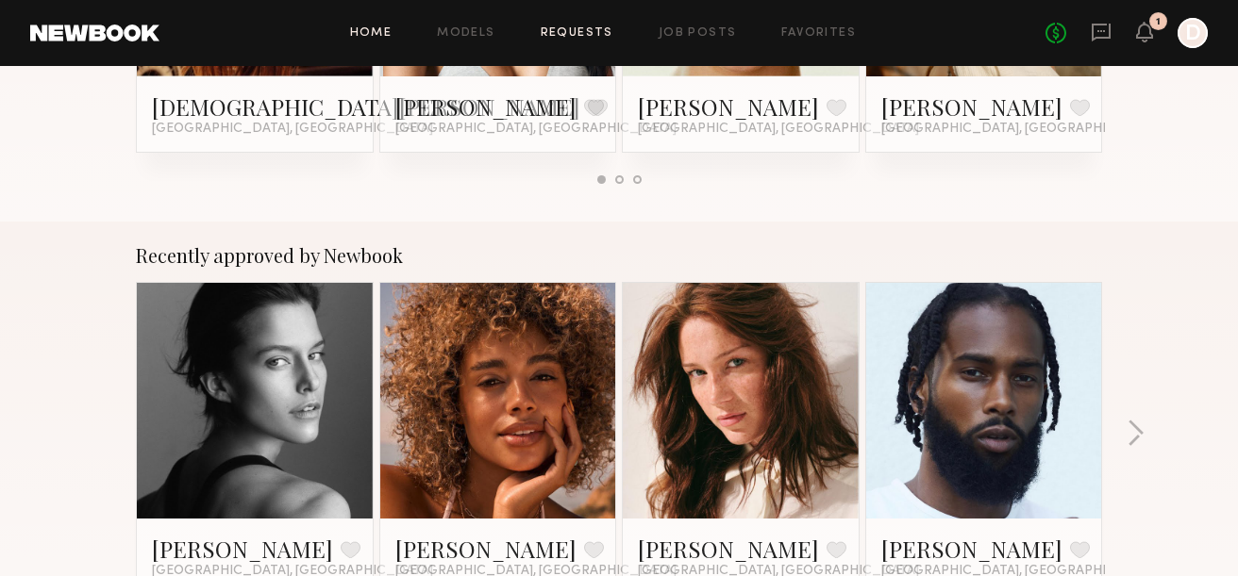
click at [562, 32] on link "Requests" at bounding box center [577, 33] width 73 height 12
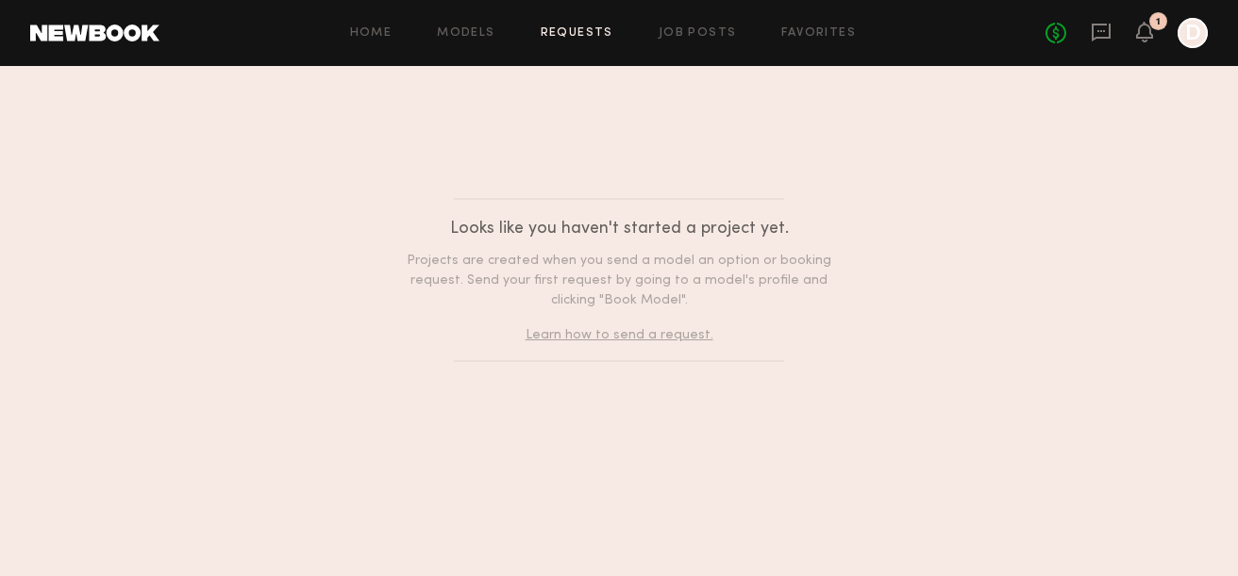
click at [85, 40] on link at bounding box center [94, 33] width 129 height 17
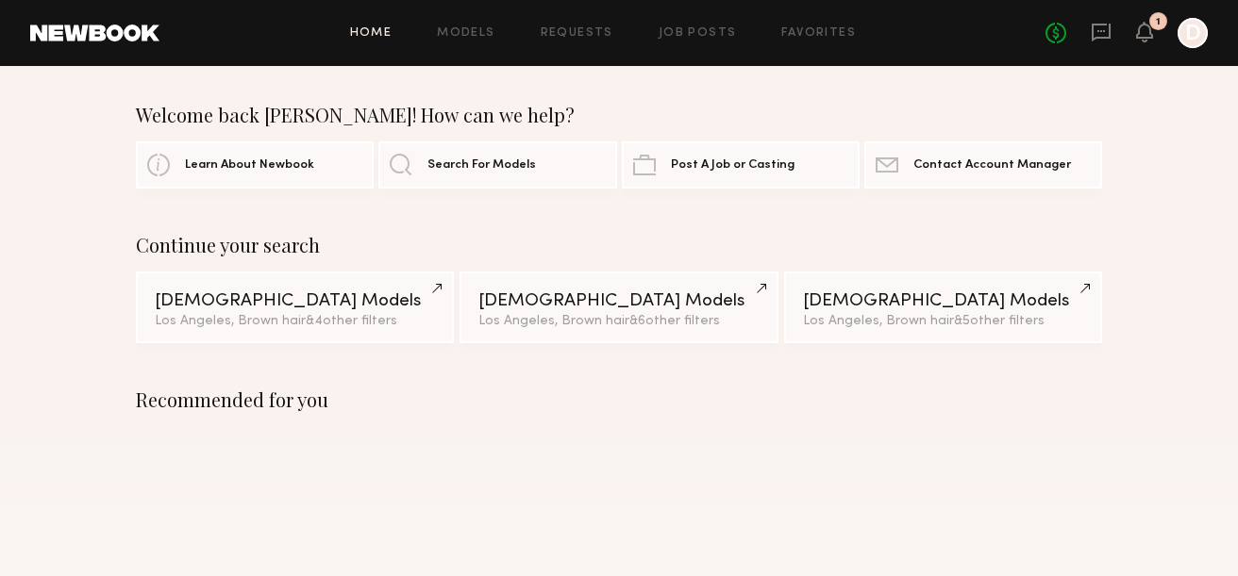
click at [85, 40] on link at bounding box center [94, 33] width 129 height 17
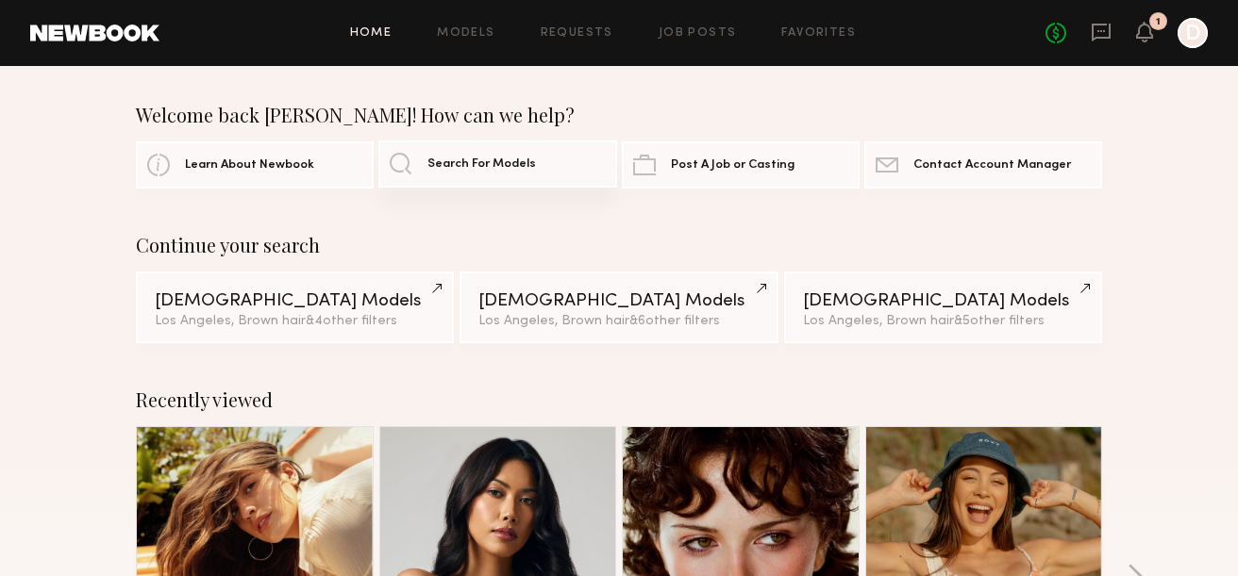
click at [475, 165] on span "Search For Models" at bounding box center [481, 164] width 108 height 12
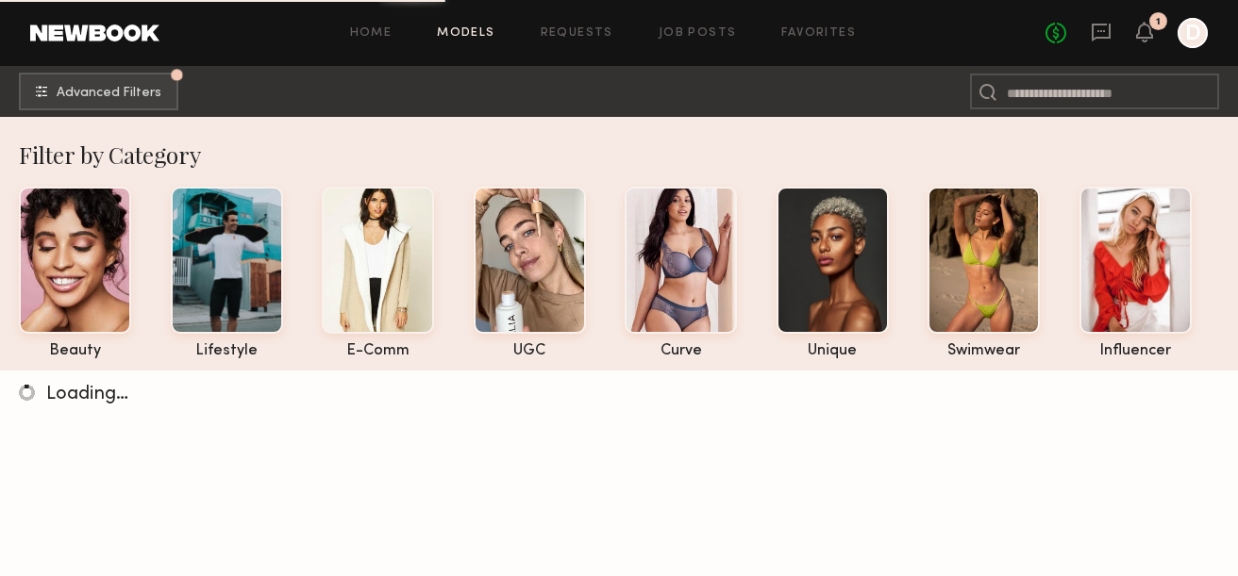
scroll to position [17, 0]
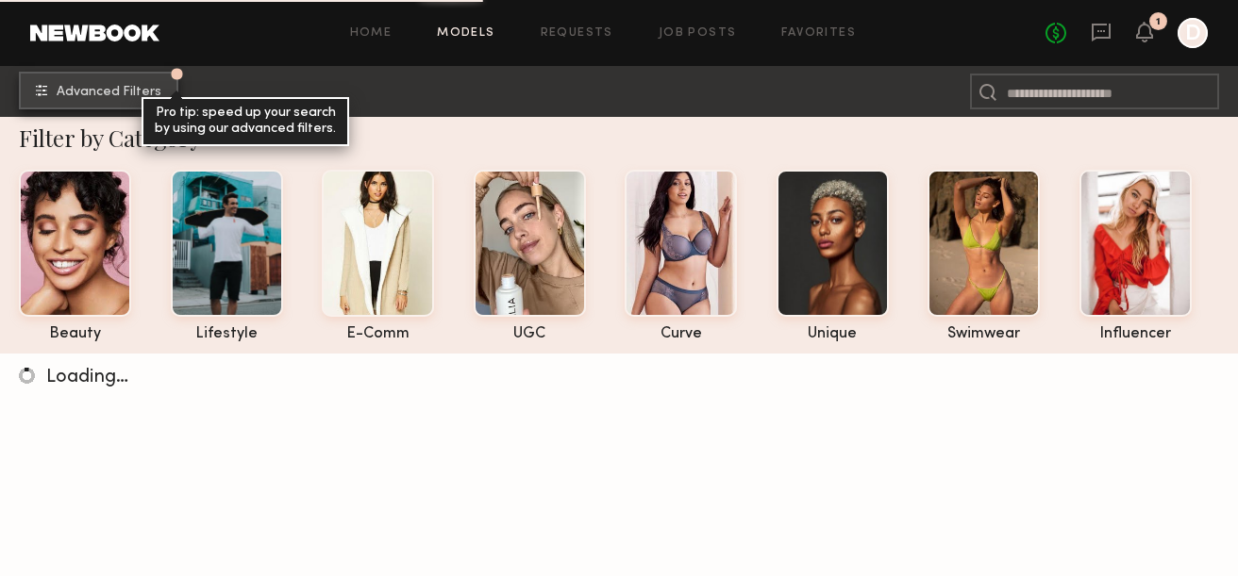
click at [91, 94] on span "Advanced Filters" at bounding box center [109, 92] width 105 height 13
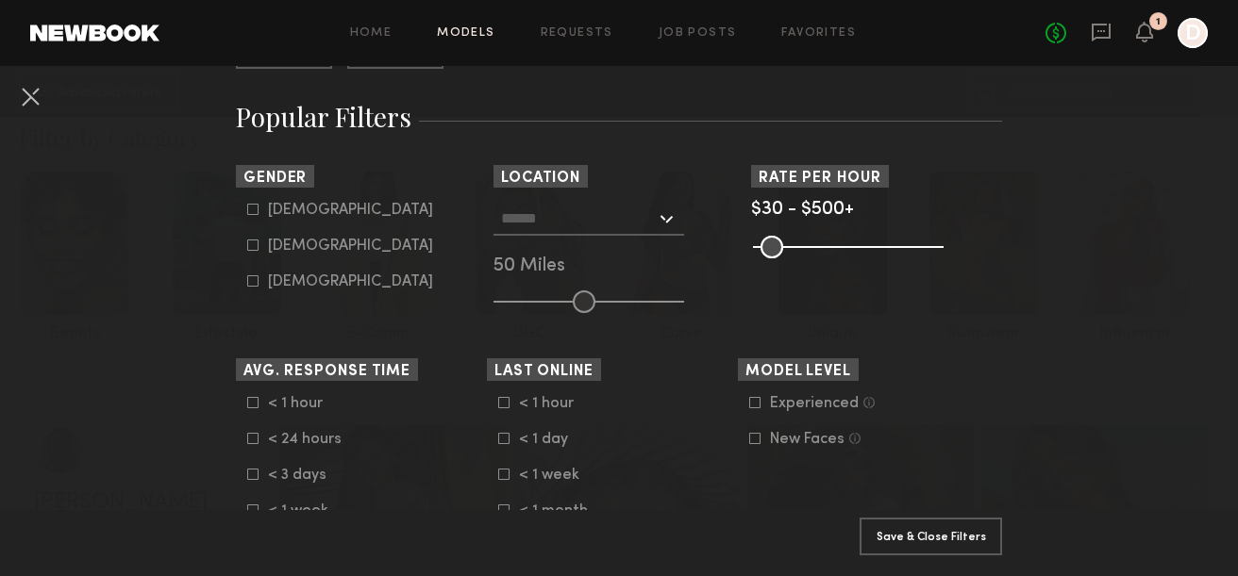
scroll to position [314, 0]
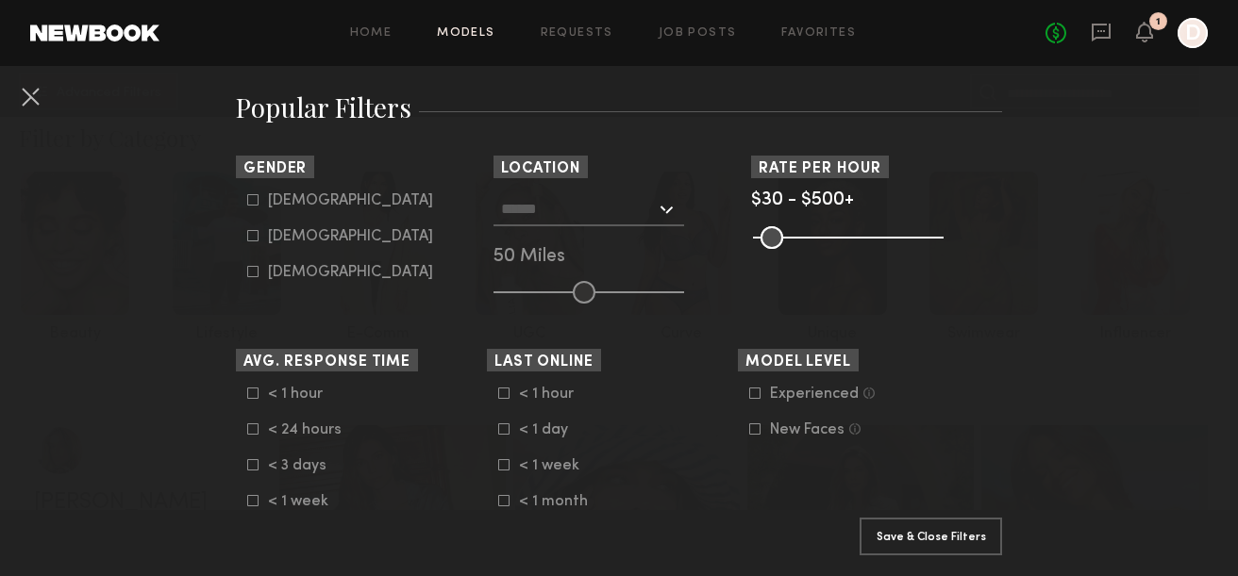
click at [252, 241] on icon at bounding box center [252, 235] width 11 height 11
type input "**"
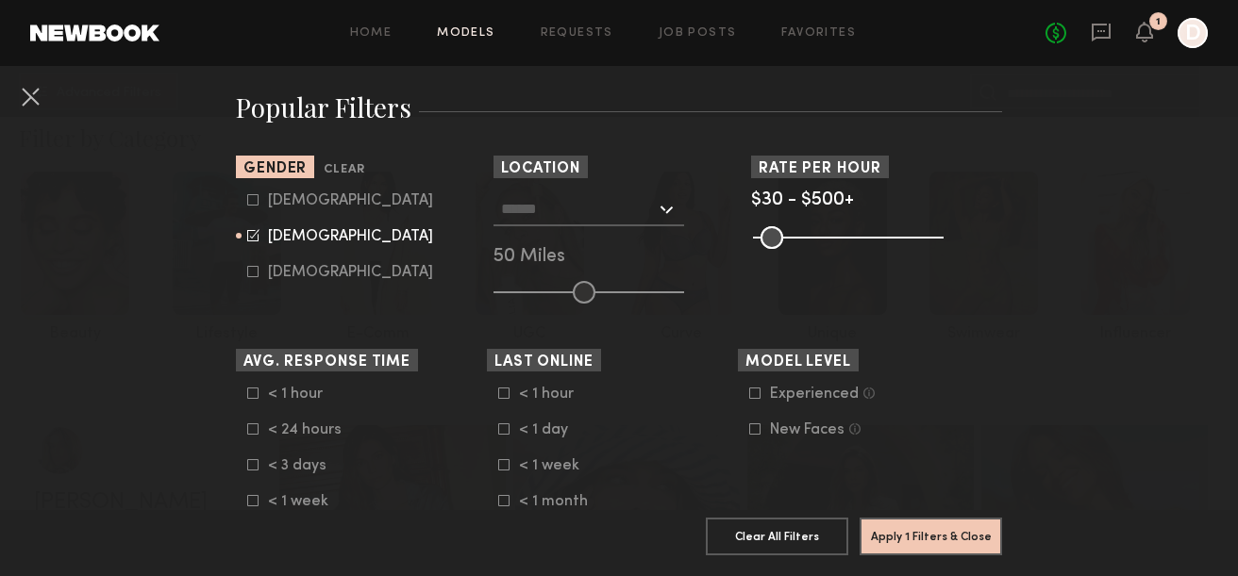
click at [504, 397] on icon at bounding box center [503, 393] width 11 height 11
click at [506, 425] on icon at bounding box center [504, 430] width 10 height 10
click at [499, 473] on common-framework-checkbox "< 1 week" at bounding box center [618, 466] width 240 height 17
click at [505, 468] on icon at bounding box center [503, 464] width 11 height 11
click at [502, 502] on icon at bounding box center [503, 500] width 11 height 11
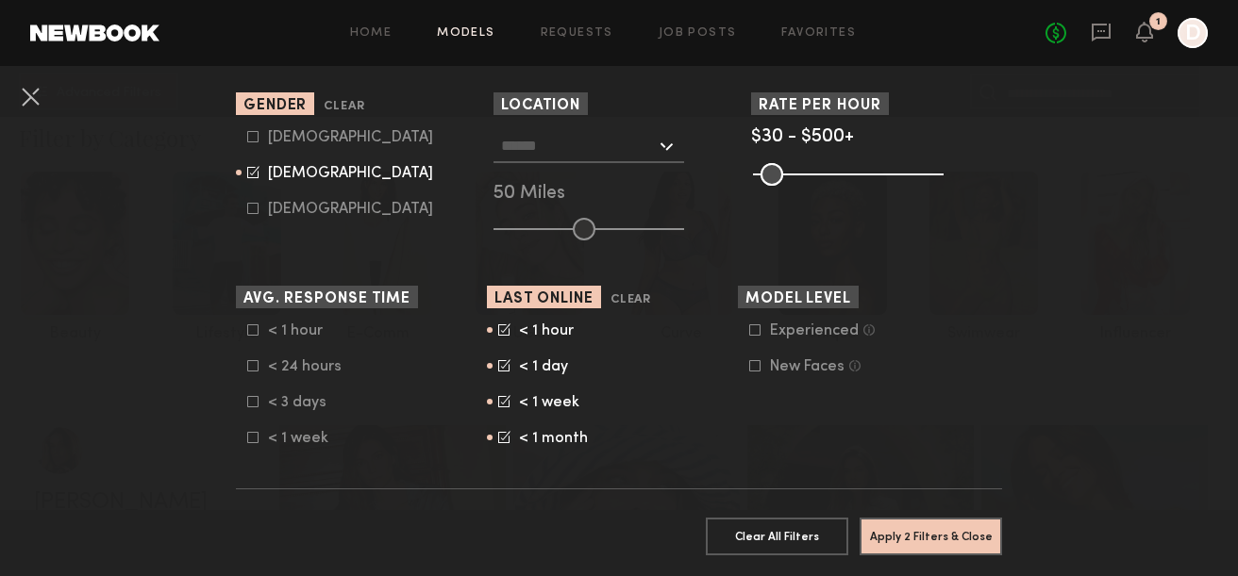
scroll to position [376, 0]
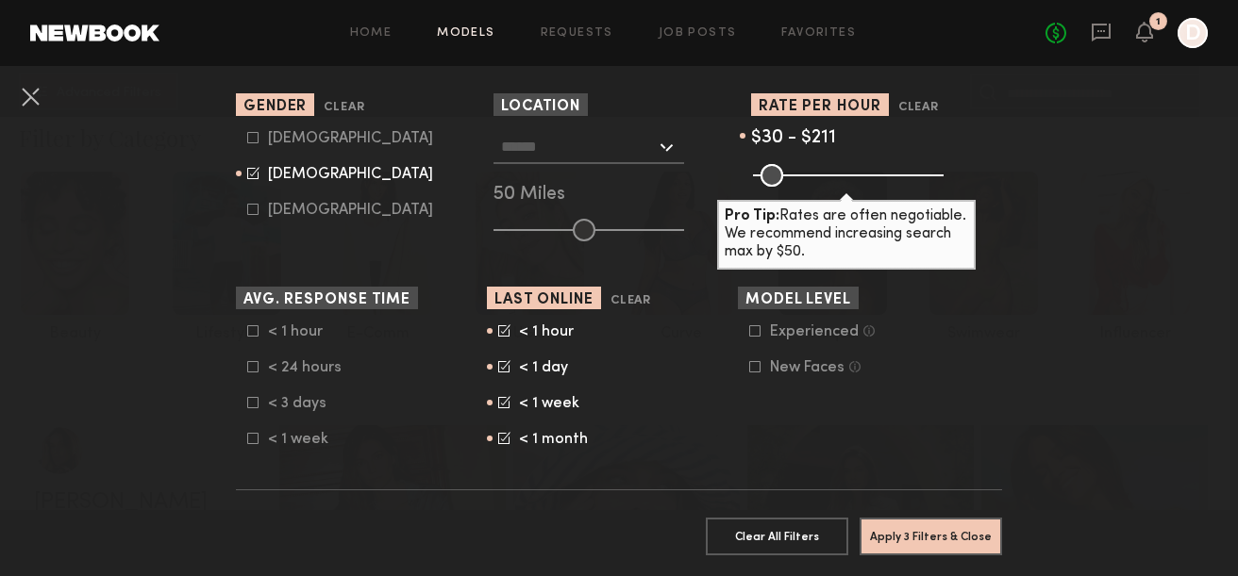
drag, startPoint x: 935, startPoint y: 173, endPoint x: 826, endPoint y: 178, distance: 108.6
click at [827, 178] on input "range" at bounding box center [848, 175] width 191 height 23
type input "***"
click at [604, 146] on input "text" at bounding box center [578, 146] width 155 height 32
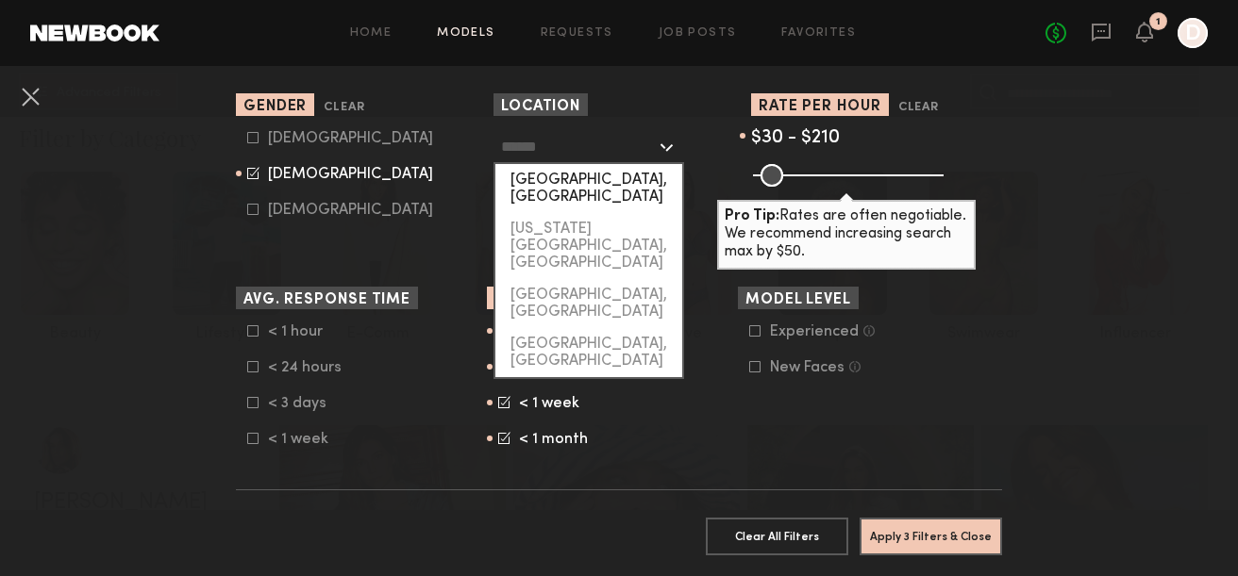
click at [569, 187] on div "[GEOGRAPHIC_DATA], [GEOGRAPHIC_DATA]" at bounding box center [588, 188] width 187 height 49
type input "**********"
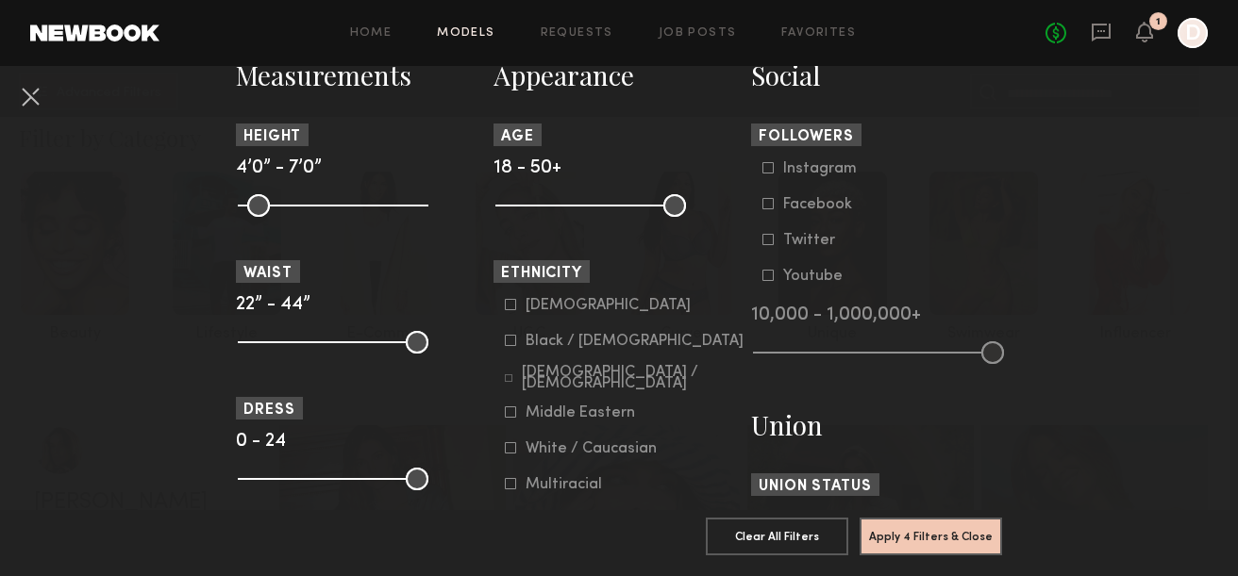
scroll to position [858, 0]
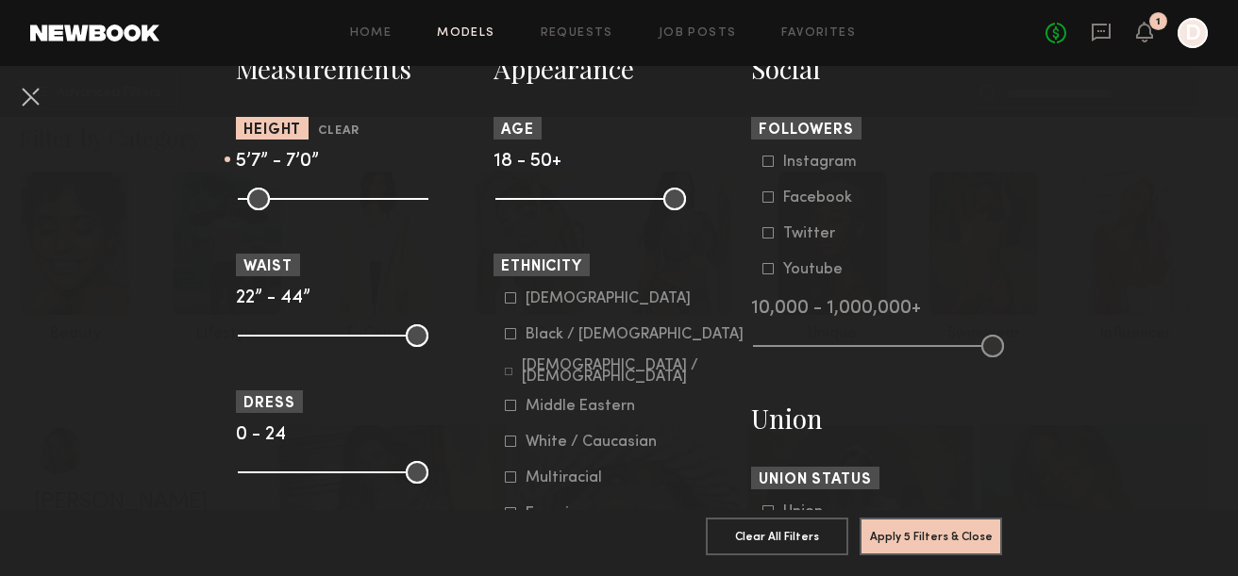
drag, startPoint x: 250, startPoint y: 202, endPoint x: 336, endPoint y: 205, distance: 85.9
type input "**"
click at [336, 205] on input "range" at bounding box center [333, 199] width 191 height 23
drag, startPoint x: 416, startPoint y: 200, endPoint x: 345, endPoint y: 205, distance: 70.9
click at [345, 205] on input "range" at bounding box center [333, 199] width 191 height 23
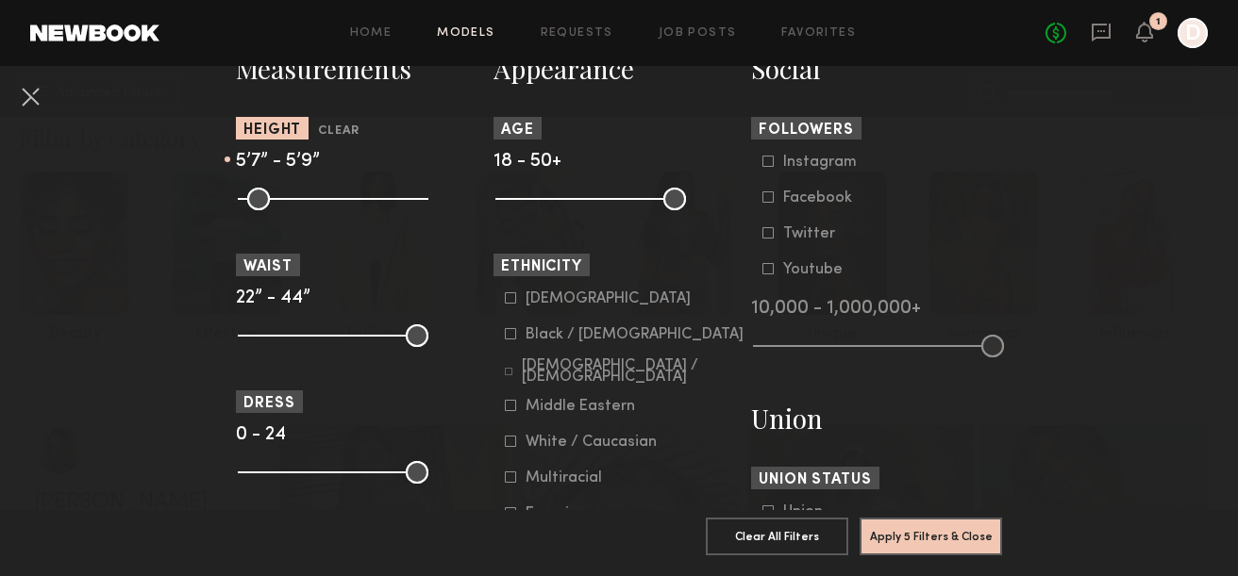
type input "**"
click at [509, 375] on icon at bounding box center [509, 372] width 8 height 8
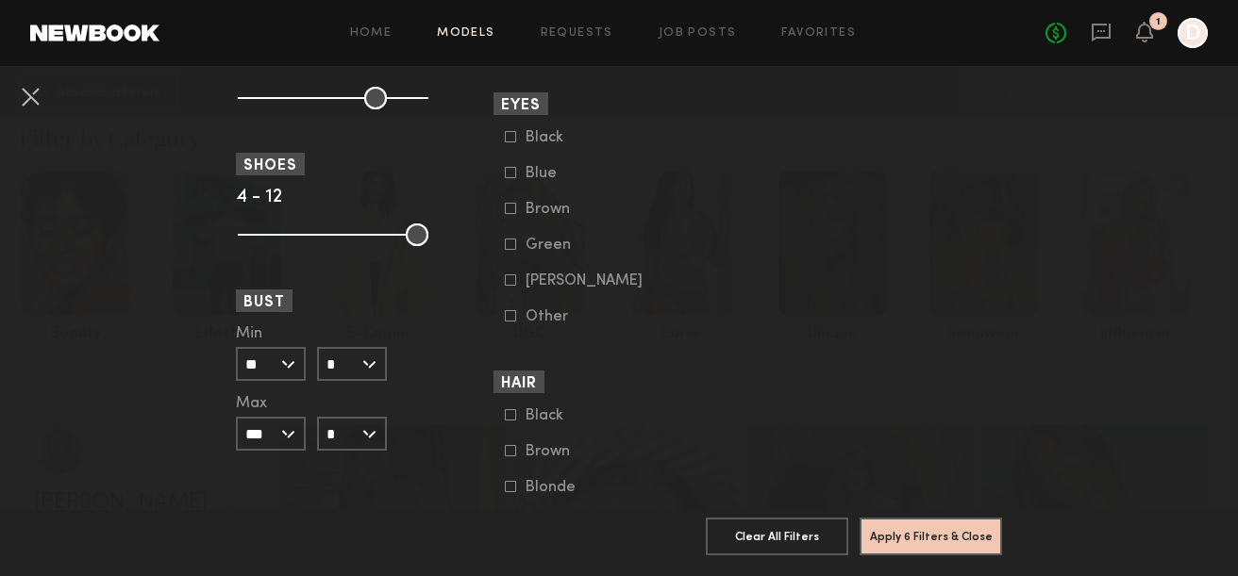
scroll to position [1415, 0]
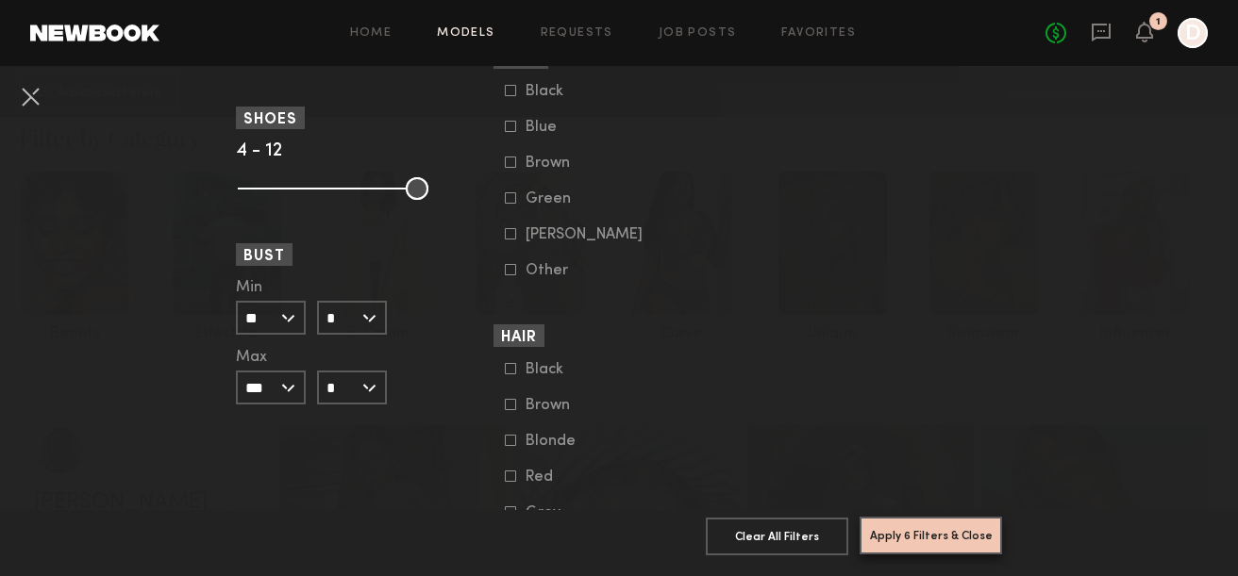
click at [907, 538] on button "Apply 6 Filters & Close" at bounding box center [930, 536] width 142 height 38
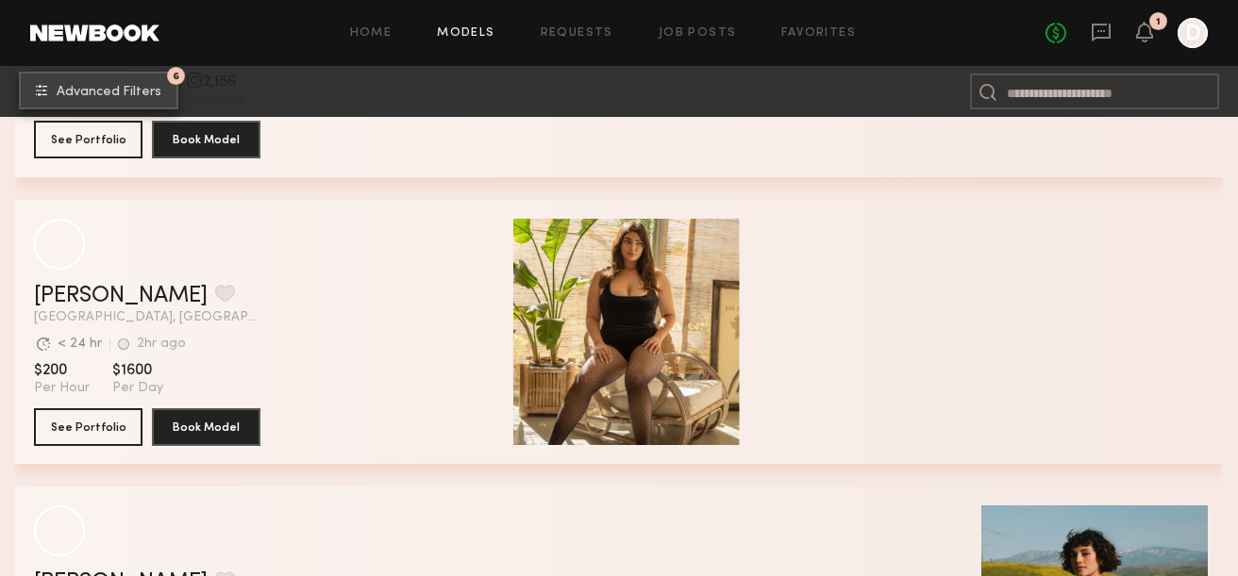
scroll to position [5700, 0]
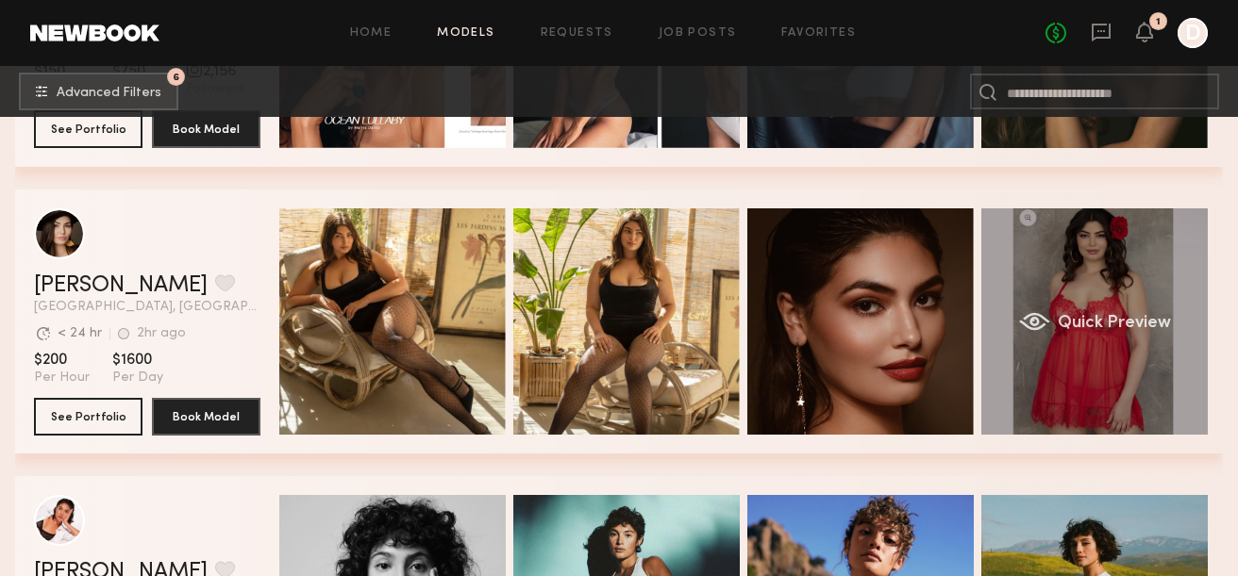
click at [1089, 343] on div "Quick Preview" at bounding box center [1094, 321] width 226 height 226
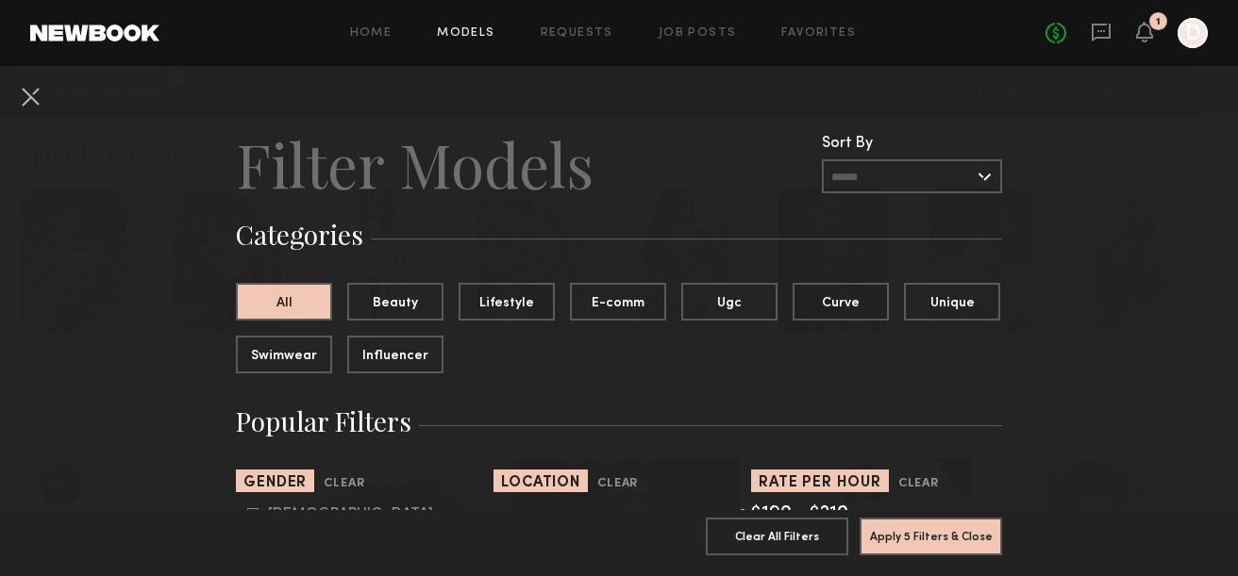
scroll to position [950, 0]
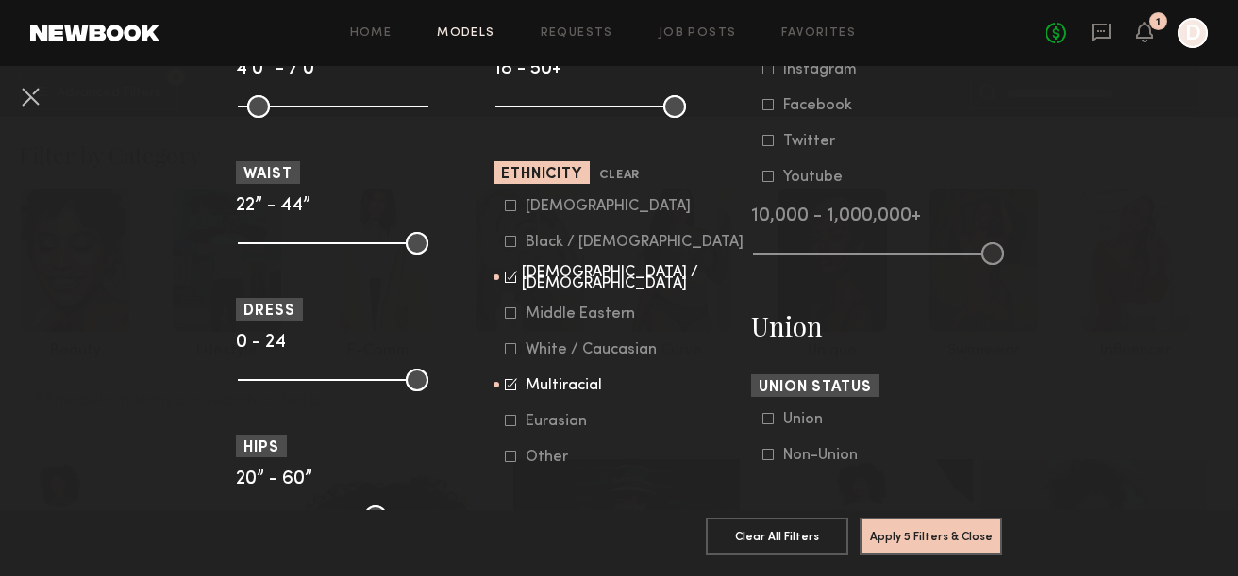
click at [509, 388] on icon at bounding box center [512, 382] width 9 height 9
click at [911, 537] on button "Apply 5 Filters & Close" at bounding box center [930, 536] width 142 height 38
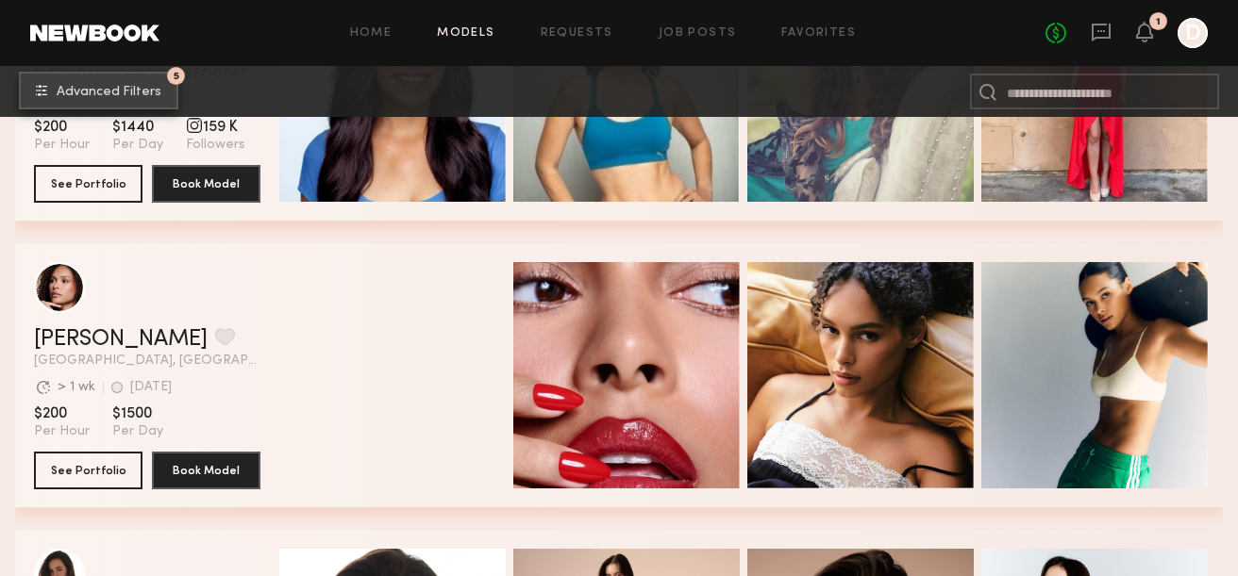
scroll to position [4504, 0]
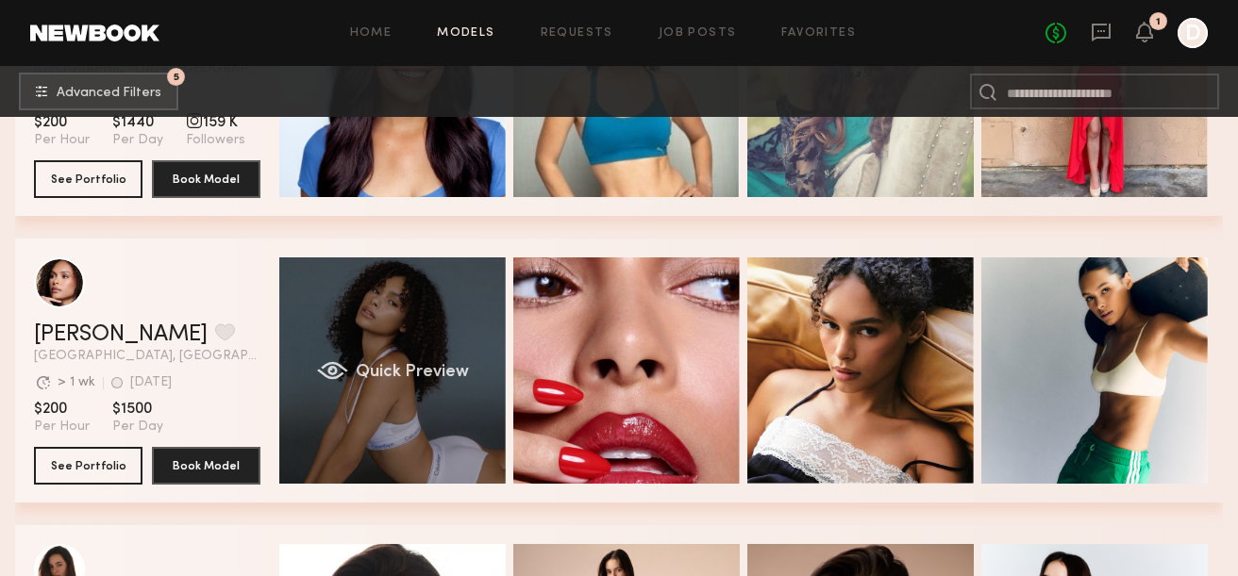
click at [381, 385] on div "Quick Preview" at bounding box center [392, 371] width 226 height 226
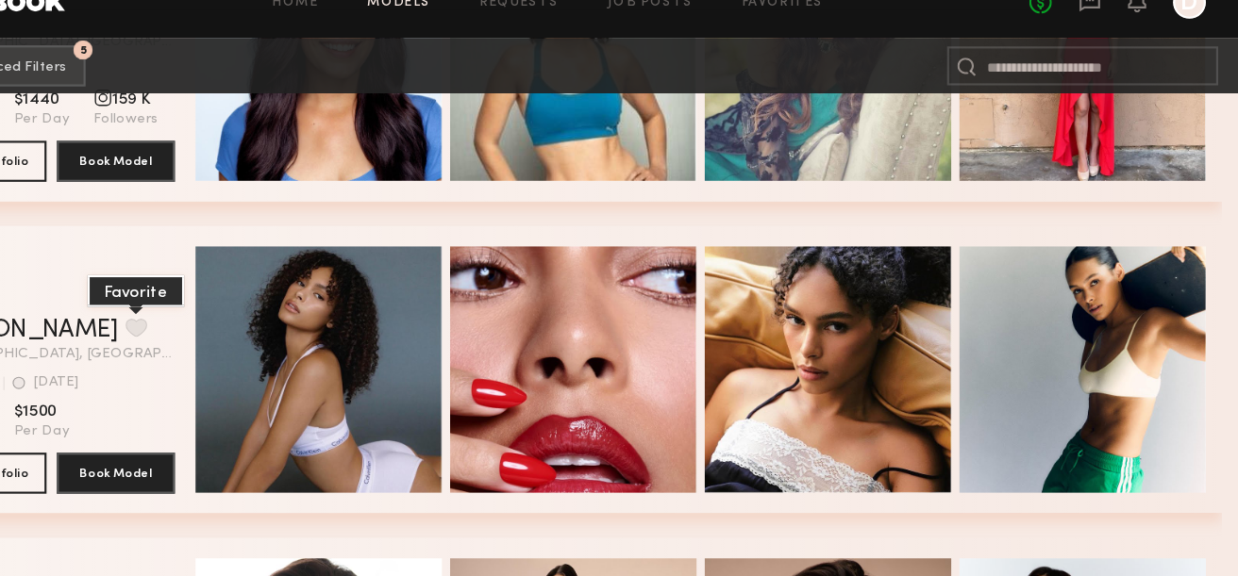
click at [215, 332] on button "grid" at bounding box center [225, 332] width 20 height 17
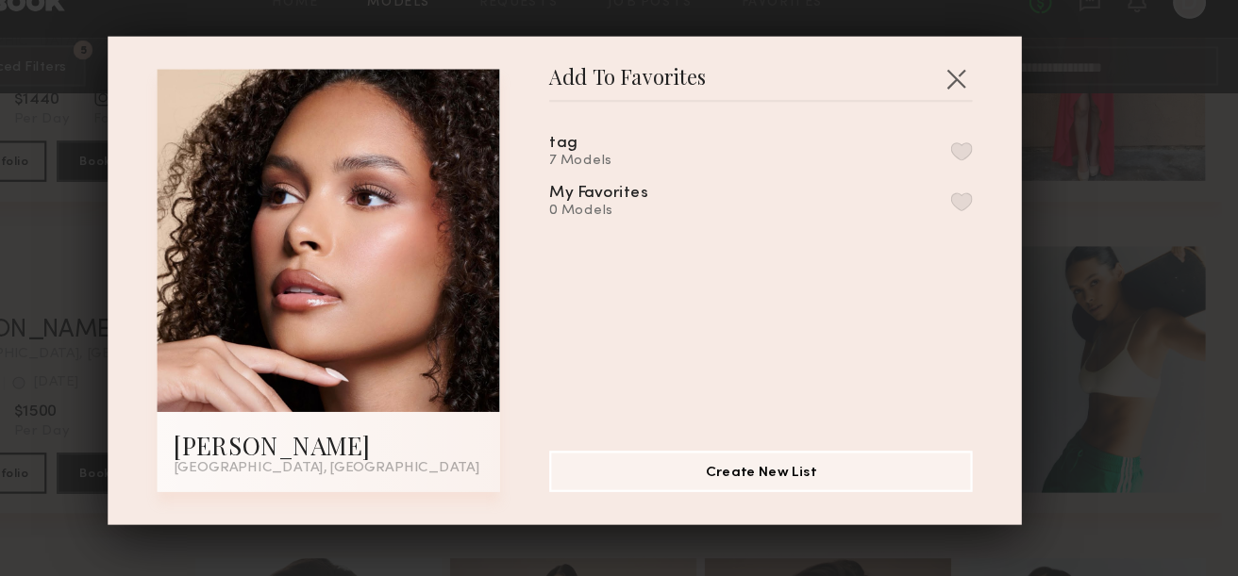
click at [984, 165] on button "button" at bounding box center [984, 169] width 20 height 17
click at [980, 104] on button "button" at bounding box center [978, 103] width 30 height 30
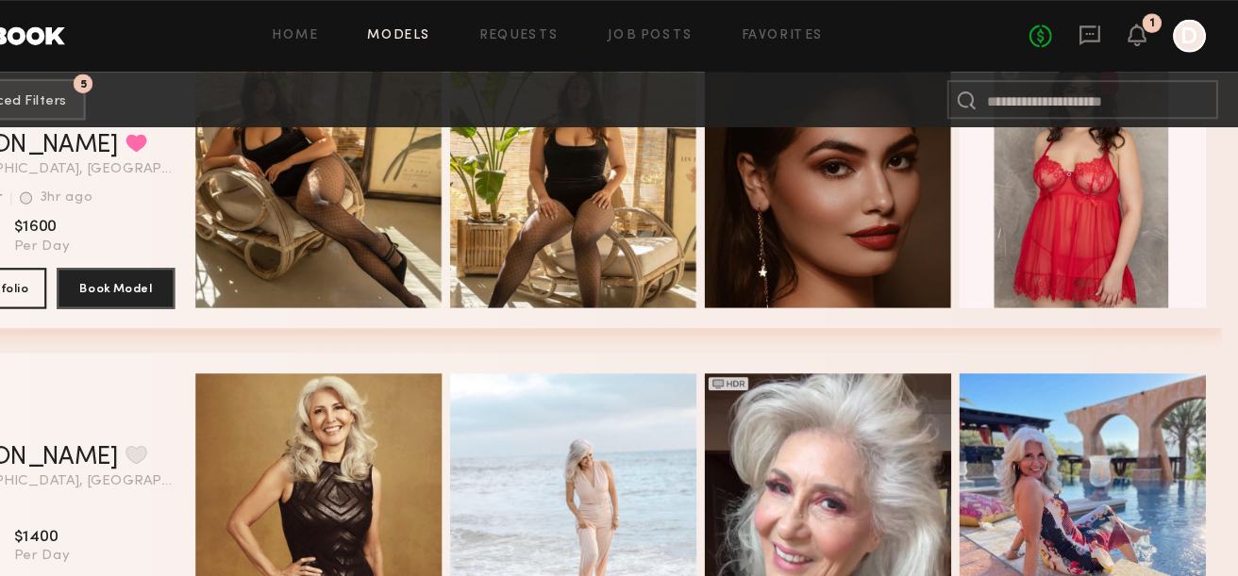
scroll to position [6008, 0]
